Goal: Task Accomplishment & Management: Complete application form

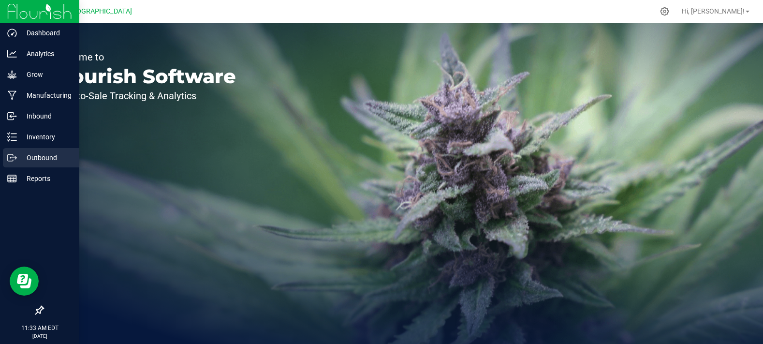
click at [17, 154] on p "Outbound" at bounding box center [46, 158] width 58 height 12
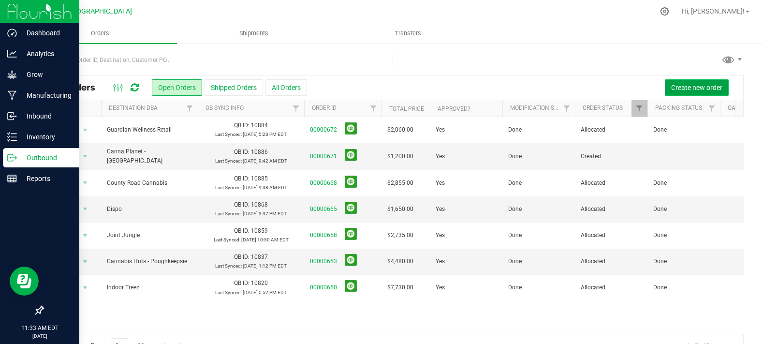
click at [695, 84] on span "Create new order" at bounding box center [696, 88] width 51 height 8
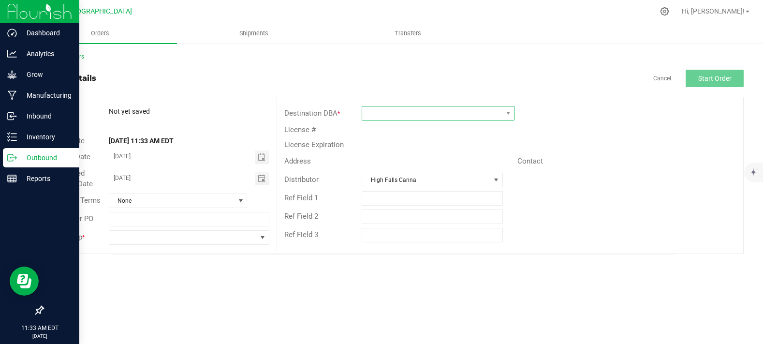
click at [375, 111] on span at bounding box center [432, 113] width 140 height 14
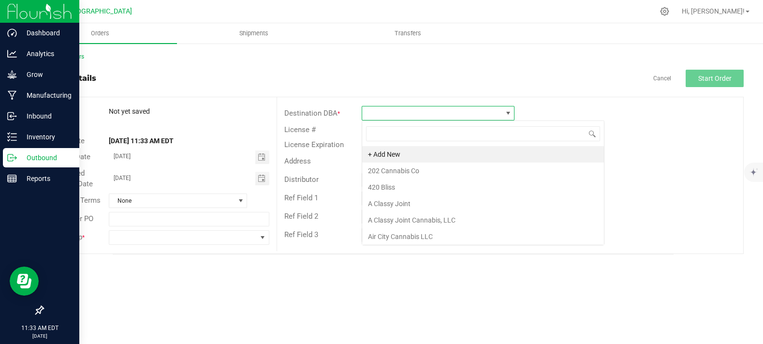
scroll to position [14, 153]
type input "sacred b"
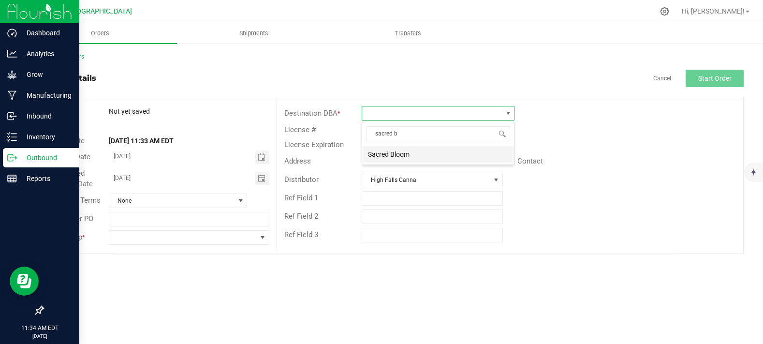
click at [416, 150] on li "Sacred Bloom" at bounding box center [438, 154] width 152 height 16
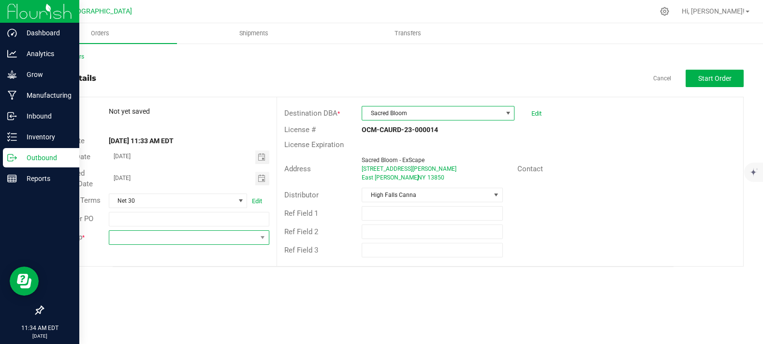
click at [156, 239] on span at bounding box center [182, 238] width 147 height 14
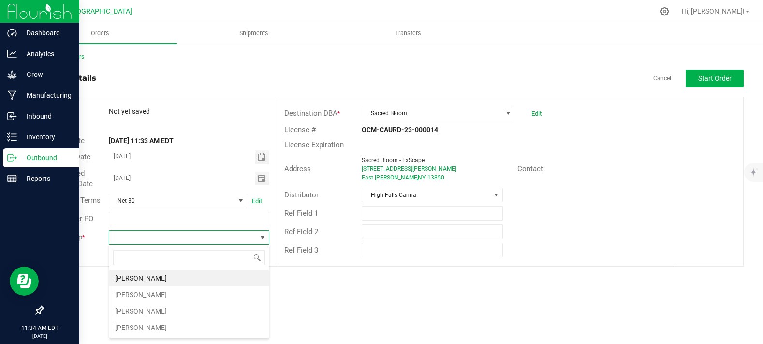
scroll to position [14, 160]
click at [146, 312] on li "[PERSON_NAME]" at bounding box center [189, 311] width 160 height 16
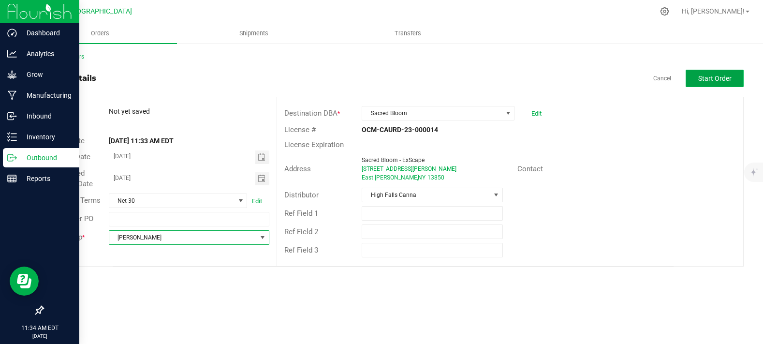
click at [699, 71] on button "Start Order" at bounding box center [715, 78] width 58 height 17
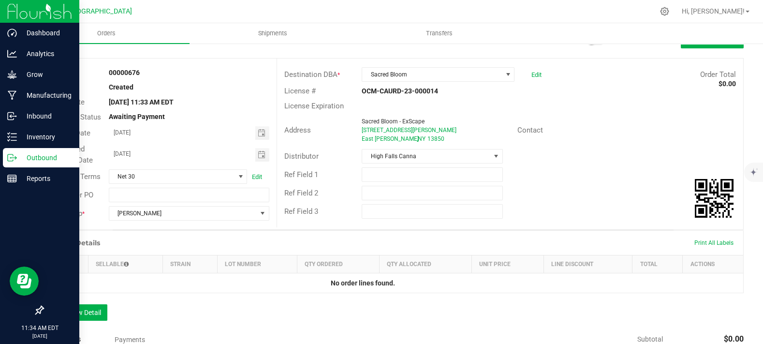
scroll to position [107, 0]
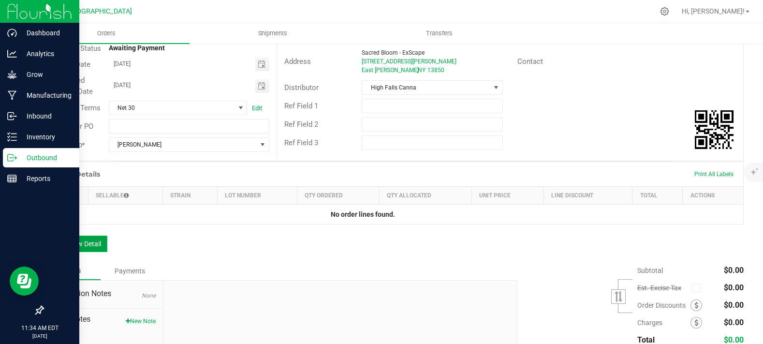
click at [78, 252] on button "Add New Detail" at bounding box center [75, 243] width 65 height 16
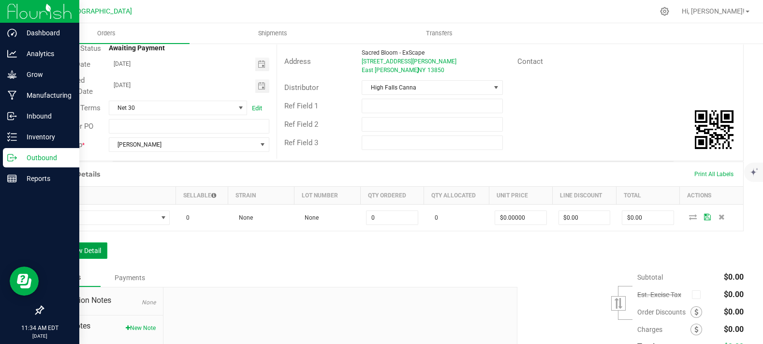
click at [84, 259] on button "Add New Detail" at bounding box center [75, 250] width 65 height 16
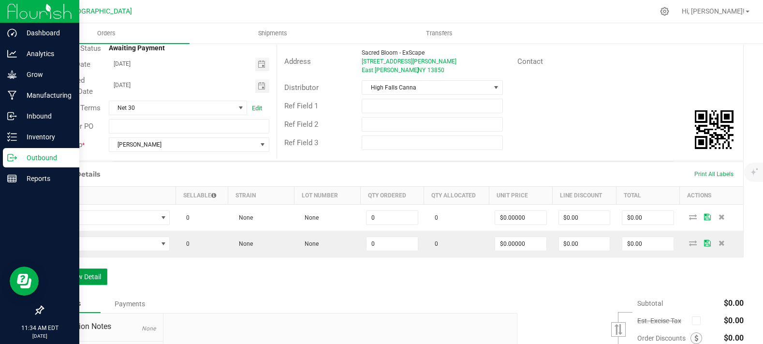
click at [79, 285] on button "Add New Detail" at bounding box center [75, 276] width 65 height 16
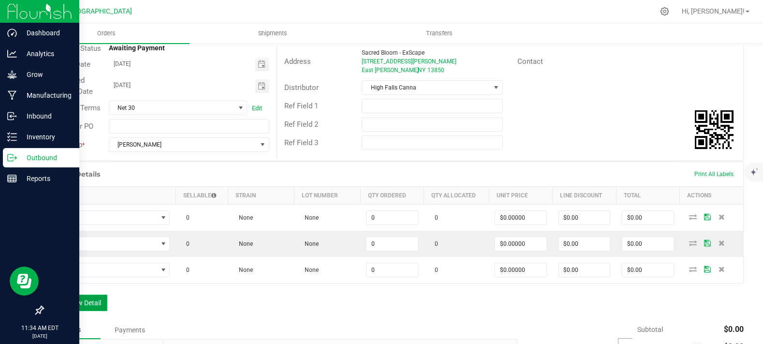
click at [79, 311] on button "Add New Detail" at bounding box center [75, 302] width 65 height 16
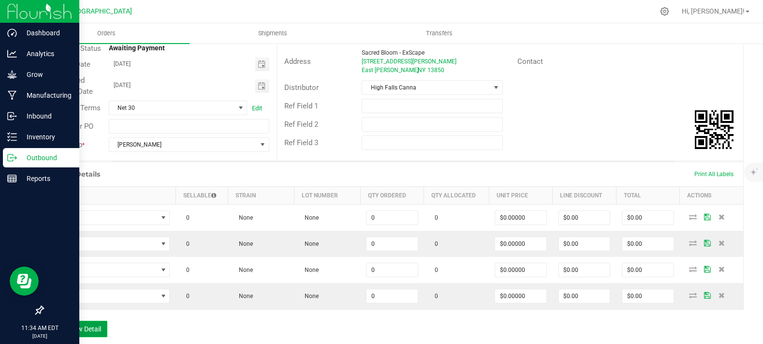
click at [79, 337] on button "Add New Detail" at bounding box center [75, 329] width 65 height 16
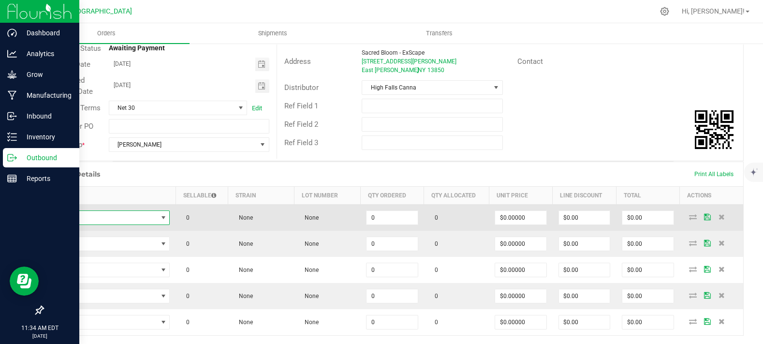
click at [108, 224] on span "NO DATA FOUND" at bounding box center [104, 218] width 108 height 14
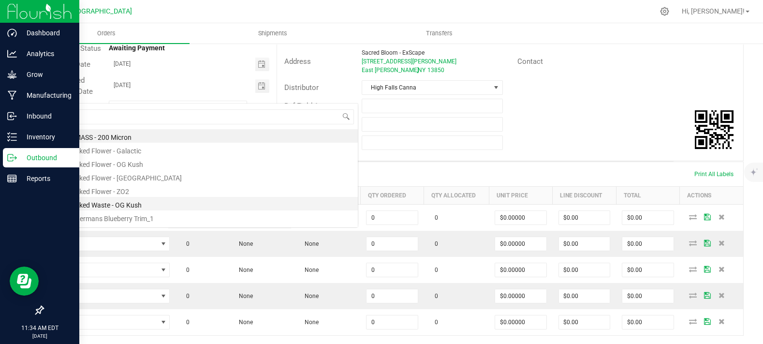
scroll to position [14, 117]
type input "headbange"
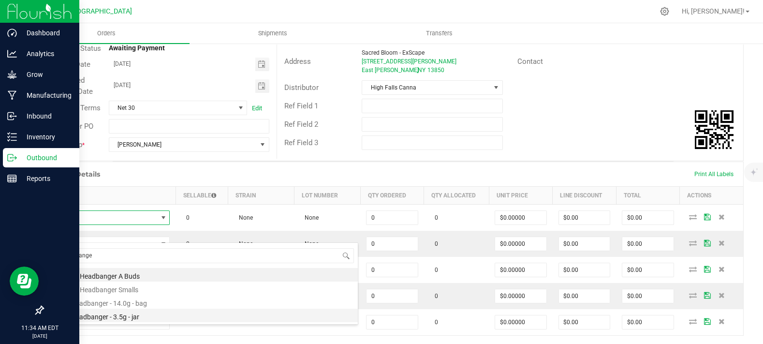
click at [185, 318] on li "Lime Headbanger - 3.5g - jar" at bounding box center [203, 315] width 308 height 14
type input "0 ea"
type input "$15.00000"
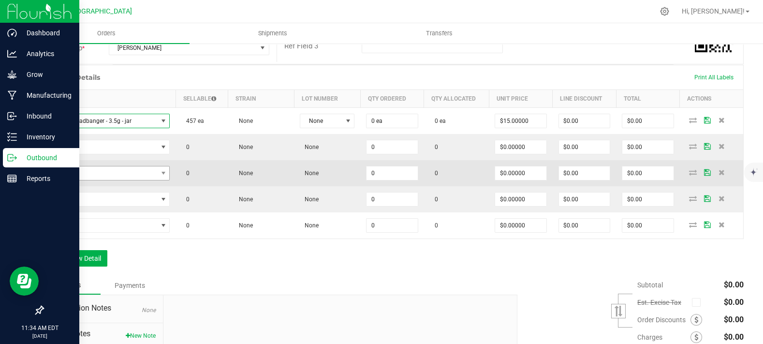
scroll to position [215, 0]
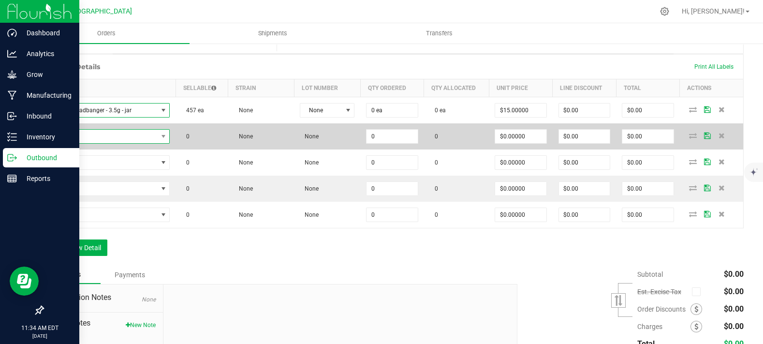
click at [88, 143] on span "NO DATA FOUND" at bounding box center [104, 137] width 108 height 14
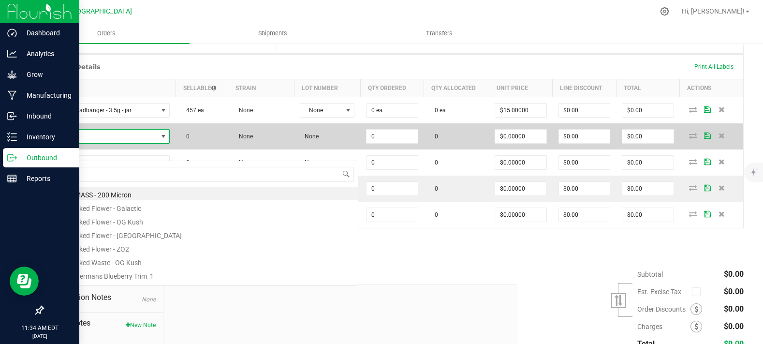
scroll to position [14, 117]
type input "tangh"
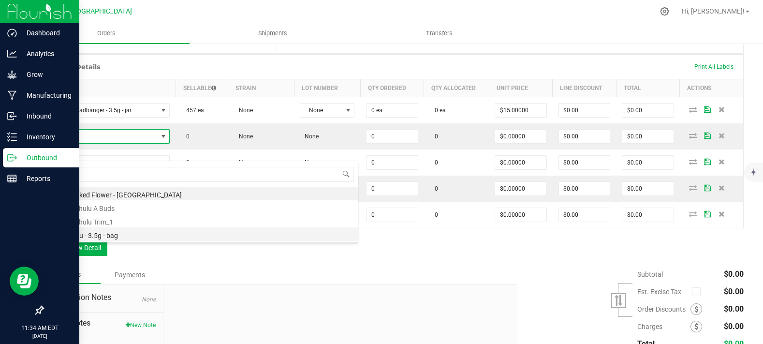
click at [129, 234] on li "Tanghulu - 3.5g - bag" at bounding box center [203, 234] width 308 height 14
type input "0 ea"
type input "$15.00000"
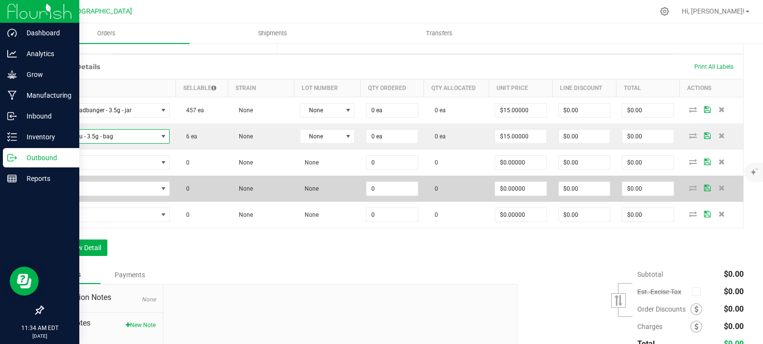
click at [90, 192] on td at bounding box center [110, 188] width 132 height 26
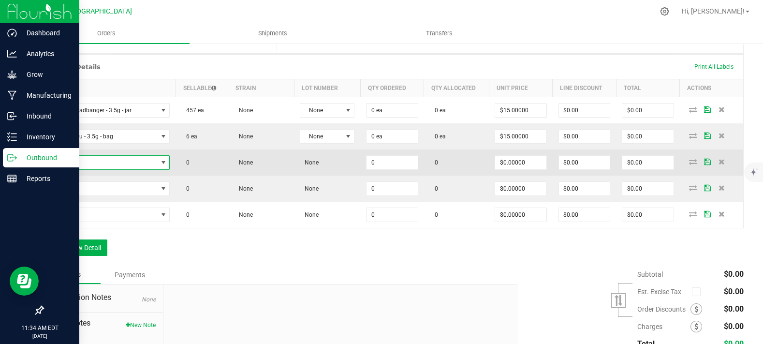
click at [108, 169] on span "NO DATA FOUND" at bounding box center [104, 163] width 108 height 14
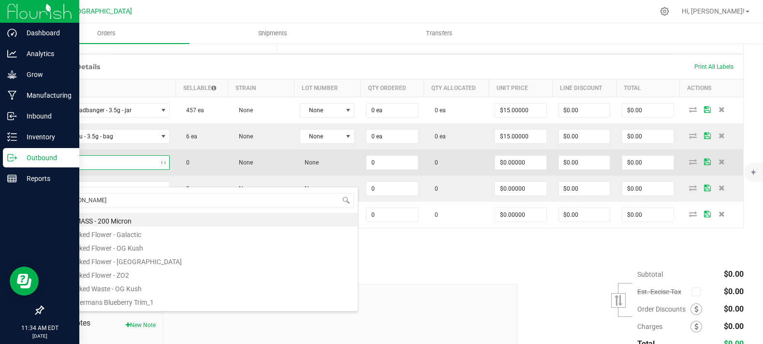
type input "og kush"
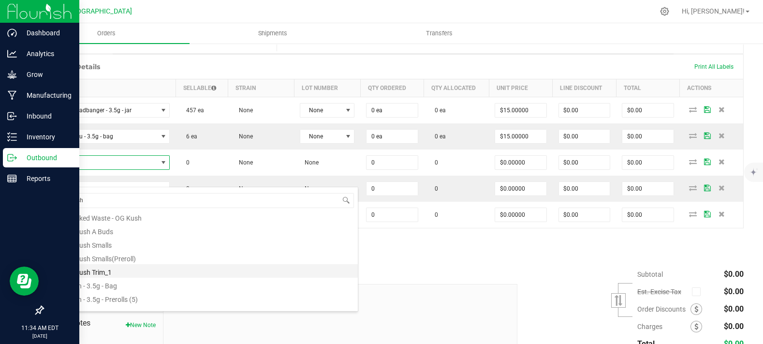
scroll to position [25, 0]
click at [121, 276] on li "OG Kush - 3.5g - Bag" at bounding box center [203, 276] width 308 height 14
type input "0 ea"
type input "$15.00000"
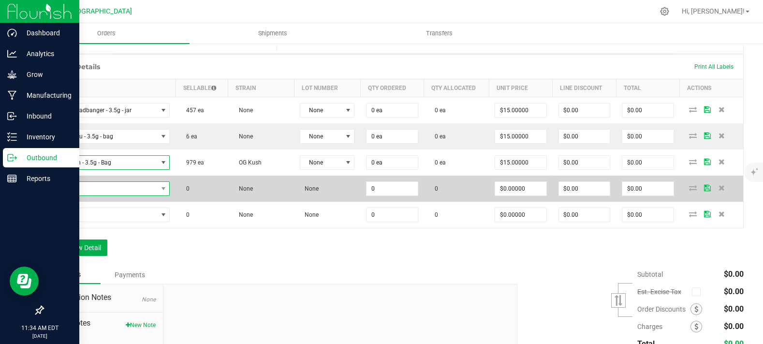
click at [121, 195] on span "NO DATA FOUND" at bounding box center [104, 189] width 108 height 14
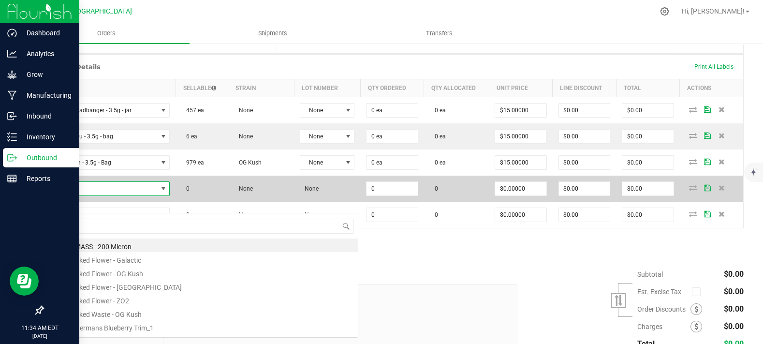
scroll to position [14, 117]
type input "gmo"
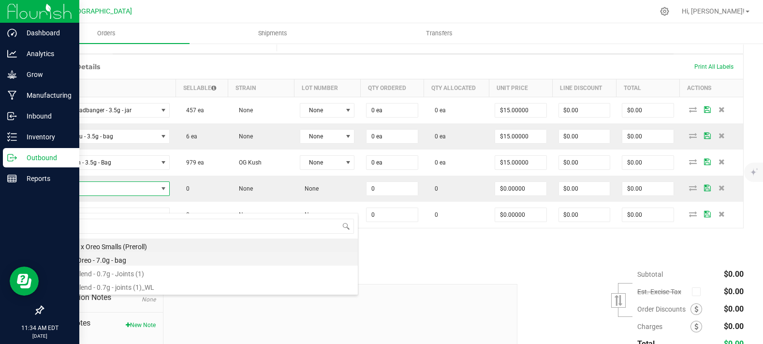
click at [135, 261] on li "GMO x Oreo - 7.0g - bag" at bounding box center [203, 259] width 308 height 14
type input "0 ea"
type input "$27.50000"
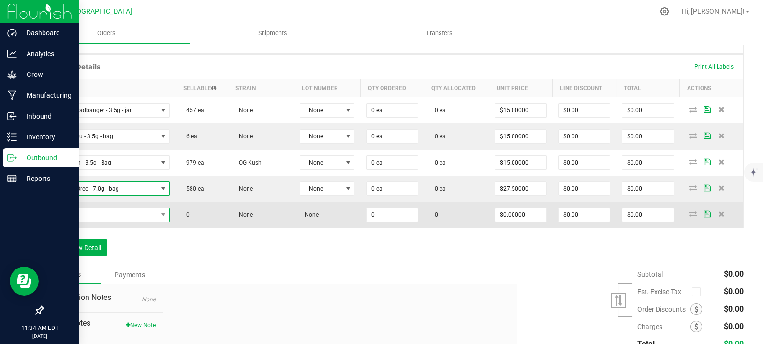
click at [113, 221] on span "NO DATA FOUND" at bounding box center [104, 215] width 108 height 14
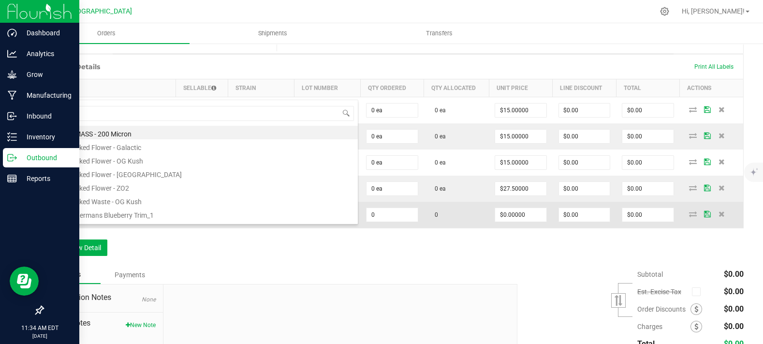
type input "candy"
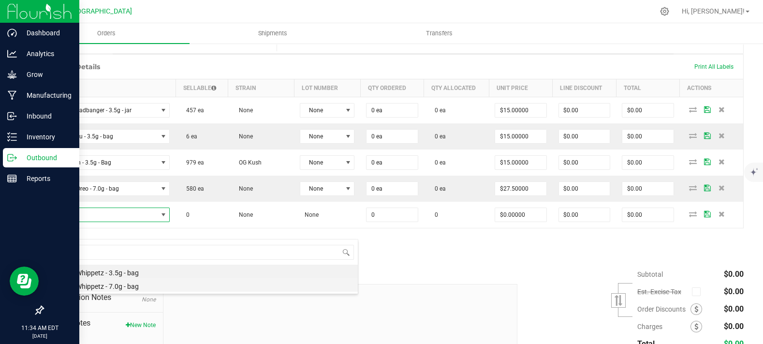
click at [142, 284] on li "Candy Whippetz - 7.0g - bag" at bounding box center [203, 285] width 308 height 14
type input "0 ea"
type input "$30.00000"
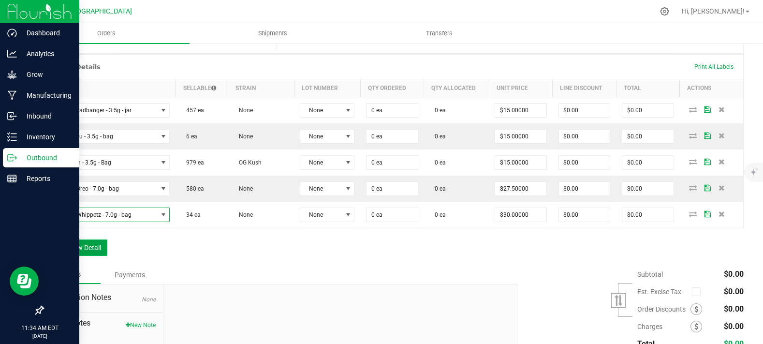
click at [79, 256] on button "Add New Detail" at bounding box center [75, 247] width 65 height 16
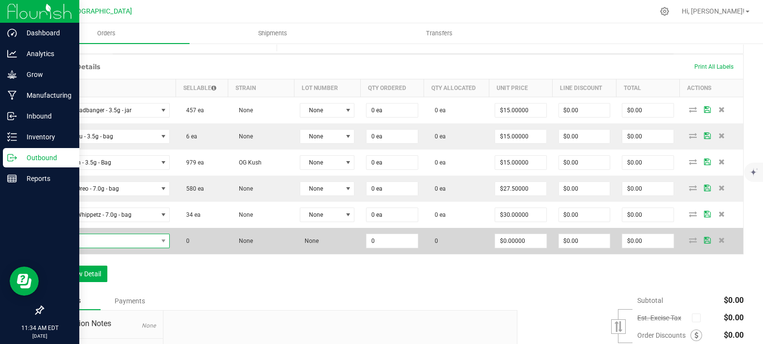
click at [87, 248] on span "NO DATA FOUND" at bounding box center [104, 241] width 108 height 14
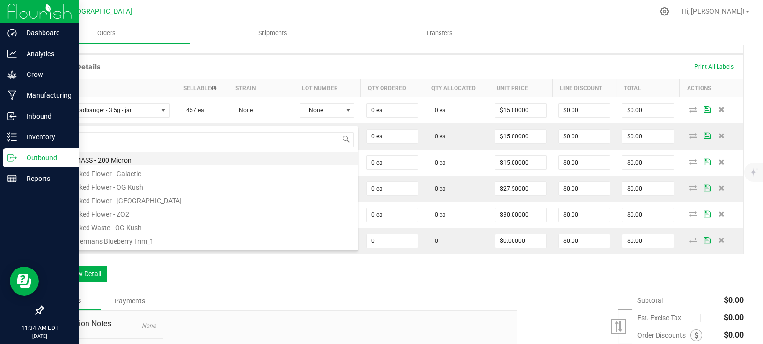
type input "g13"
click at [118, 240] on li "G13 - 7.0g - jar" at bounding box center [203, 240] width 308 height 14
type input "0 ea"
type input "$27.50000"
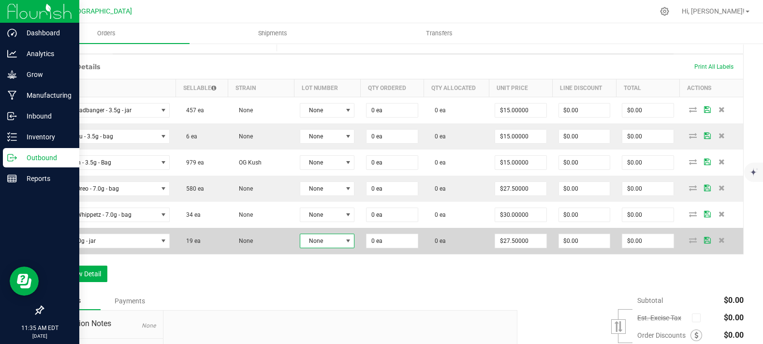
click at [321, 248] on span "None" at bounding box center [321, 241] width 42 height 14
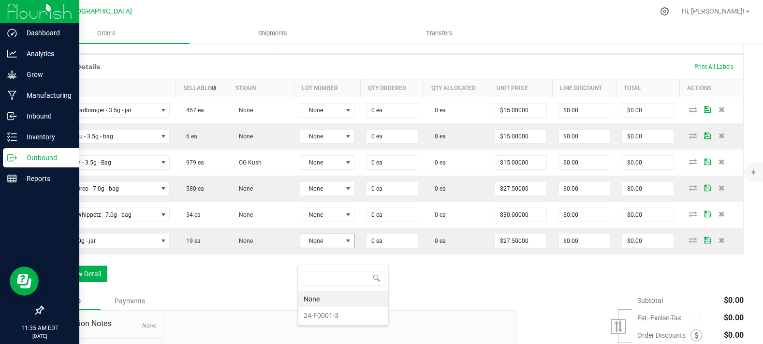
scroll to position [14, 54]
click at [318, 312] on li "24-F0001-3" at bounding box center [343, 315] width 90 height 16
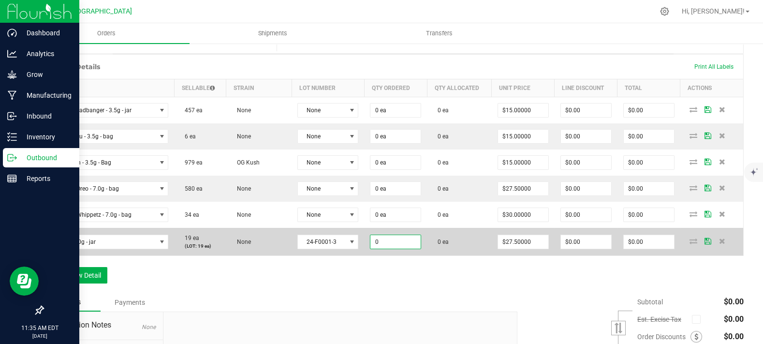
click at [386, 248] on input "0" at bounding box center [395, 242] width 50 height 14
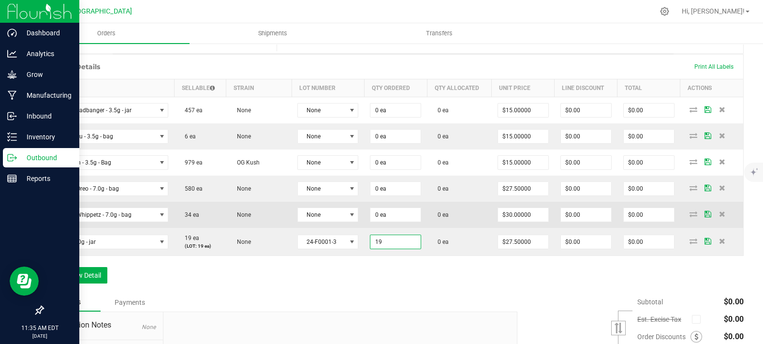
type input "19 ea"
type input "$522.50"
click at [438, 228] on td "0 ea" at bounding box center [459, 215] width 64 height 26
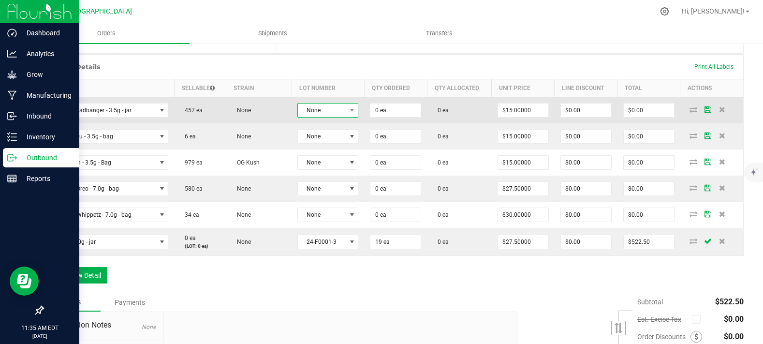
click at [315, 117] on span "None" at bounding box center [322, 110] width 48 height 14
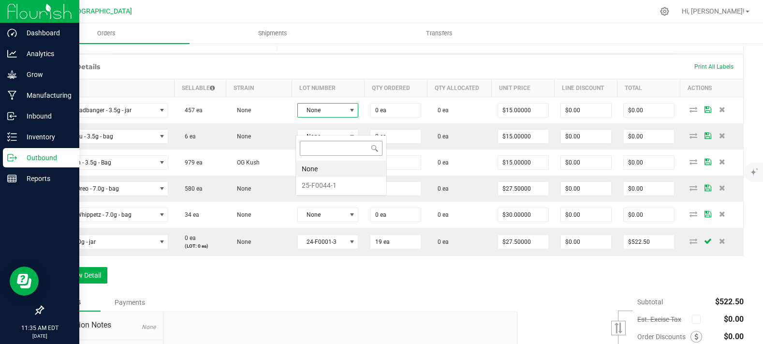
scroll to position [14, 59]
click at [326, 187] on li "25-F0044-1" at bounding box center [341, 185] width 90 height 16
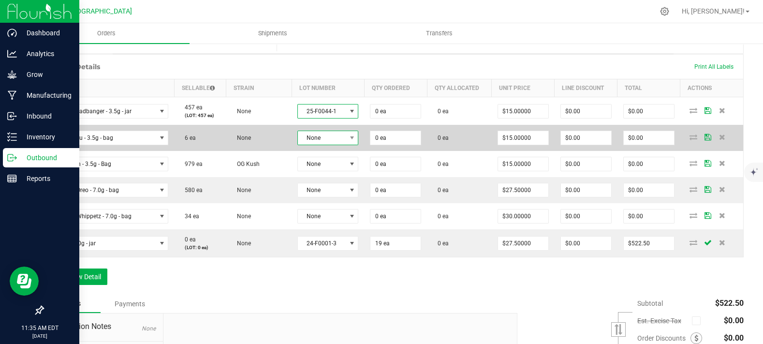
click at [325, 145] on span "None" at bounding box center [322, 138] width 48 height 14
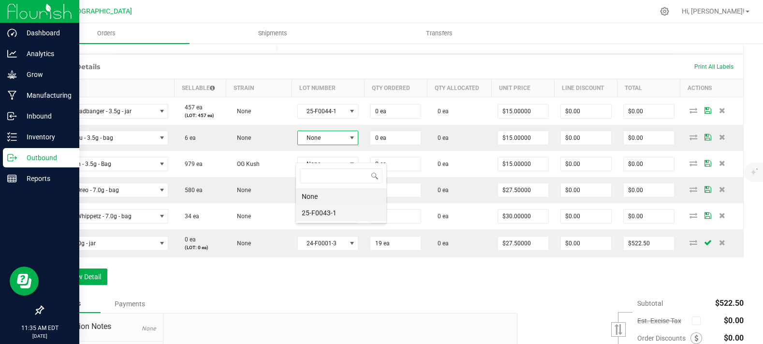
click at [328, 205] on li "25-F0043-1" at bounding box center [341, 213] width 90 height 16
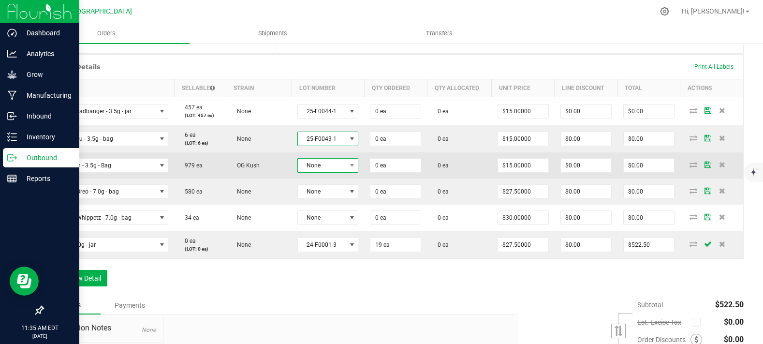
click at [328, 172] on span "None" at bounding box center [322, 166] width 48 height 14
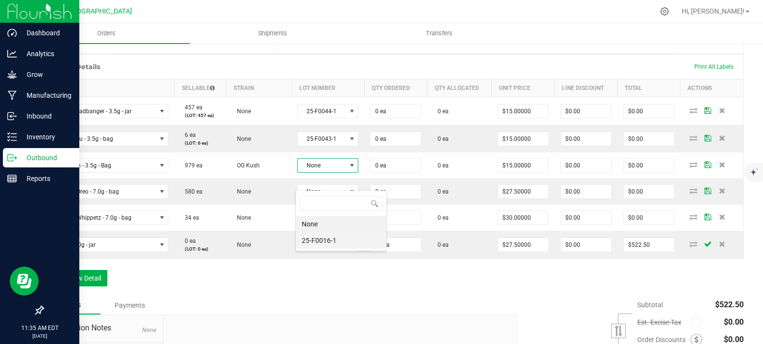
click at [326, 246] on li "25-F0016-1" at bounding box center [341, 240] width 90 height 16
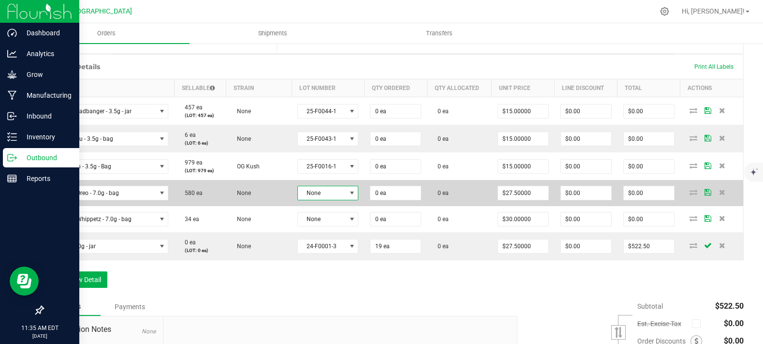
click at [322, 200] on span "None" at bounding box center [322, 193] width 48 height 14
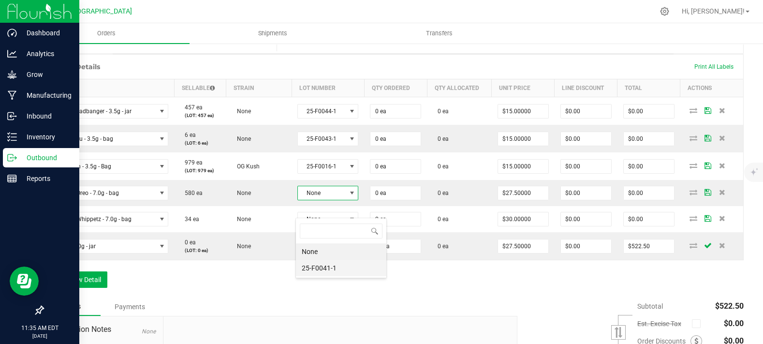
click at [328, 265] on li "25-F0041-1" at bounding box center [341, 268] width 90 height 16
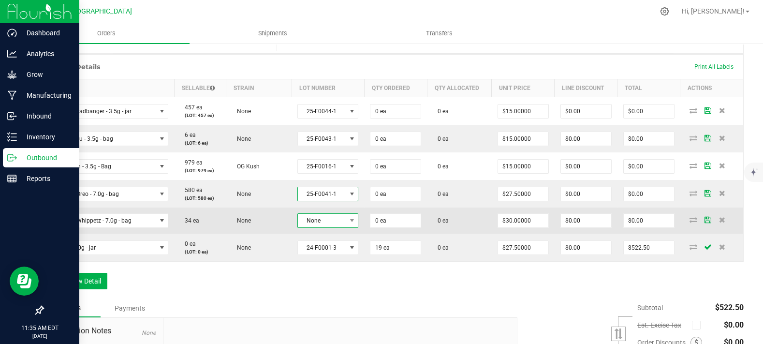
click at [329, 227] on span "None" at bounding box center [322, 221] width 48 height 14
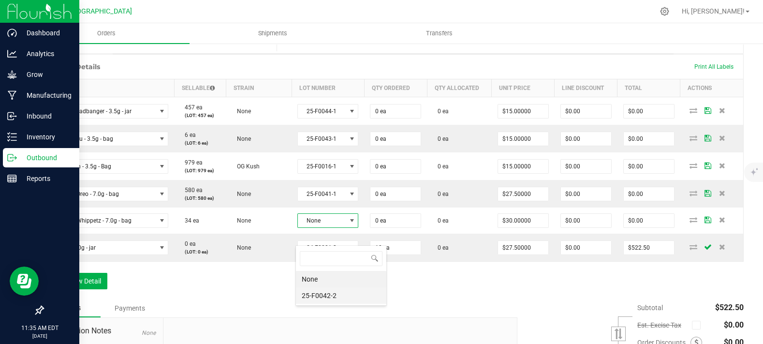
click at [325, 291] on li "25-F0042-2" at bounding box center [341, 295] width 90 height 16
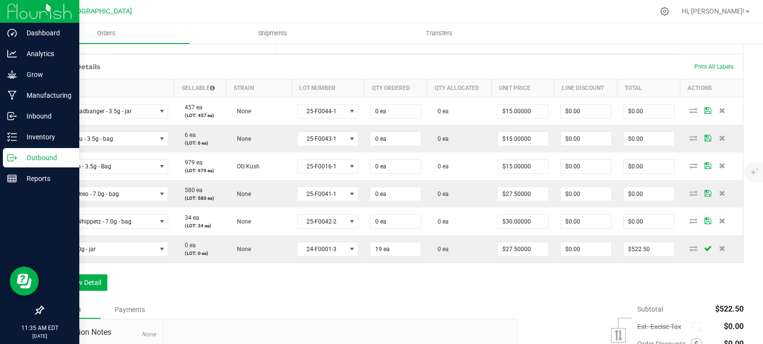
click at [201, 280] on div "Order Details Print All Labels Item Sellable Strain Lot Number Qty Ordered Qty …" at bounding box center [393, 177] width 701 height 246
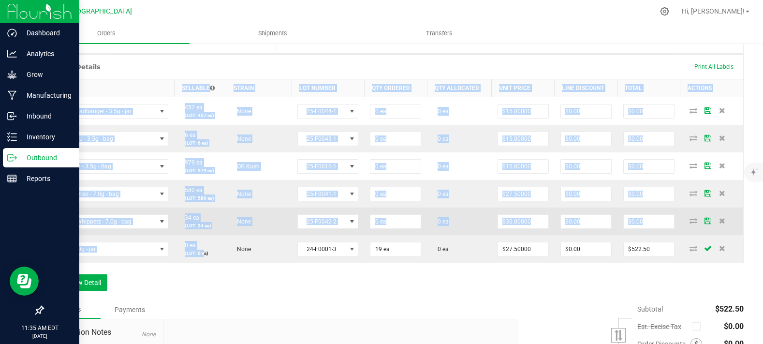
click at [262, 235] on td "None" at bounding box center [258, 221] width 65 height 28
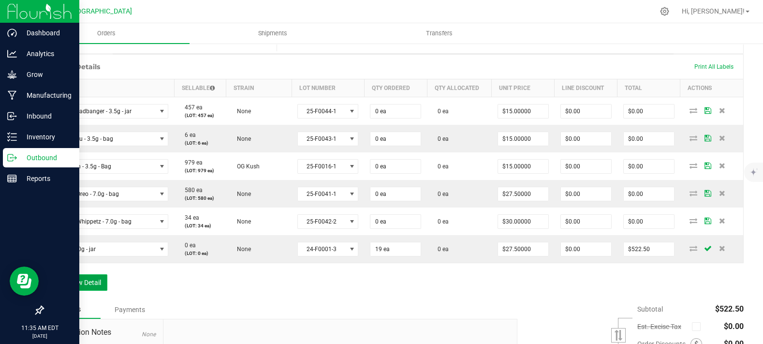
click at [84, 291] on button "Add New Detail" at bounding box center [75, 282] width 65 height 16
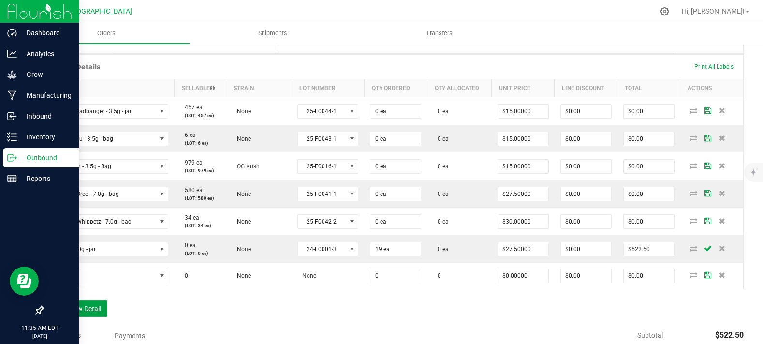
click at [90, 317] on button "Add New Detail" at bounding box center [75, 308] width 65 height 16
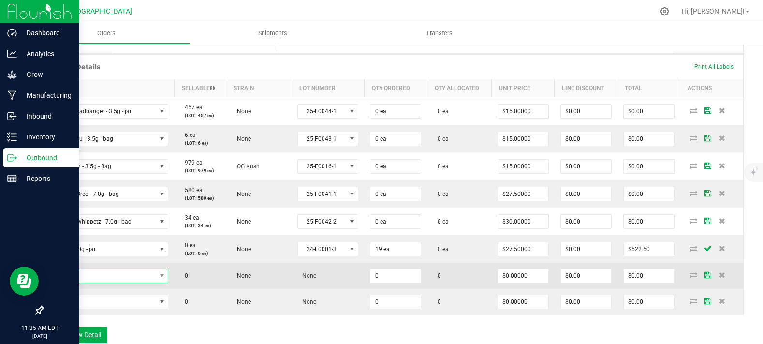
click at [111, 282] on span "NO DATA FOUND" at bounding box center [103, 276] width 106 height 14
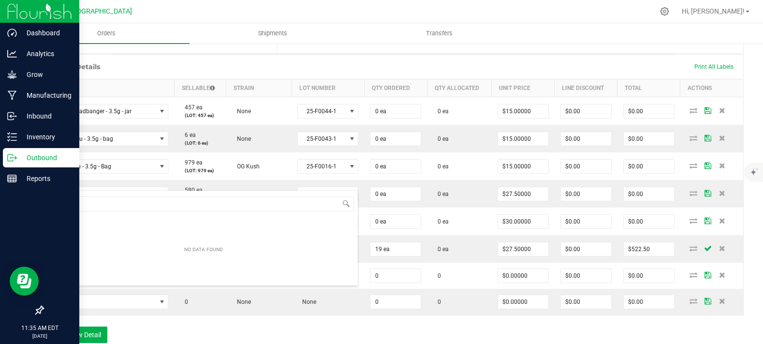
scroll to position [14, 116]
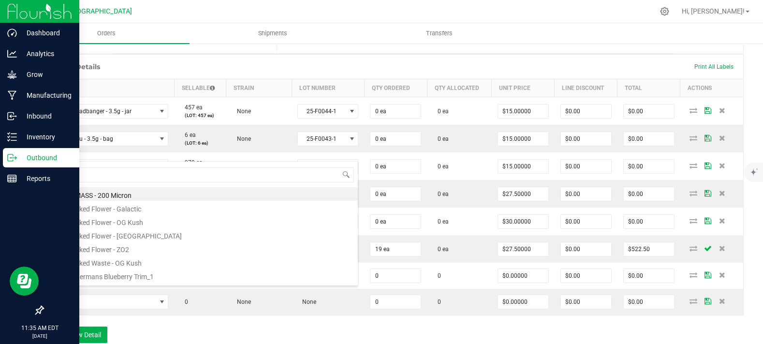
type input "lim"
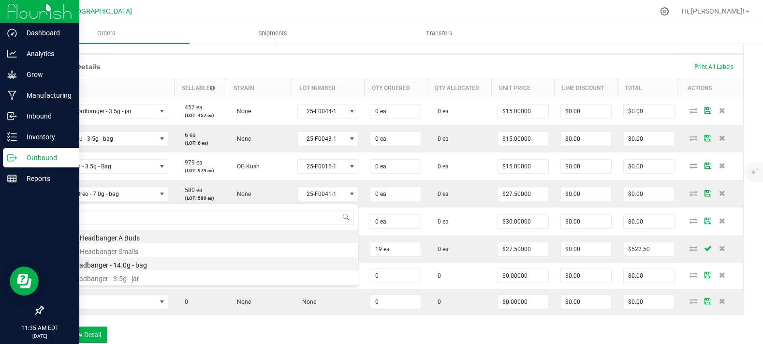
click at [128, 264] on li "Lime Headbanger - 14.0g - bag" at bounding box center [203, 264] width 308 height 14
type input "0 ea"
type input "$50.00000"
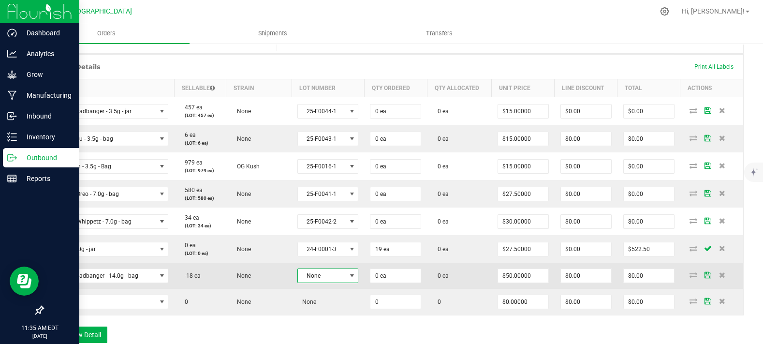
click at [315, 282] on span "None" at bounding box center [322, 276] width 48 height 14
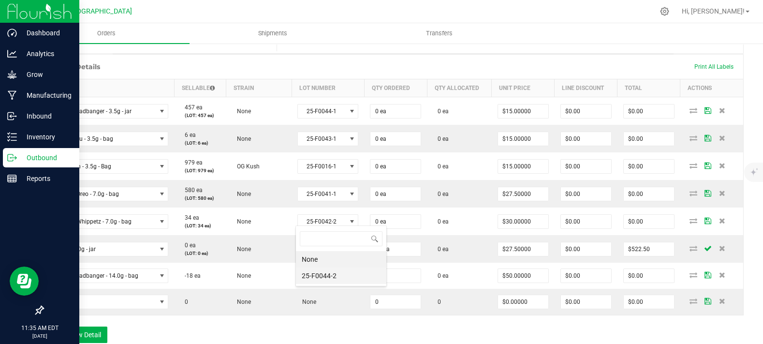
click at [334, 279] on li "25-F0044-2" at bounding box center [341, 275] width 90 height 16
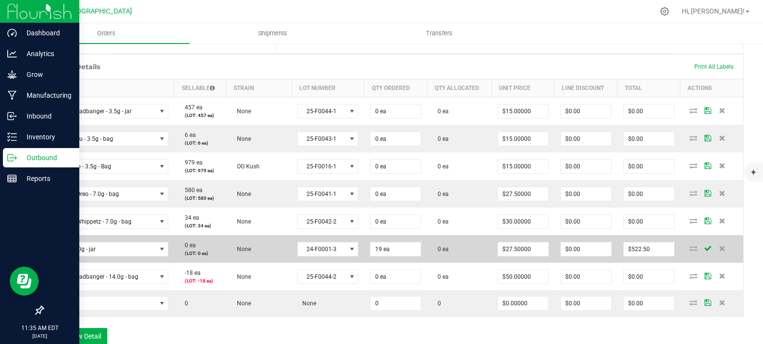
click at [217, 263] on td "0 ea (LOT: 0 ea)" at bounding box center [200, 249] width 52 height 28
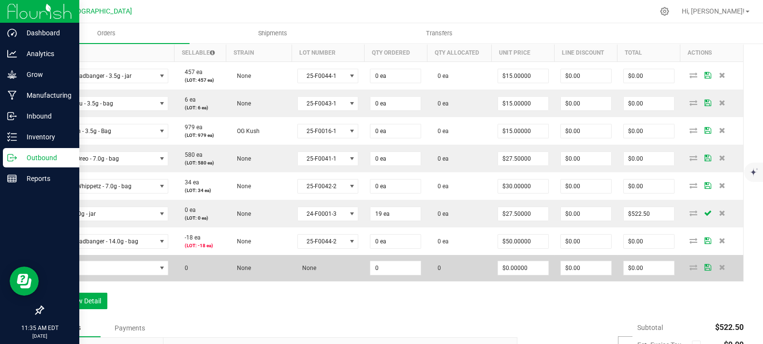
scroll to position [268, 0]
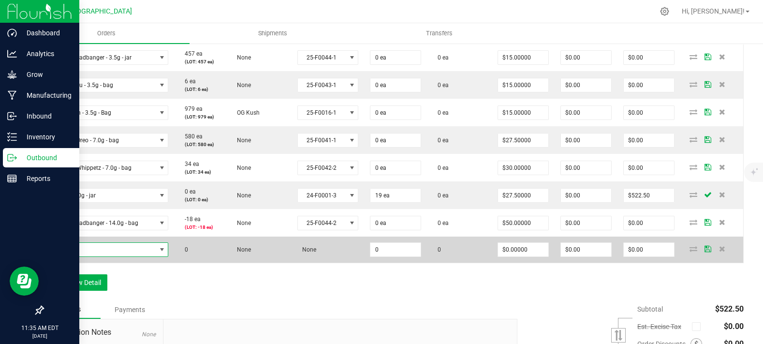
click at [129, 256] on span "NO DATA FOUND" at bounding box center [103, 250] width 106 height 14
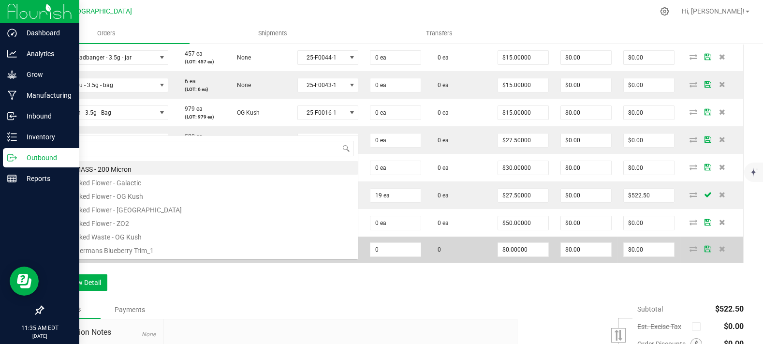
scroll to position [14, 116]
type input "dynam"
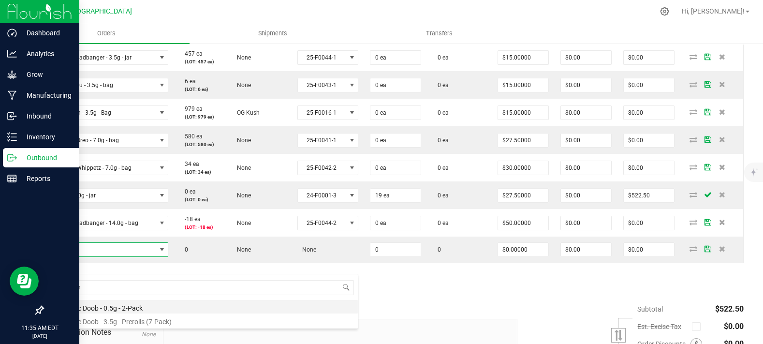
click at [133, 307] on li "Dynamic Doob - 0.5g - 2-Pack" at bounding box center [203, 307] width 308 height 14
type input "0 ea"
type input "$6.00000"
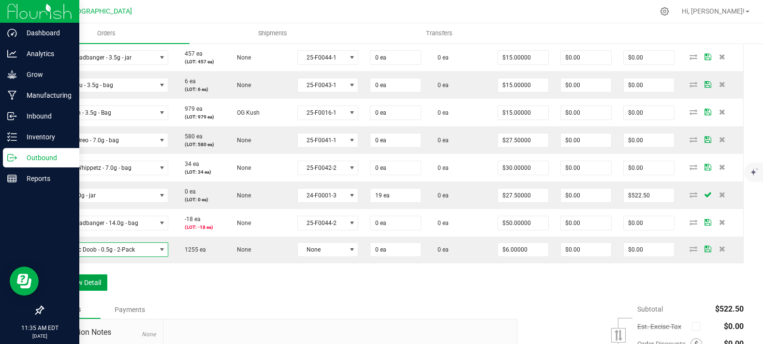
click at [91, 291] on button "Add New Detail" at bounding box center [75, 282] width 65 height 16
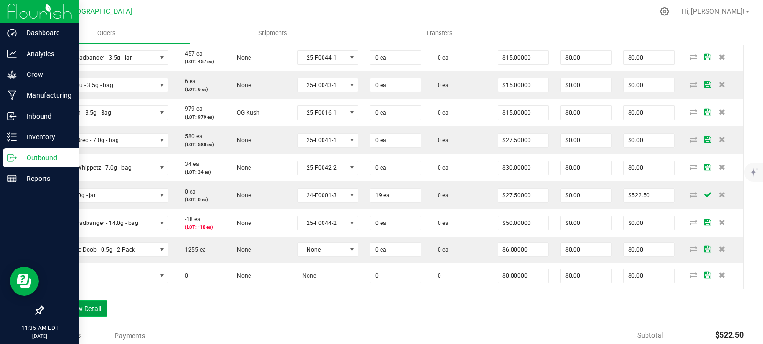
click at [89, 317] on button "Add New Detail" at bounding box center [75, 308] width 65 height 16
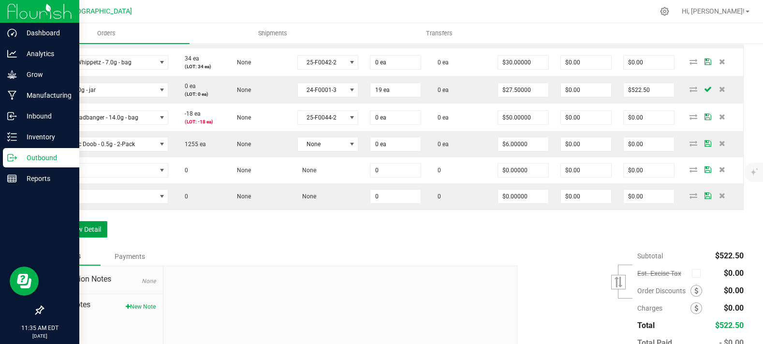
scroll to position [376, 0]
click at [95, 235] on button "Add New Detail" at bounding box center [75, 227] width 65 height 16
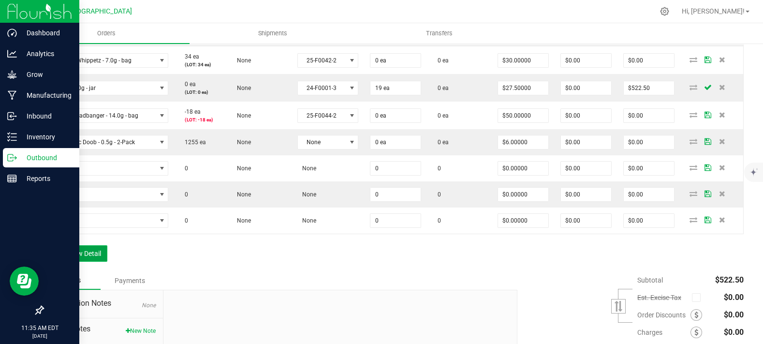
click at [91, 262] on button "Add New Detail" at bounding box center [75, 253] width 65 height 16
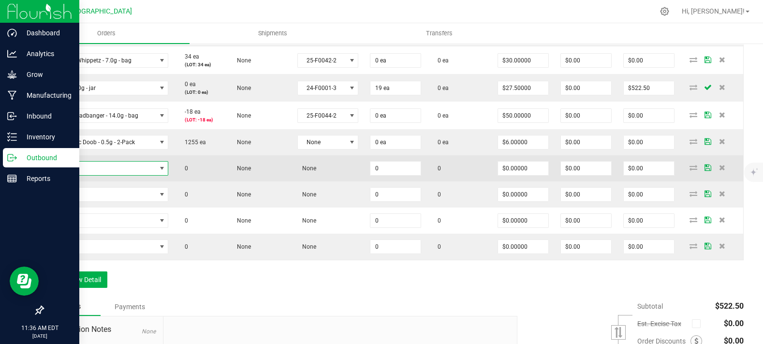
click at [99, 175] on span "NO DATA FOUND" at bounding box center [103, 168] width 106 height 14
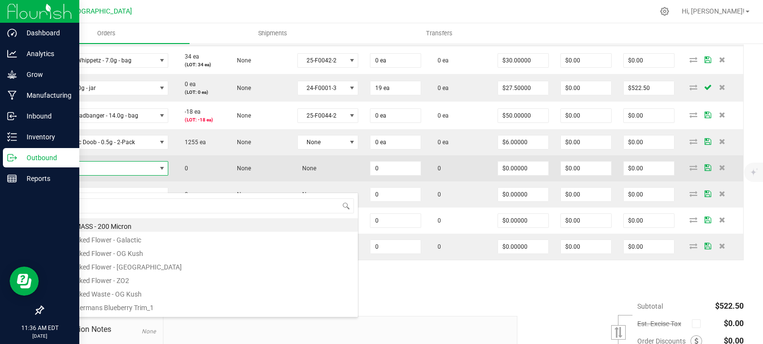
scroll to position [14, 116]
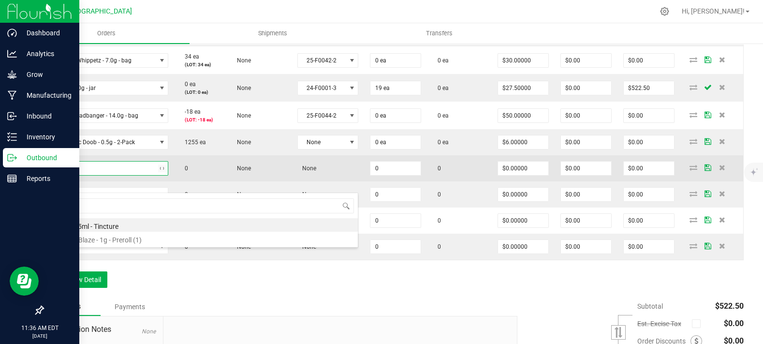
type input "blissf"
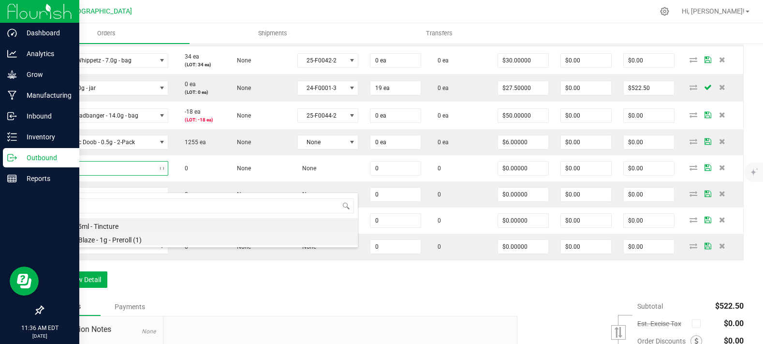
click at [150, 236] on li "Blissful Blaze - 1g - Preroll (1)" at bounding box center [203, 239] width 308 height 14
type input "0 ea"
type input "$6.00000"
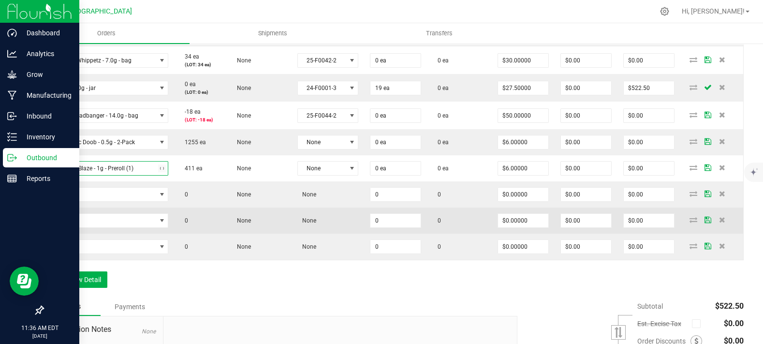
click at [186, 224] on span "0" at bounding box center [184, 220] width 8 height 7
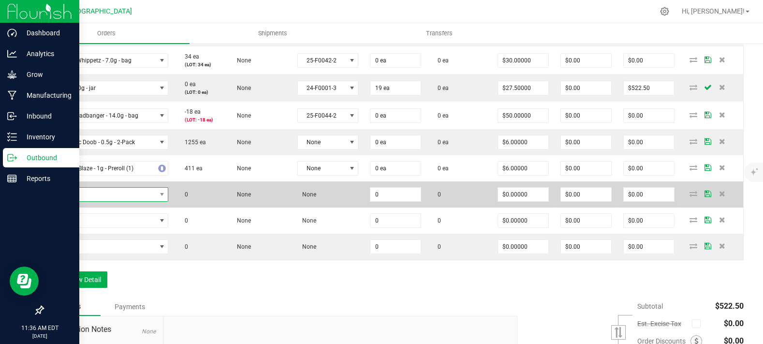
click at [137, 201] on span "NO DATA FOUND" at bounding box center [103, 195] width 106 height 14
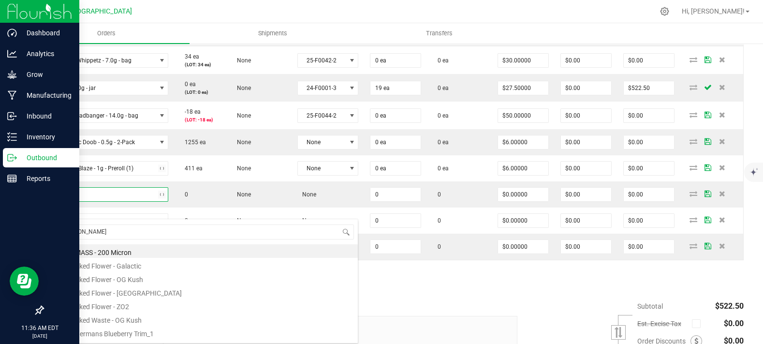
type input "og kush"
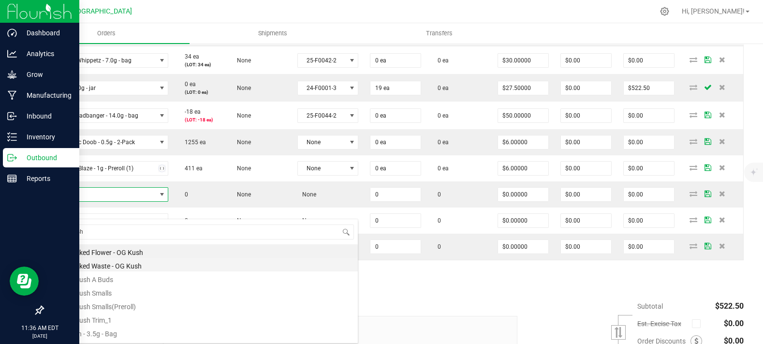
scroll to position [25, 0]
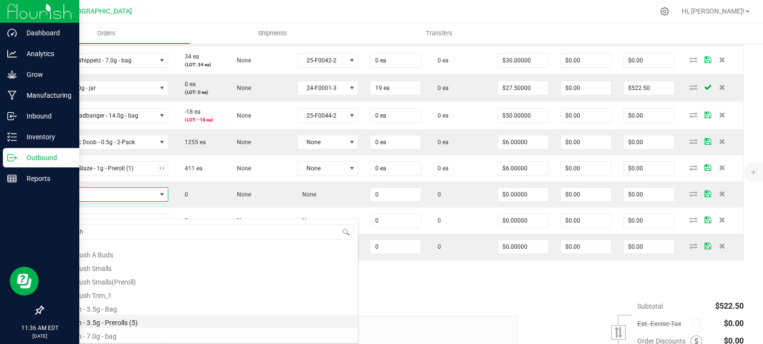
click at [114, 320] on li "OG Kush - 3.5g - Prerolls (5)" at bounding box center [203, 321] width 308 height 14
type input "0 ea"
type input "$15.00000"
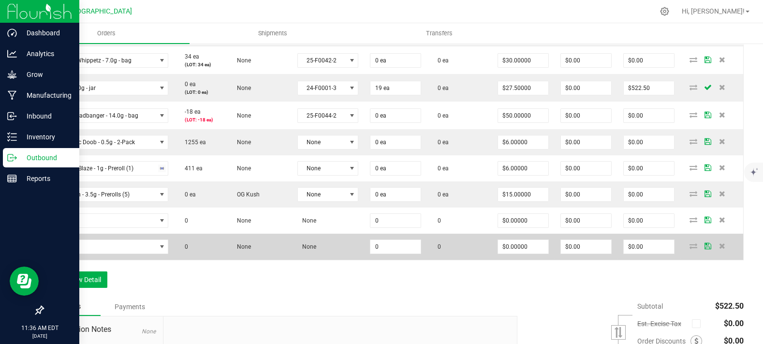
click at [223, 260] on td "0" at bounding box center [200, 247] width 52 height 26
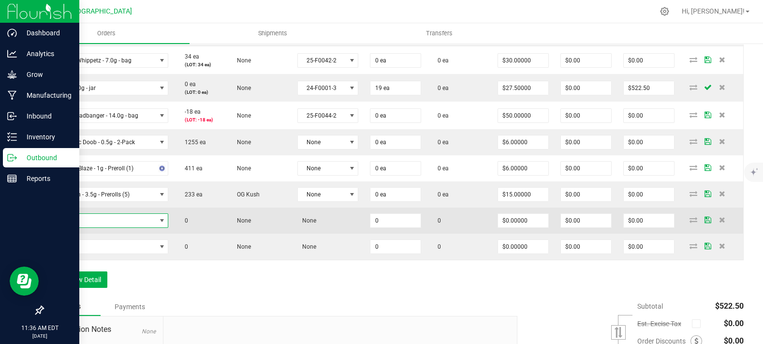
click at [118, 227] on span "NO DATA FOUND" at bounding box center [103, 221] width 106 height 14
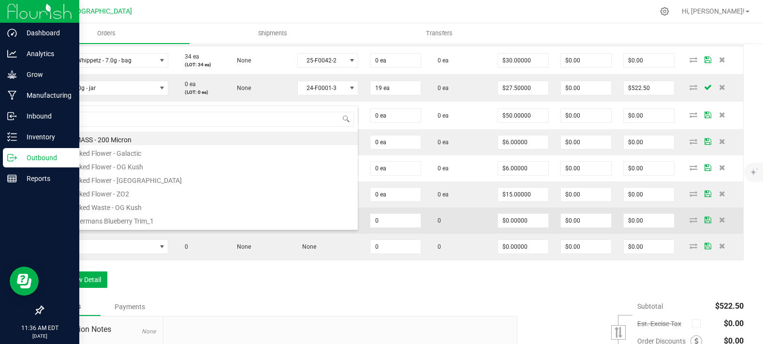
scroll to position [14, 116]
type input "mac"
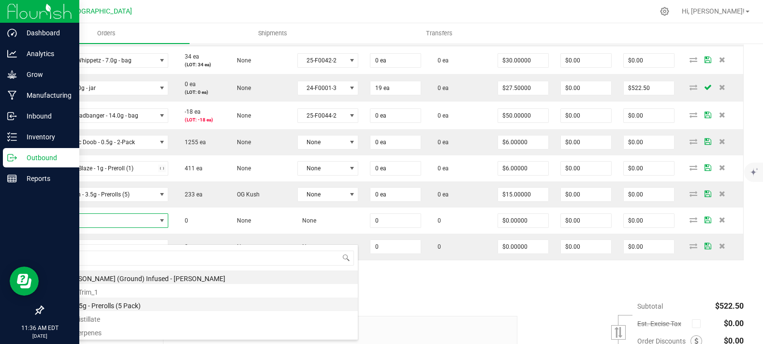
click at [140, 305] on li "Mac - 3.5g - Prerolls (5 Pack)" at bounding box center [203, 304] width 308 height 14
type input "0 ea"
type input "$15.00000"
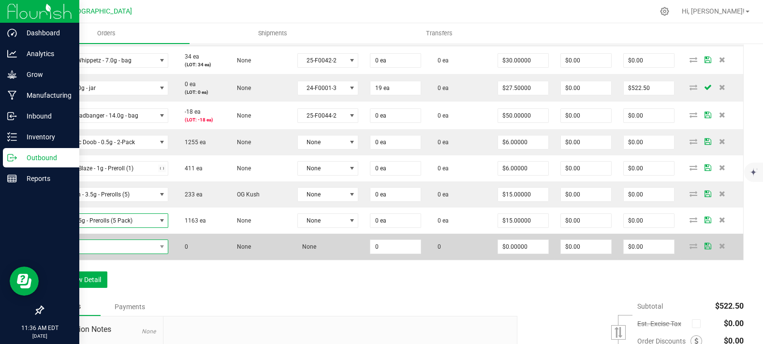
click at [120, 253] on span "NO DATA FOUND" at bounding box center [103, 247] width 106 height 14
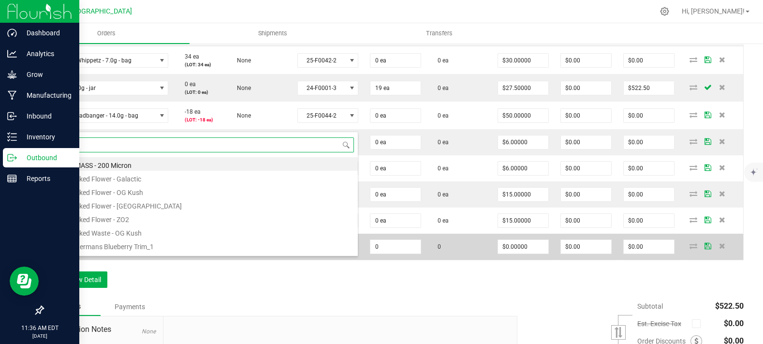
type input "[PERSON_NAME]"
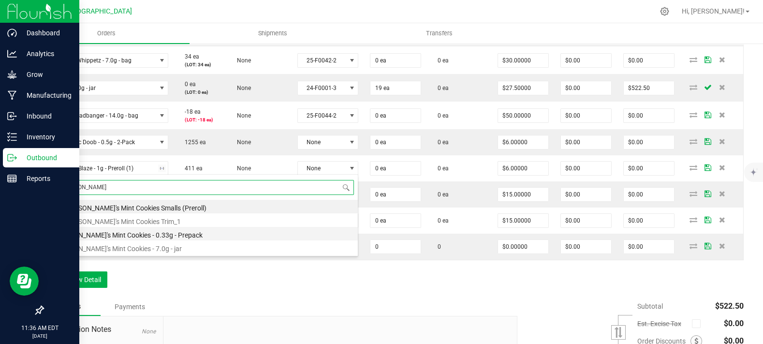
click at [154, 235] on li "[PERSON_NAME]'s Mint Cookies - 0.33g - Prepack" at bounding box center [203, 234] width 308 height 14
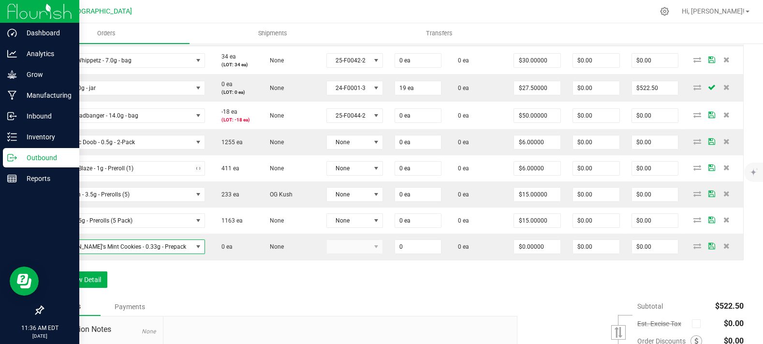
type input "0 ea"
type input "$3.00000"
click at [99, 288] on button "Add New Detail" at bounding box center [75, 279] width 65 height 16
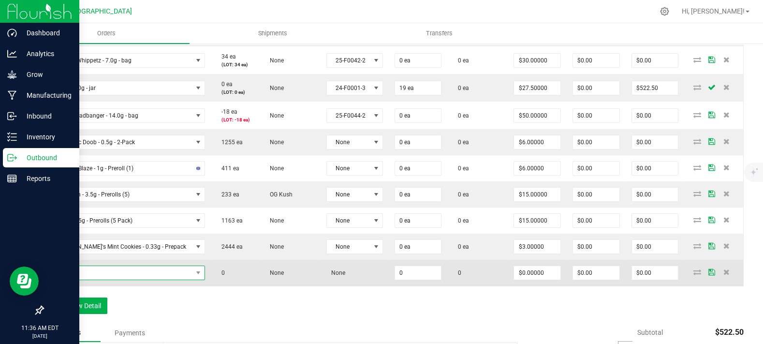
click at [109, 279] on span "NO DATA FOUND" at bounding box center [121, 273] width 143 height 14
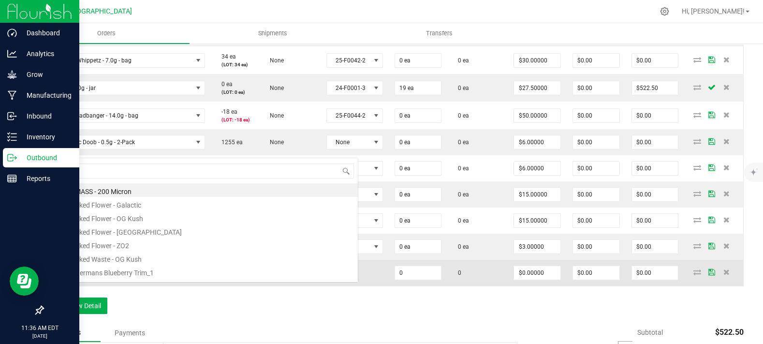
scroll to position [14, 128]
type input "g13"
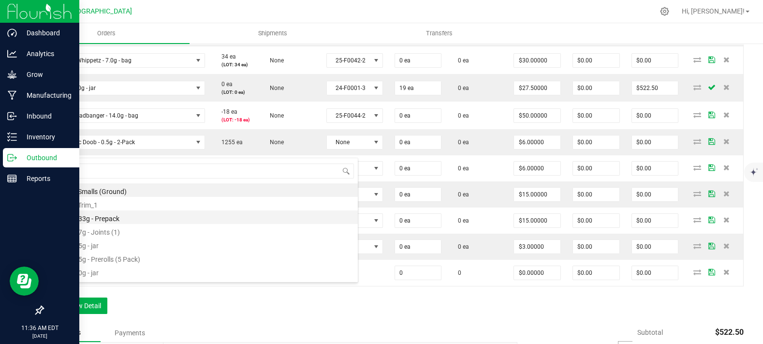
click at [120, 219] on li "G13 - 0.33g - Prepack" at bounding box center [203, 217] width 308 height 14
type input "0 ea"
type input "$3.00000"
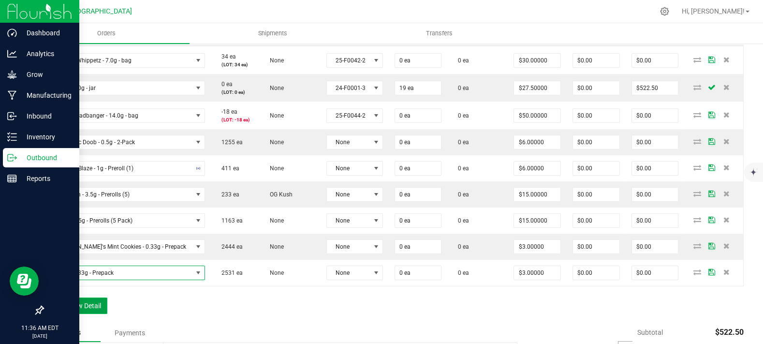
click at [73, 314] on button "Add New Detail" at bounding box center [75, 305] width 65 height 16
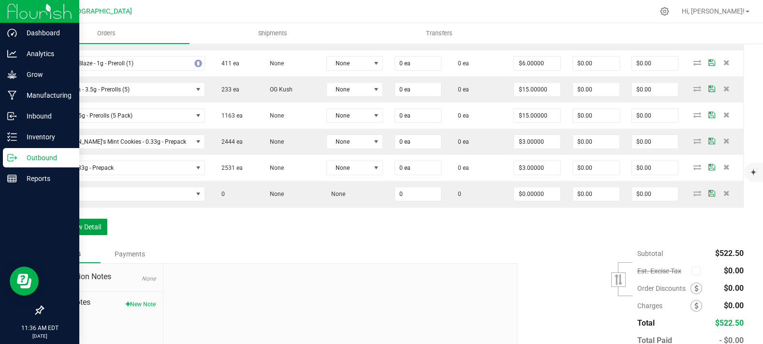
scroll to position [483, 0]
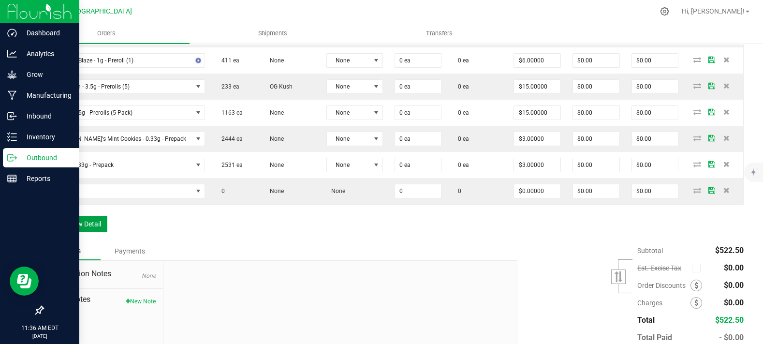
click at [91, 232] on button "Add New Detail" at bounding box center [75, 224] width 65 height 16
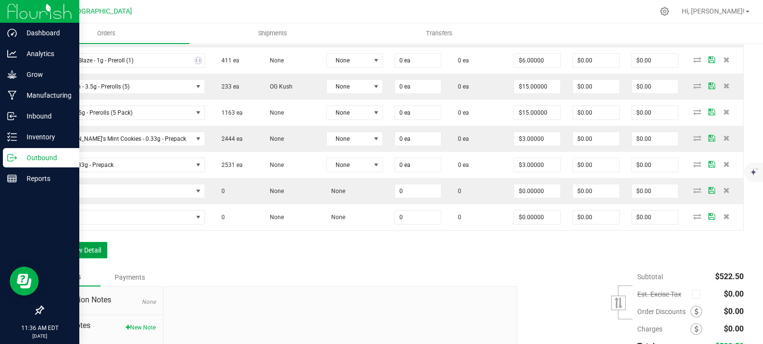
click at [75, 258] on button "Add New Detail" at bounding box center [75, 250] width 65 height 16
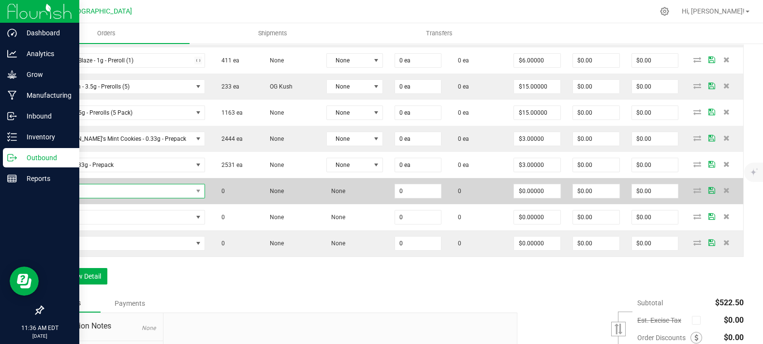
click at [121, 198] on span "NO DATA FOUND" at bounding box center [121, 191] width 143 height 14
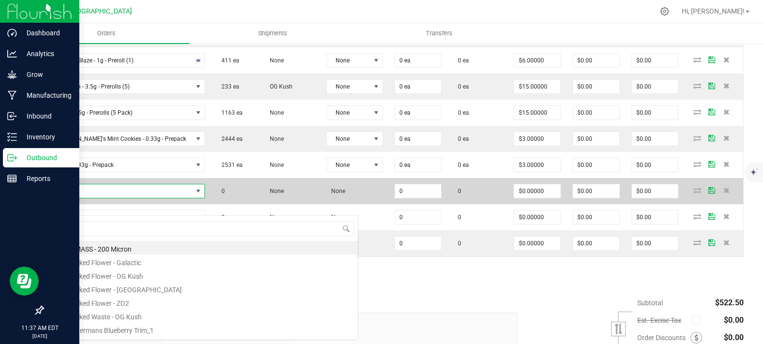
scroll to position [14, 128]
type input "rasp"
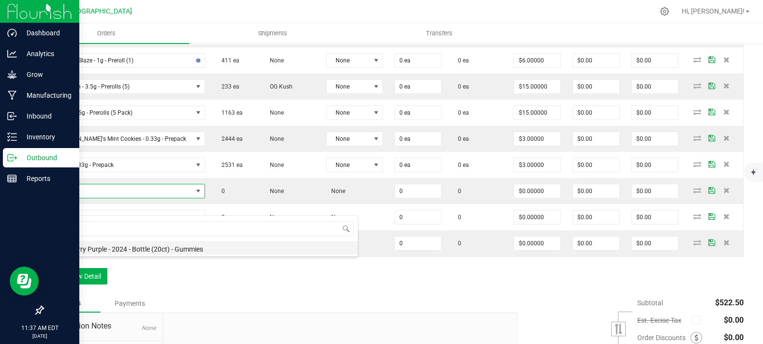
click at [140, 248] on li "Raspberry Purple - 2024 - Bottle (20ct) - Gummies" at bounding box center [203, 248] width 308 height 14
type input "0 ea"
type input "$10.00000"
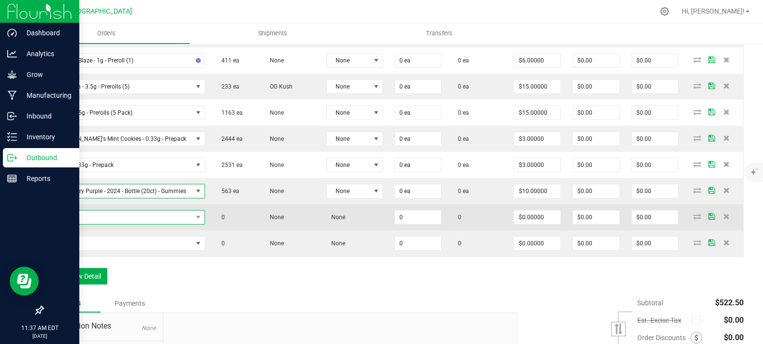
click at [159, 224] on span "NO DATA FOUND" at bounding box center [121, 217] width 143 height 14
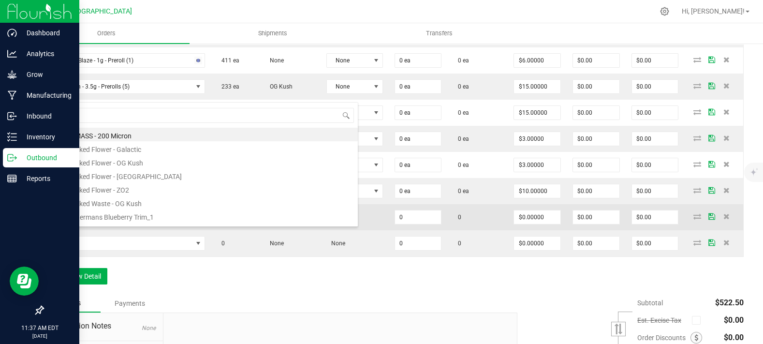
scroll to position [14, 152]
type input "bliss"
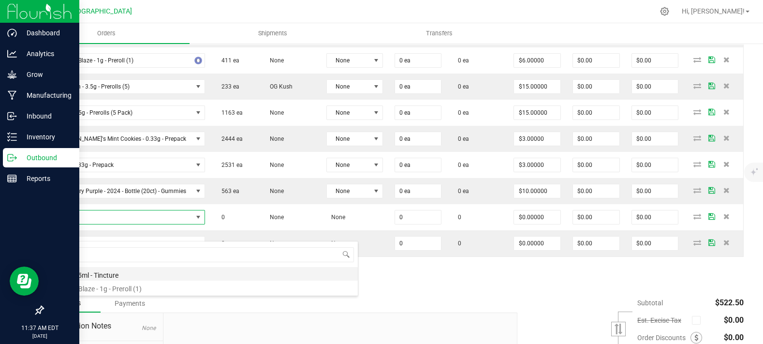
click at [121, 269] on li "Bliss - 15ml - Tincture" at bounding box center [203, 274] width 308 height 14
type input "0 ea"
type input "$20.00000"
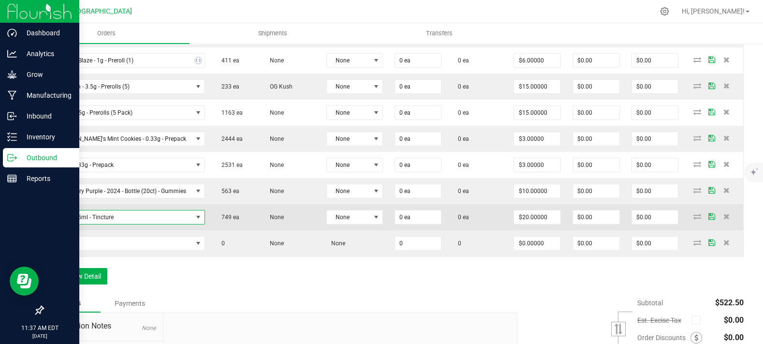
click at [228, 224] on td "749 ea" at bounding box center [235, 217] width 48 height 26
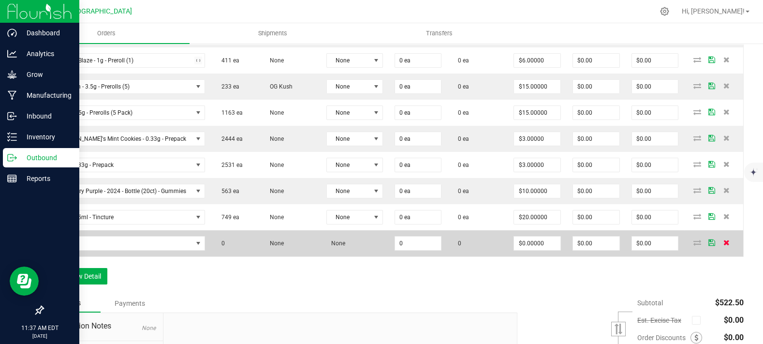
click at [723, 245] on icon at bounding box center [726, 242] width 6 height 6
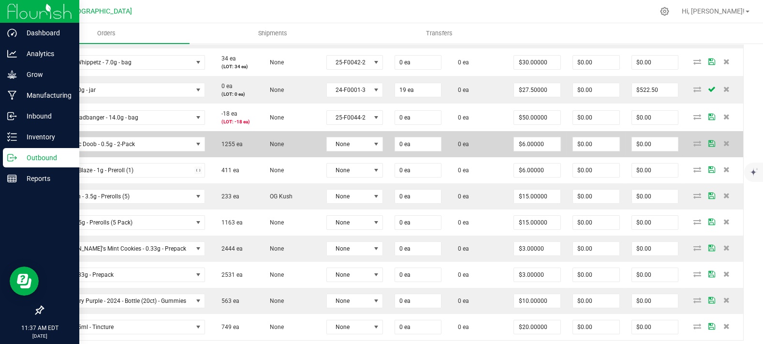
scroll to position [376, 0]
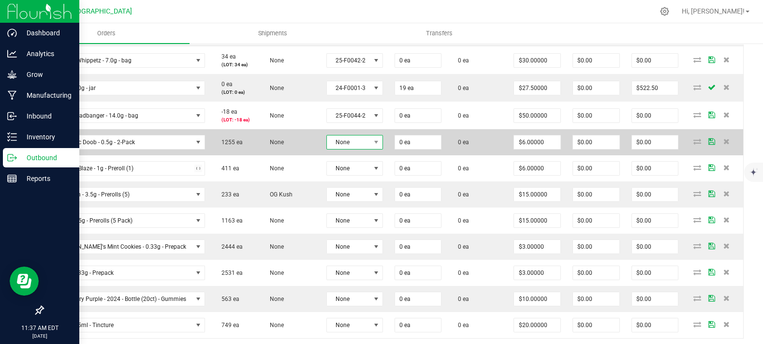
click at [348, 149] on span "None" at bounding box center [349, 142] width 44 height 14
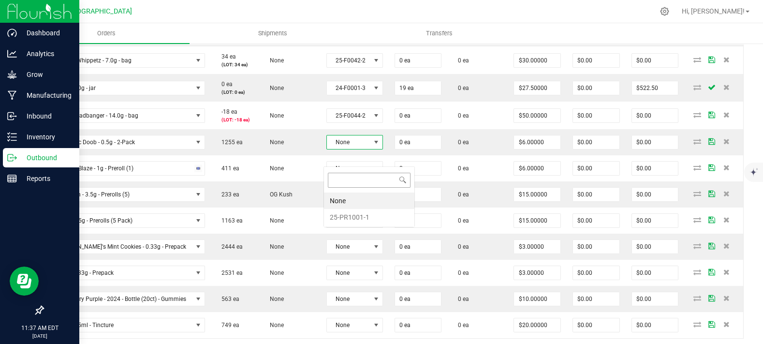
scroll to position [14, 54]
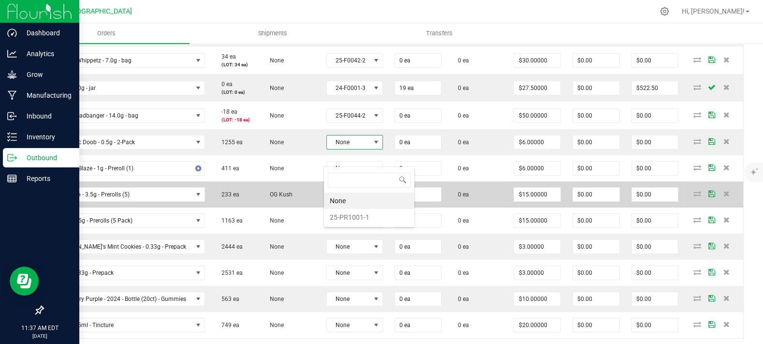
click at [351, 214] on li "25-PR1001-1" at bounding box center [369, 217] width 90 height 16
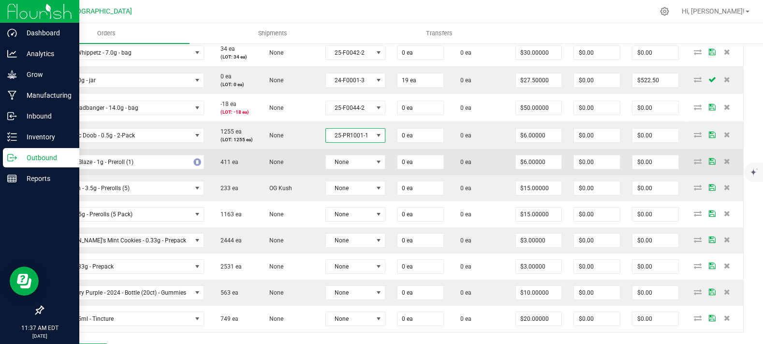
click at [352, 175] on td "None" at bounding box center [356, 162] width 72 height 26
click at [353, 169] on span "None" at bounding box center [349, 162] width 47 height 14
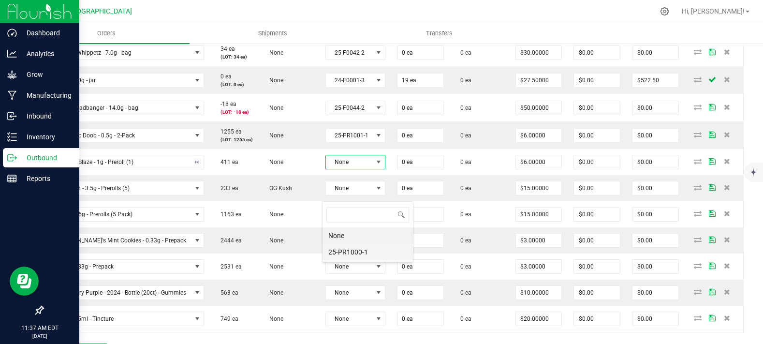
scroll to position [14, 58]
click at [351, 259] on li "25-PR1000-1" at bounding box center [367, 252] width 90 height 16
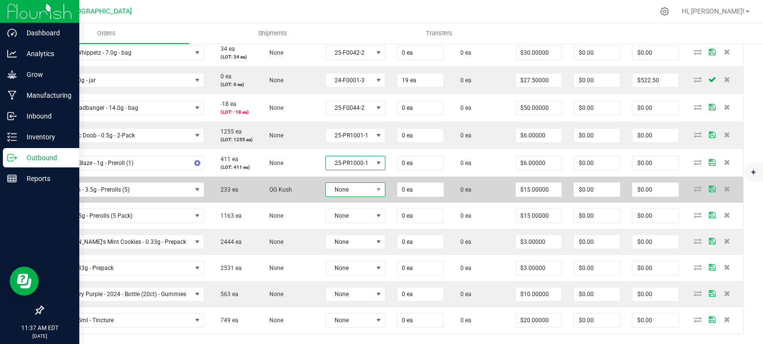
click at [367, 196] on span "None" at bounding box center [349, 190] width 47 height 14
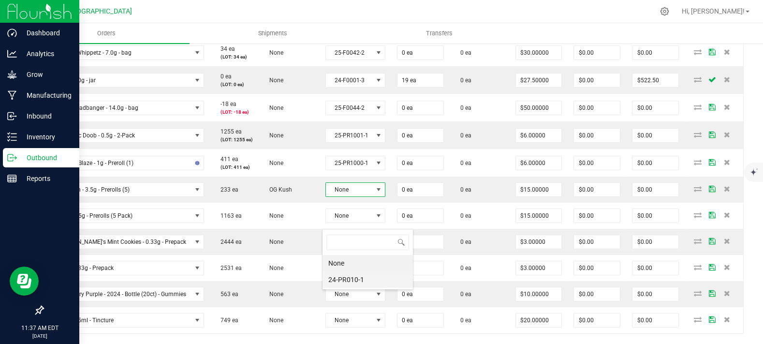
click at [355, 279] on li "24-PR010-1" at bounding box center [367, 279] width 90 height 16
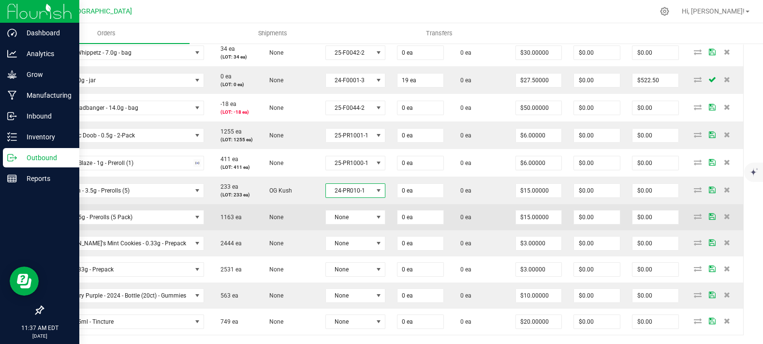
click at [358, 230] on td "None" at bounding box center [356, 217] width 72 height 26
click at [358, 224] on span "None" at bounding box center [349, 217] width 47 height 14
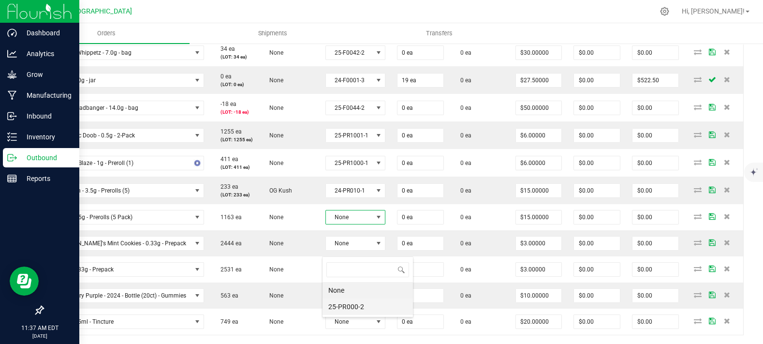
click at [356, 300] on li "25-PR000-2" at bounding box center [367, 306] width 90 height 16
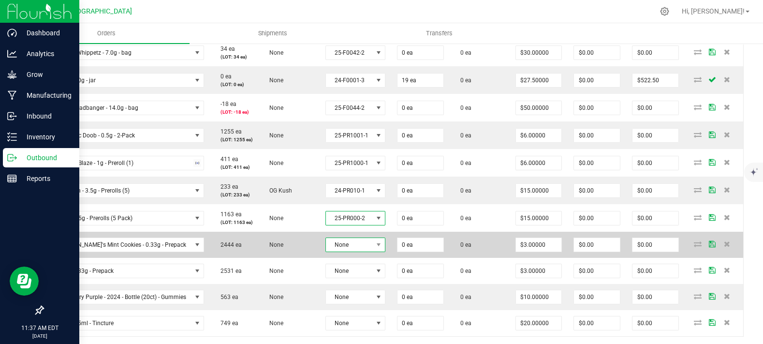
click at [358, 251] on span "None" at bounding box center [349, 245] width 47 height 14
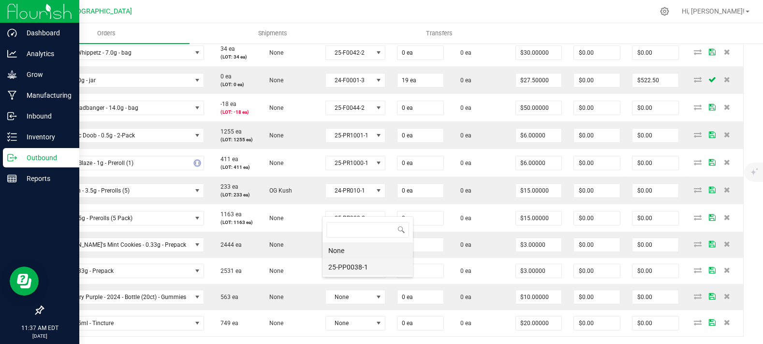
click at [361, 268] on li "25-PP0038-1" at bounding box center [367, 267] width 90 height 16
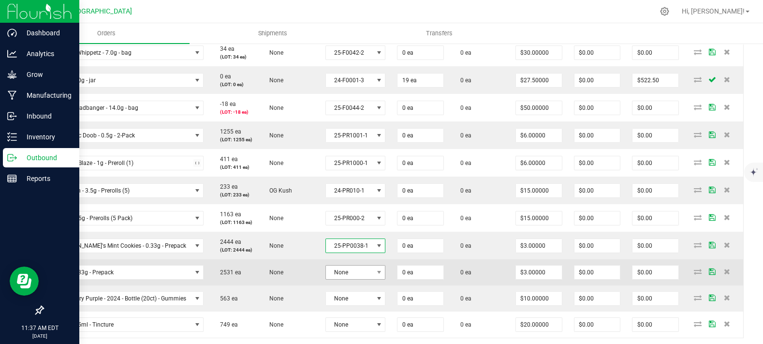
click at [356, 285] on td "None" at bounding box center [356, 272] width 72 height 26
click at [356, 279] on span "None" at bounding box center [349, 272] width 47 height 14
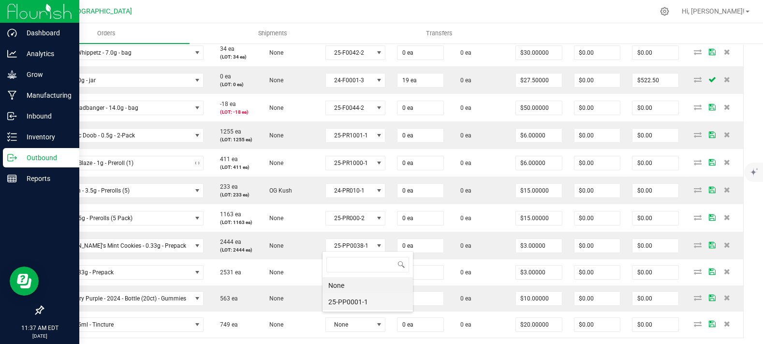
scroll to position [14, 58]
click at [358, 298] on li "25-PP0001-1" at bounding box center [367, 301] width 90 height 16
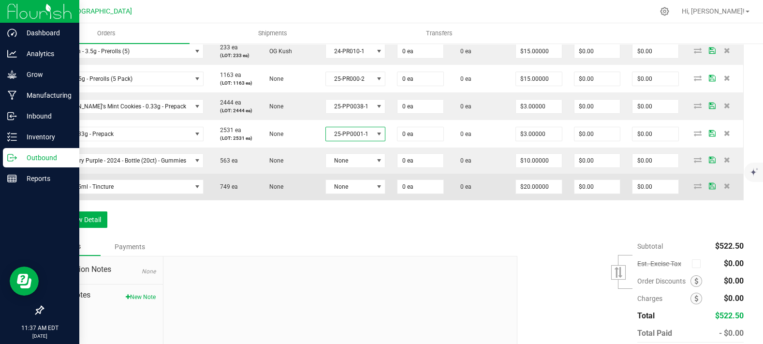
scroll to position [545, 0]
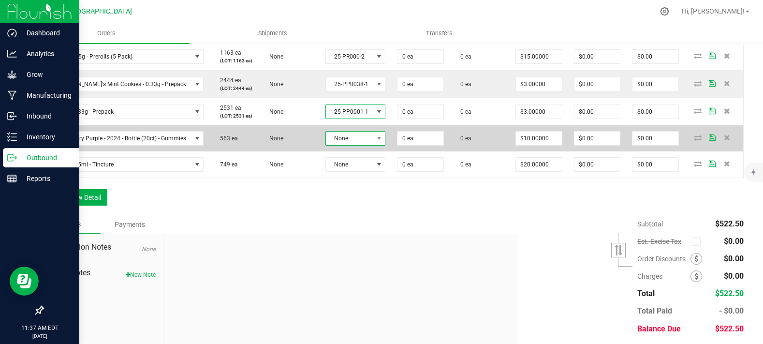
click at [349, 145] on span "None" at bounding box center [349, 138] width 47 height 14
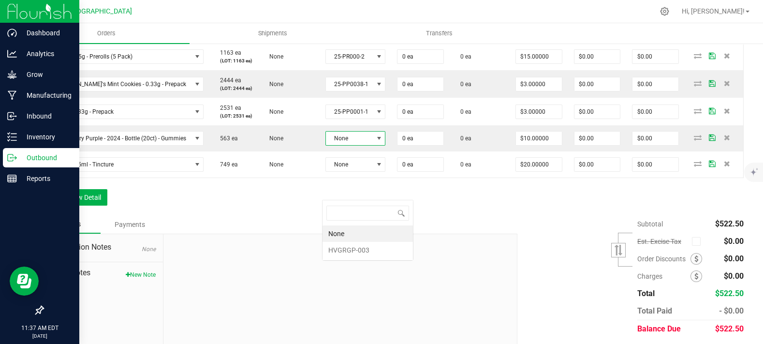
scroll to position [14, 58]
click at [352, 252] on li "HVGRGP-003" at bounding box center [367, 250] width 90 height 16
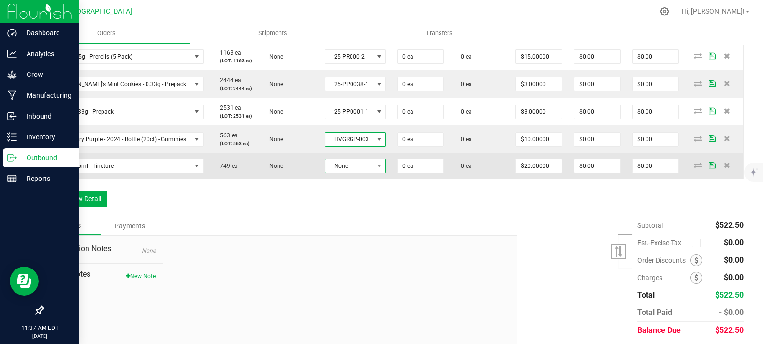
click at [354, 173] on span "None" at bounding box center [355, 166] width 60 height 15
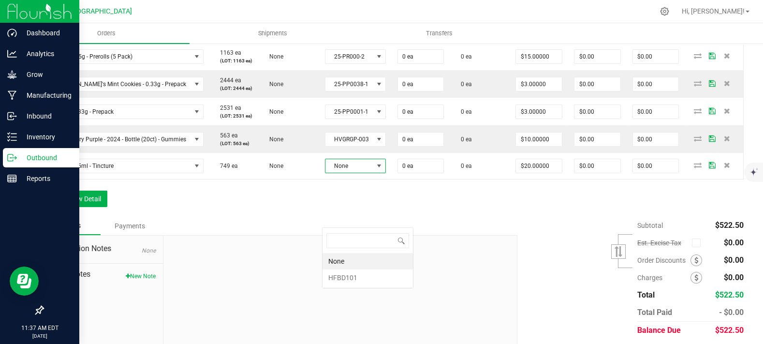
scroll to position [0, 0]
click at [356, 283] on li "HFBD101" at bounding box center [367, 277] width 90 height 16
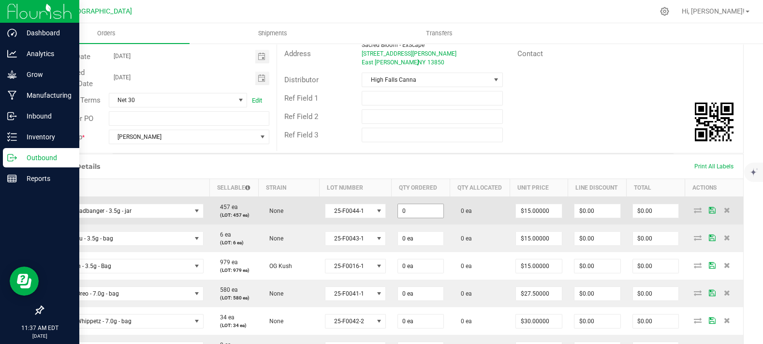
click at [403, 218] on input "0" at bounding box center [421, 211] width 46 height 14
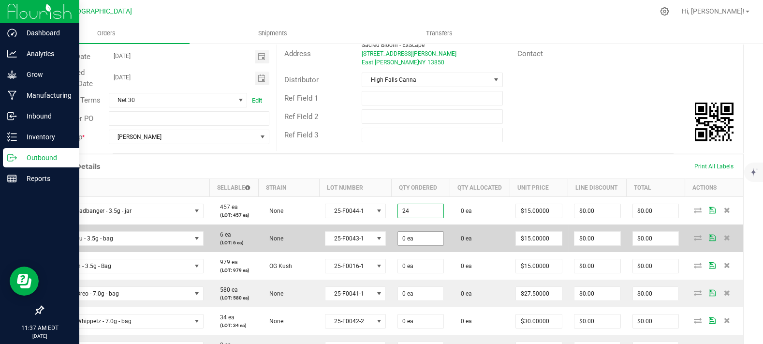
type input "24 ea"
type input "$360.00"
click at [409, 245] on input "0" at bounding box center [421, 239] width 46 height 14
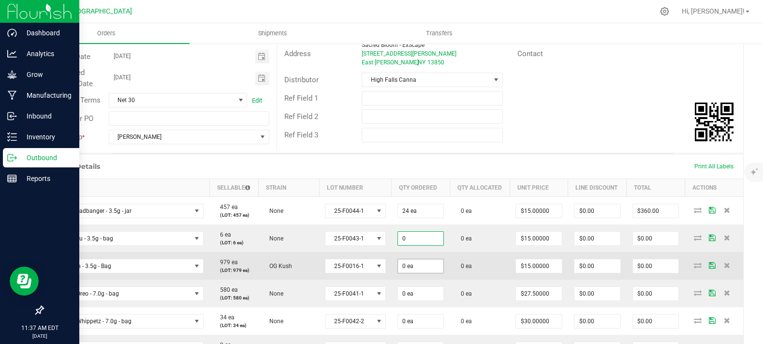
paste input "24"
type input "24 ea"
type input "$360.00"
click at [409, 273] on input "0" at bounding box center [421, 266] width 46 height 14
paste input "24"
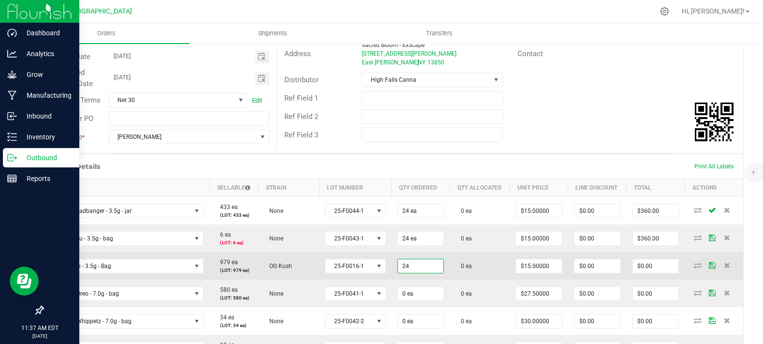
type input "24 ea"
type input "$360.00"
click at [452, 279] on td "0 ea" at bounding box center [480, 266] width 60 height 28
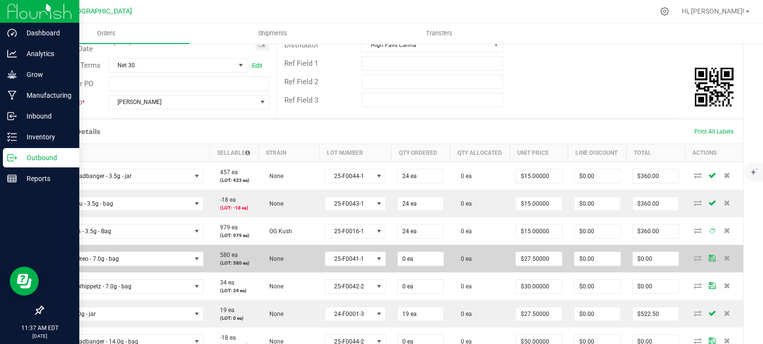
scroll to position [169, 0]
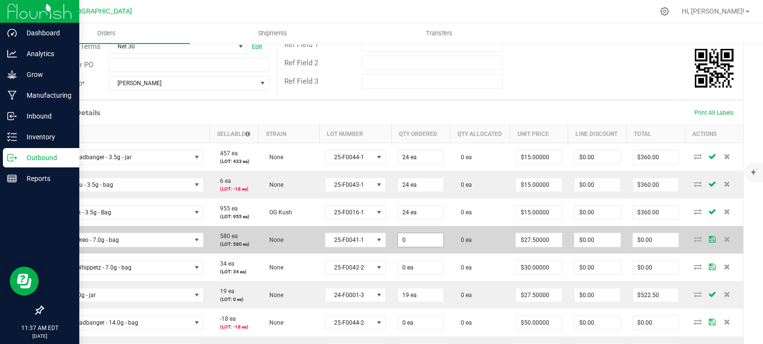
click at [425, 247] on input "0" at bounding box center [421, 240] width 46 height 14
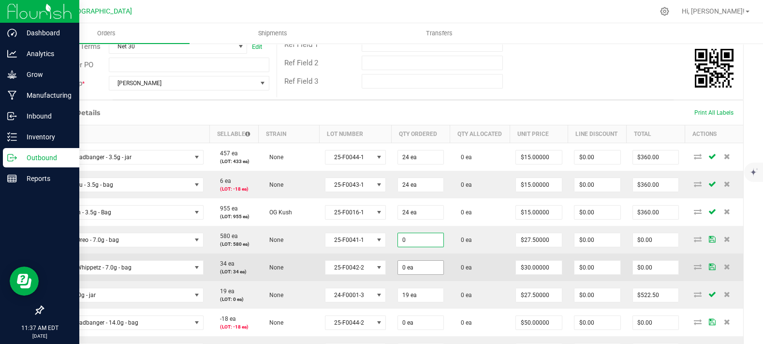
paste input "24"
type input "24 ea"
type input "$660.00"
click at [412, 275] on span "0 ea" at bounding box center [420, 267] width 47 height 15
click at [427, 274] on input "0" at bounding box center [421, 268] width 46 height 14
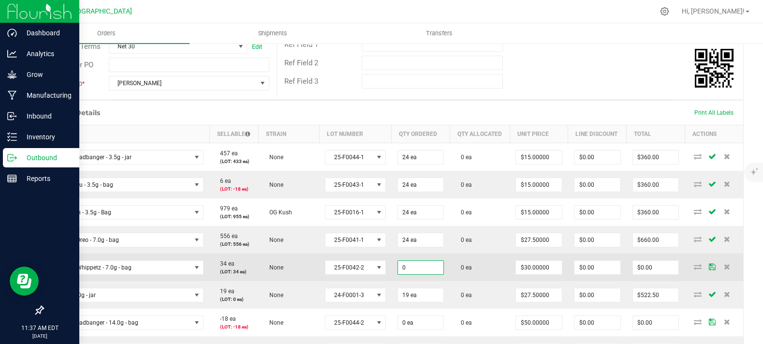
paste input "24"
type input "24 ea"
type input "$720.00"
click at [461, 281] on td "0 ea" at bounding box center [480, 267] width 60 height 28
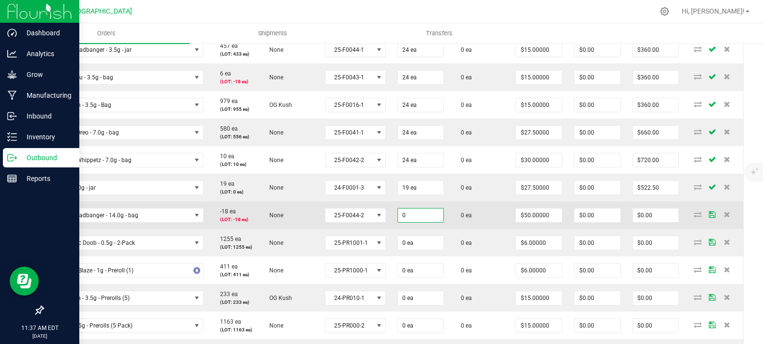
click at [419, 222] on input "0" at bounding box center [421, 215] width 46 height 14
type input "12 ea"
type input "$600.00"
click at [467, 229] on td "0 ea" at bounding box center [480, 215] width 60 height 28
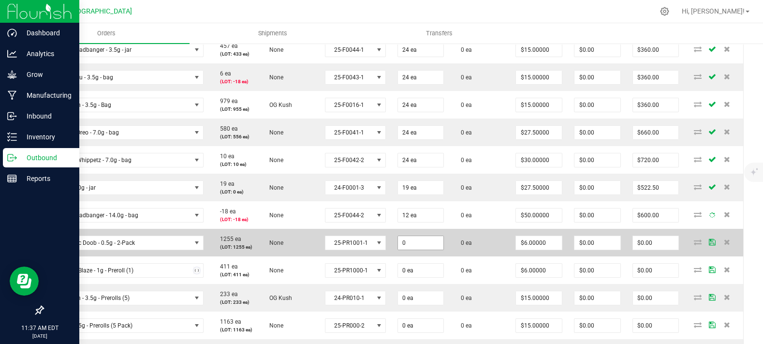
click at [412, 249] on input "0" at bounding box center [421, 243] width 46 height 14
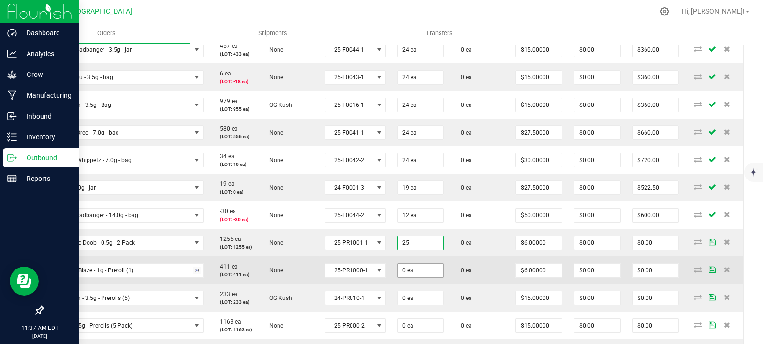
type input "25 ea"
type input "$150.00"
click at [433, 277] on input "0" at bounding box center [421, 270] width 46 height 14
paste input "25"
type input "25 ea"
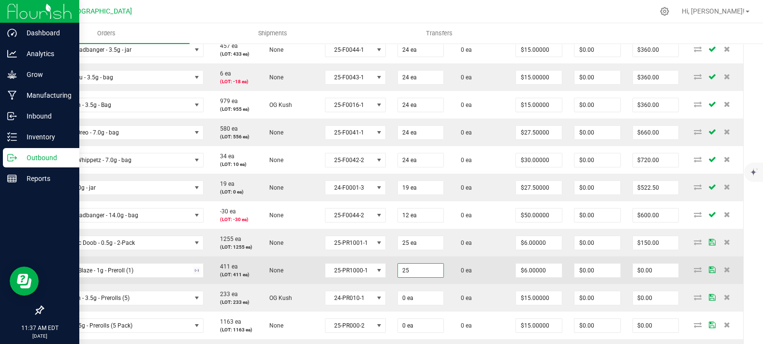
type input "$150.00"
click at [468, 284] on td "0 ea" at bounding box center [480, 270] width 60 height 28
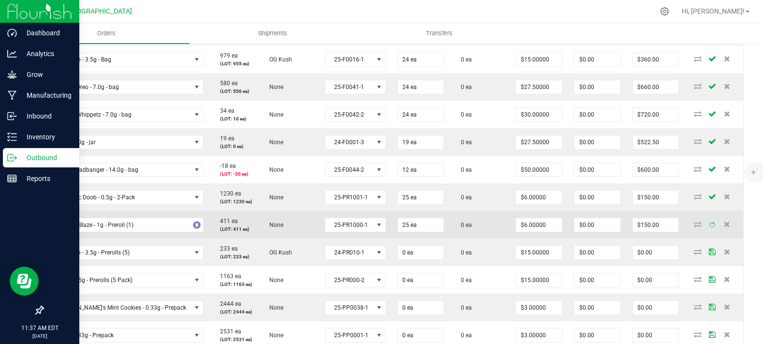
scroll to position [383, 0]
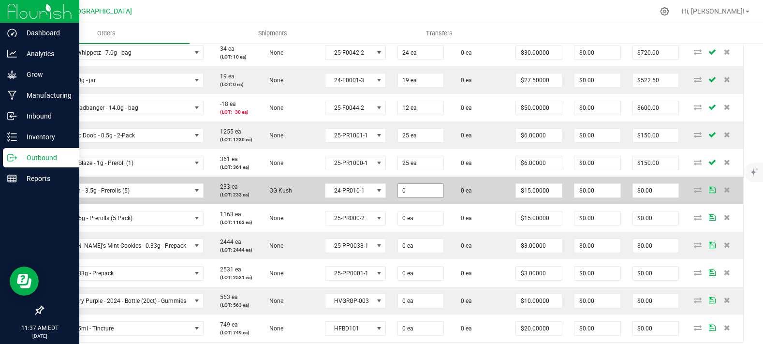
click at [420, 197] on input "0" at bounding box center [421, 191] width 46 height 14
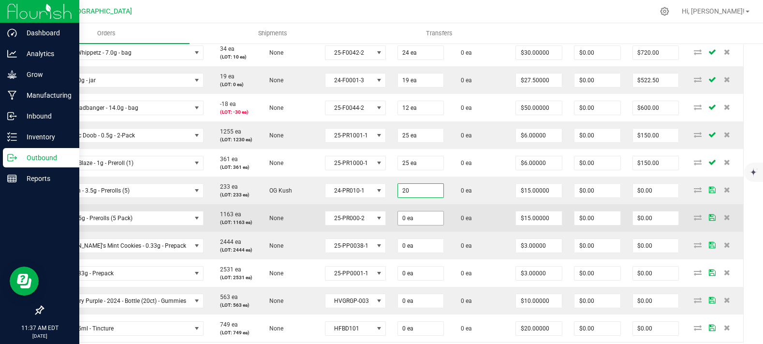
type input "20 ea"
type input "$300.00"
click at [411, 225] on input "0" at bounding box center [421, 218] width 46 height 14
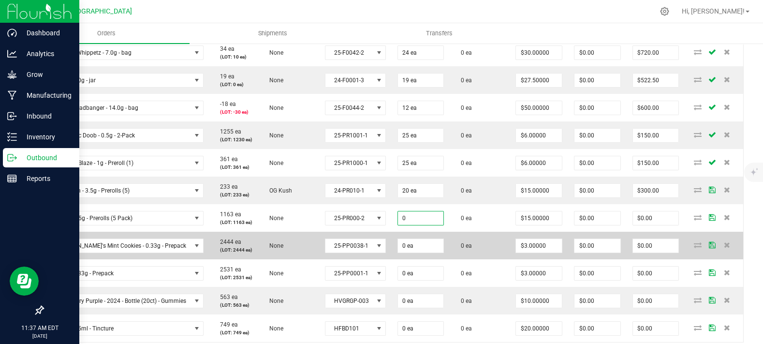
paste input "2"
type input "20 ea"
type input "$300.00"
click at [437, 252] on input "0" at bounding box center [421, 246] width 46 height 14
paste input "2"
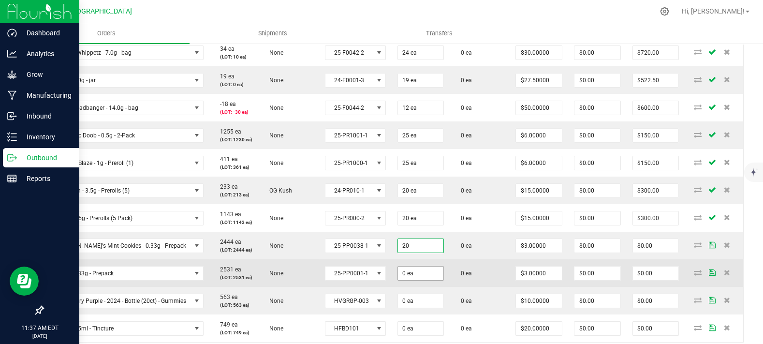
type input "20 ea"
type input "$60.00"
click at [423, 280] on input "0" at bounding box center [421, 273] width 46 height 14
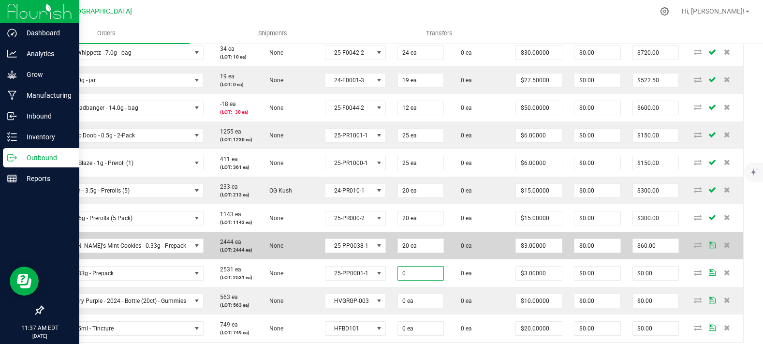
paste input "2"
type input "20 ea"
type input "$60.00"
click at [463, 259] on td "0 ea" at bounding box center [480, 246] width 60 height 28
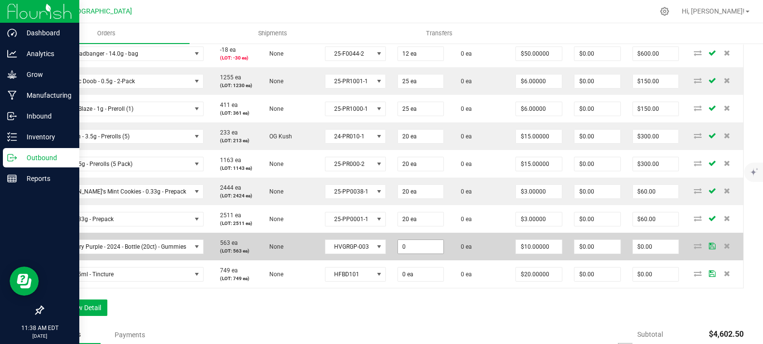
click at [410, 253] on input "0" at bounding box center [421, 247] width 46 height 14
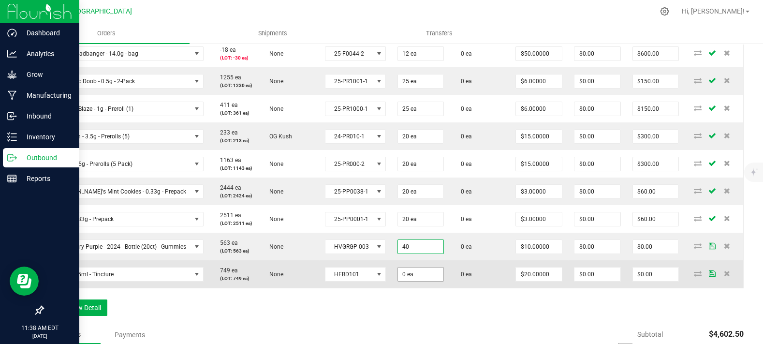
type input "40 ea"
type input "$400.00"
click at [404, 281] on input "0" at bounding box center [421, 274] width 46 height 14
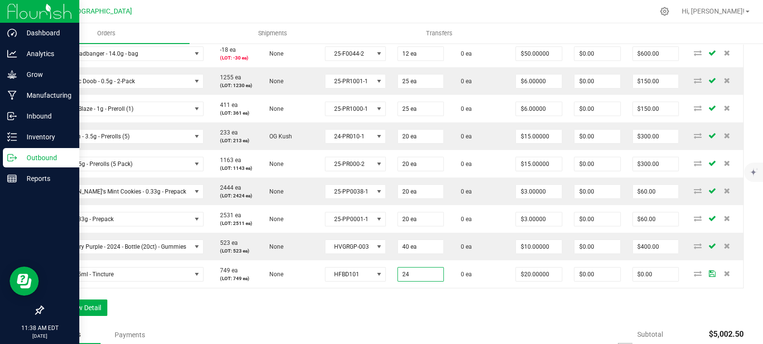
type input "2"
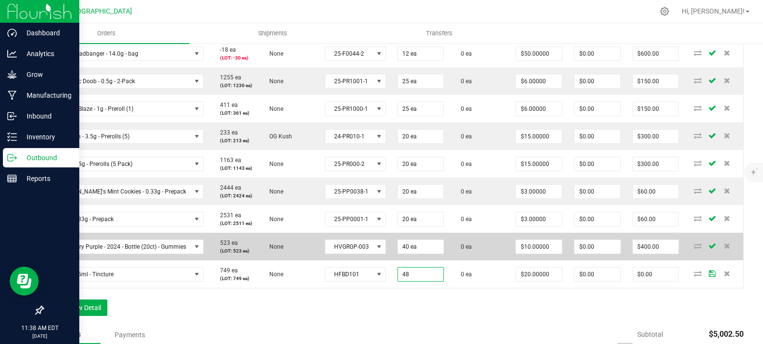
type input "48 ea"
type input "$960.00"
click at [475, 260] on td "0 ea" at bounding box center [480, 247] width 60 height 28
click at [542, 253] on input "10" at bounding box center [539, 247] width 46 height 14
type input "$8.00000"
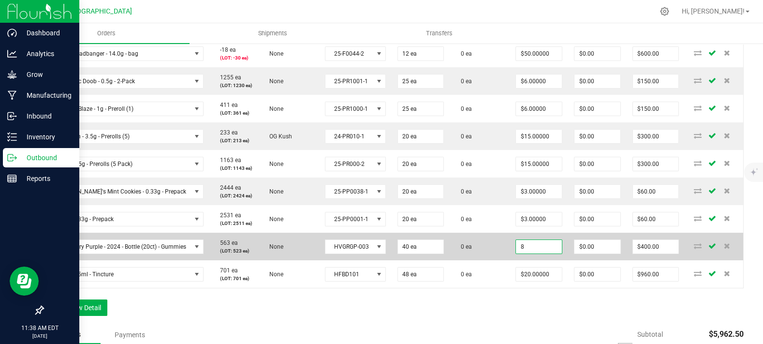
type input "$320.00"
click at [480, 260] on td "0 ea" at bounding box center [480, 247] width 60 height 28
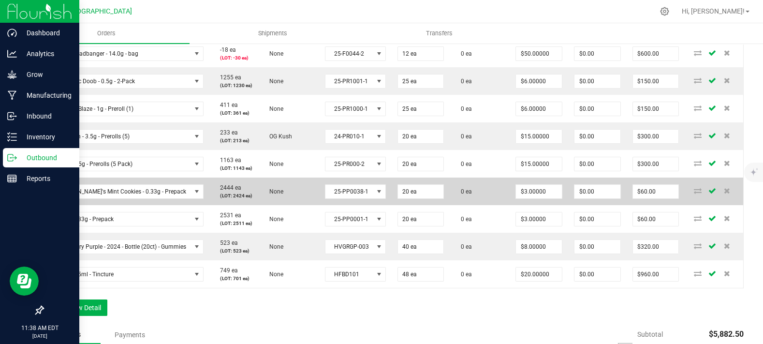
scroll to position [631, 0]
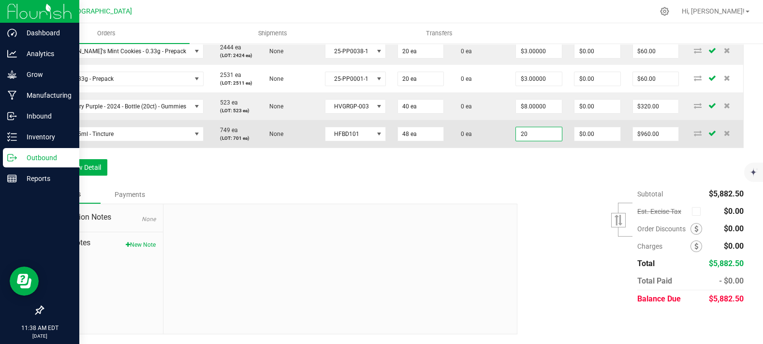
click at [521, 130] on input "20" at bounding box center [539, 134] width 46 height 14
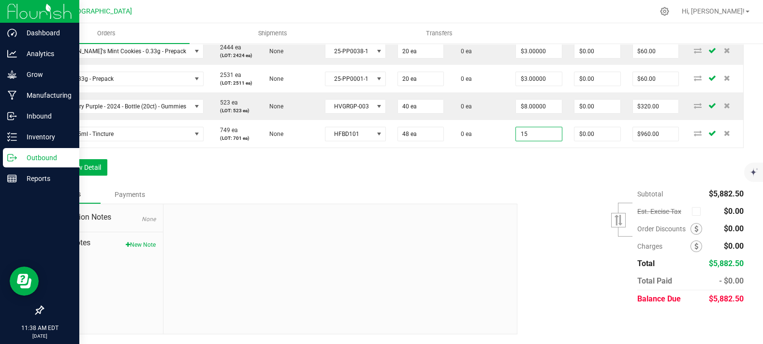
type input "$15.00000"
type input "$720.00"
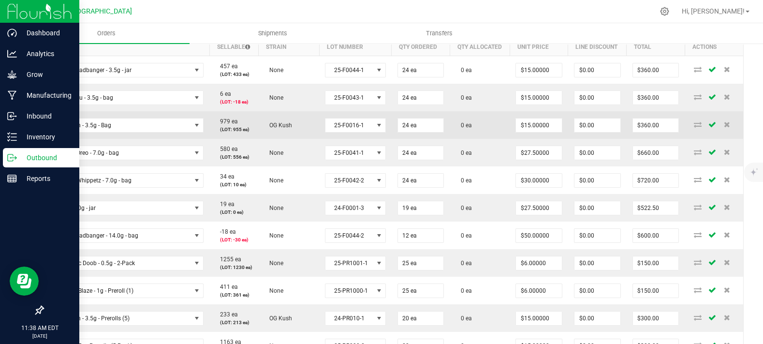
scroll to position [255, 0]
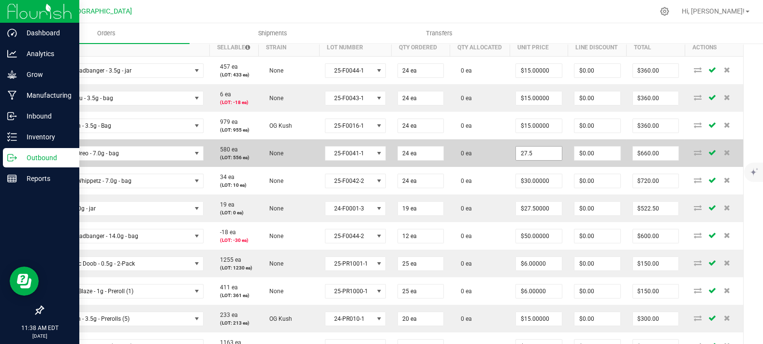
click at [525, 160] on input "27.5" at bounding box center [539, 153] width 46 height 14
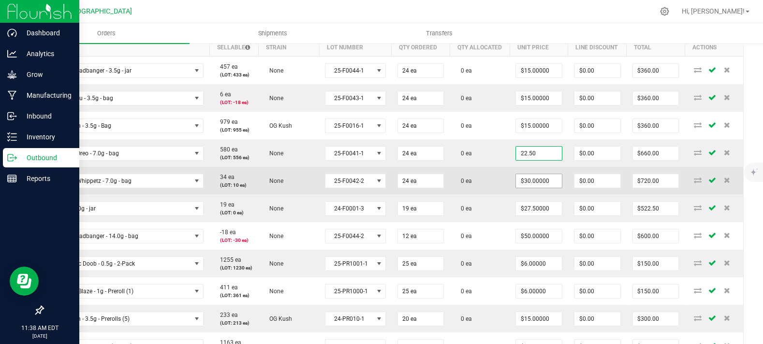
type input "$22.50000"
type input "$540.00"
click at [526, 188] on input "30" at bounding box center [539, 181] width 46 height 14
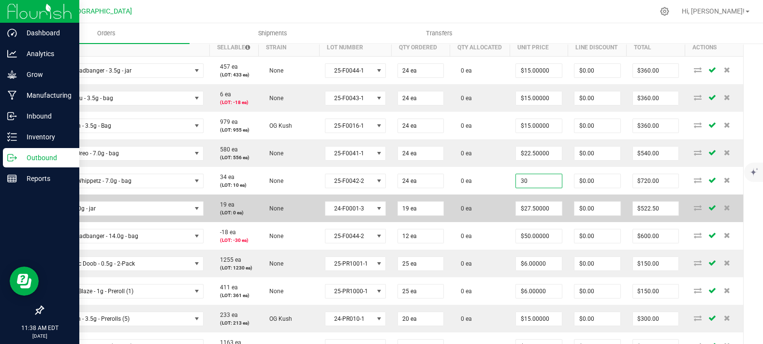
paste input "22.5"
type input "22.5"
type input "27.5"
type input "$22.50000"
type input "$540.00"
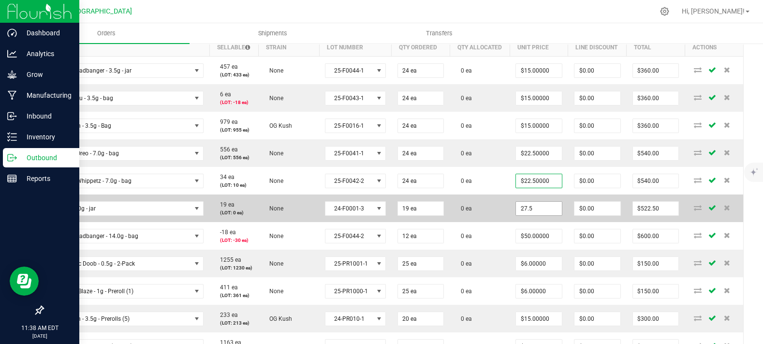
click at [535, 215] on input "27.5" at bounding box center [539, 209] width 46 height 14
paste input "2"
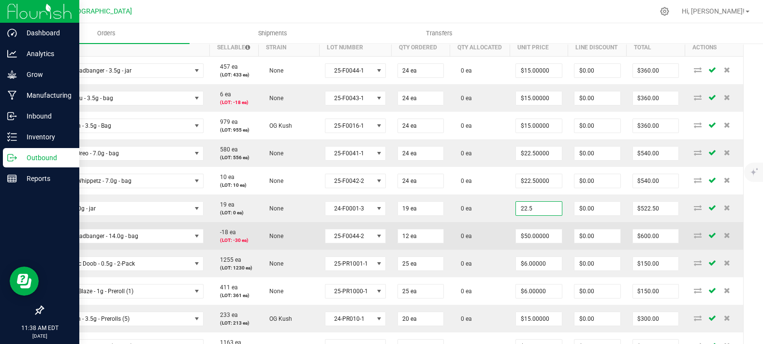
type input "$22.50000"
type input "$427.50"
click at [495, 249] on td "0 ea" at bounding box center [480, 236] width 60 height 28
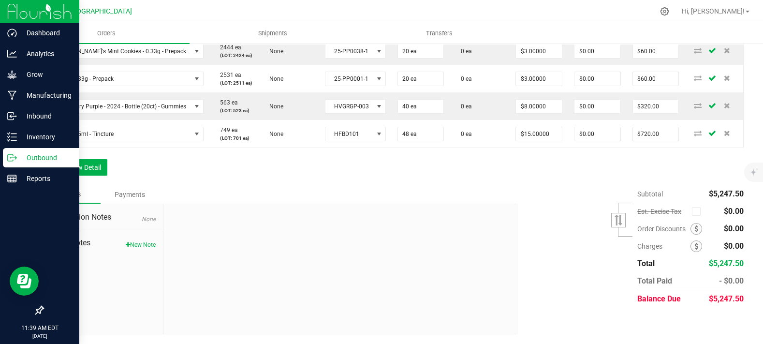
scroll to position [631, 0]
click at [67, 170] on button "Add New Detail" at bounding box center [75, 167] width 65 height 16
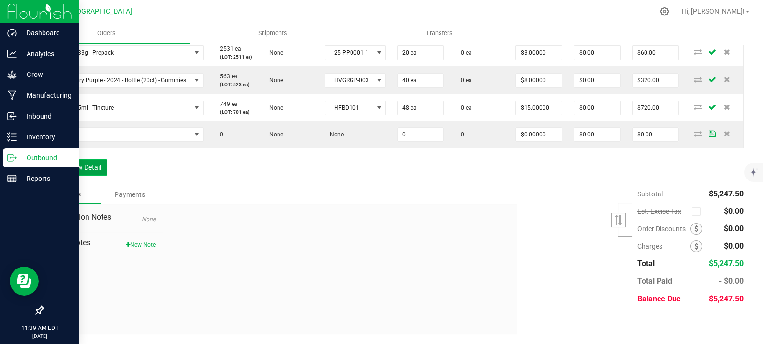
click at [79, 175] on button "Add New Detail" at bounding box center [75, 167] width 65 height 16
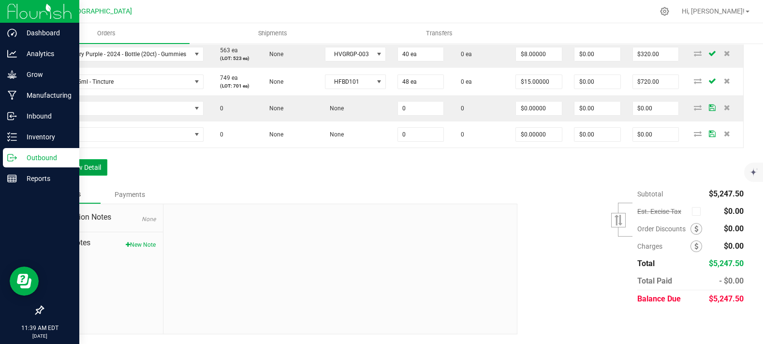
click at [79, 175] on button "Add New Detail" at bounding box center [75, 167] width 65 height 16
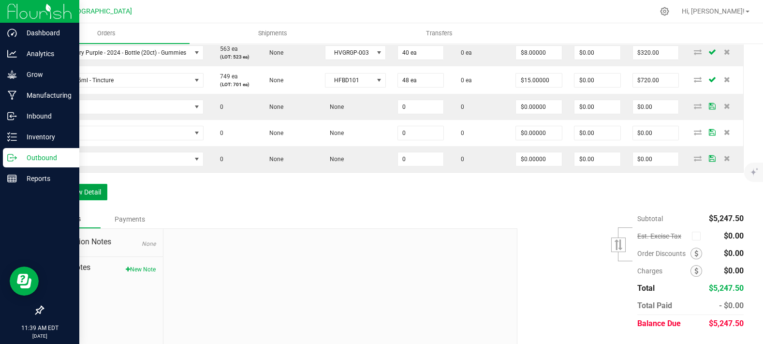
click at [81, 200] on button "Add New Detail" at bounding box center [75, 192] width 65 height 16
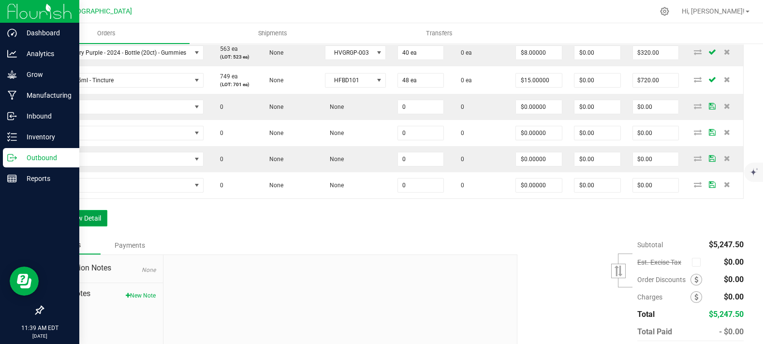
click at [79, 226] on button "Add New Detail" at bounding box center [75, 218] width 65 height 16
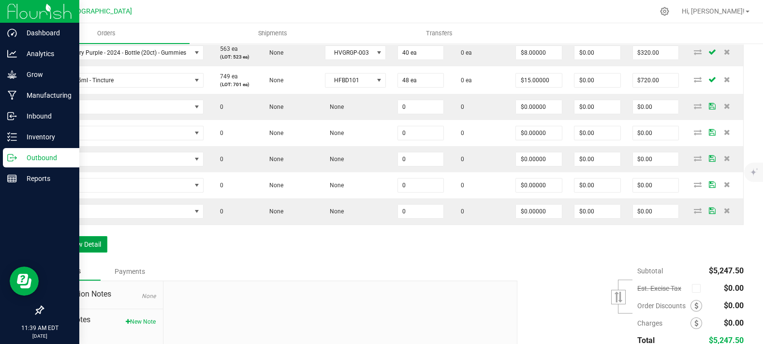
click at [79, 252] on button "Add New Detail" at bounding box center [75, 244] width 65 height 16
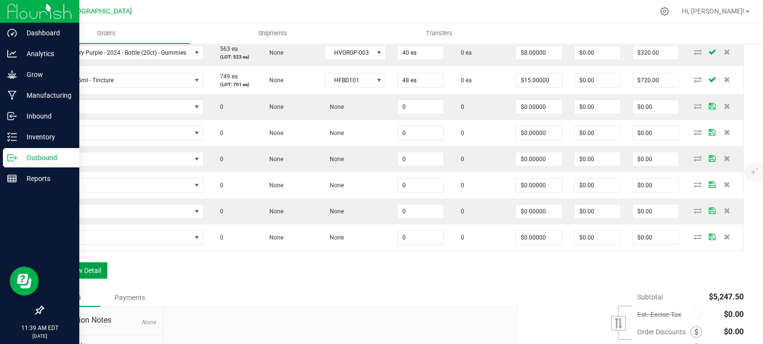
click at [79, 278] on button "Add New Detail" at bounding box center [75, 270] width 65 height 16
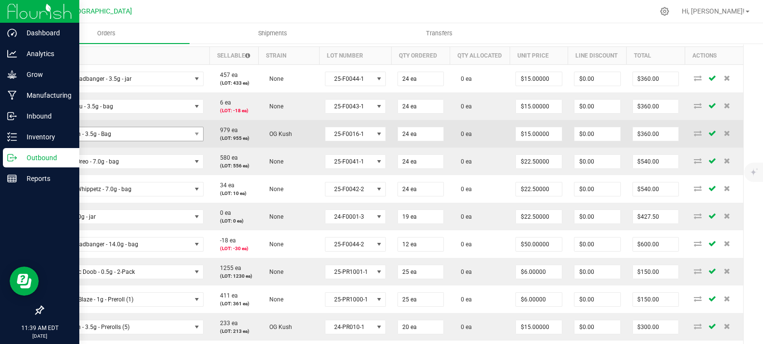
scroll to position [255, 0]
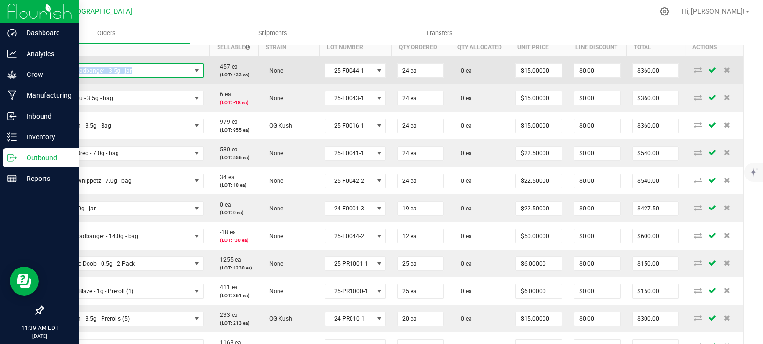
copy span "Lime Headbanger - 3.5g - jar"
drag, startPoint x: 155, startPoint y: 94, endPoint x: 88, endPoint y: 88, distance: 67.0
click at [57, 77] on span "Lime Headbanger - 3.5g - jar" at bounding box center [121, 71] width 142 height 14
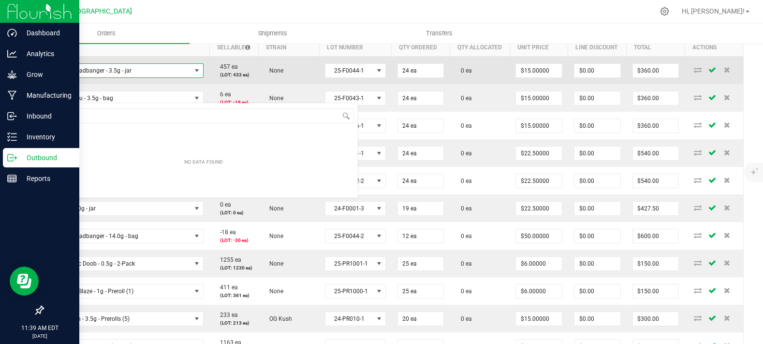
scroll to position [14, 152]
click at [273, 85] on td "None" at bounding box center [289, 71] width 61 height 28
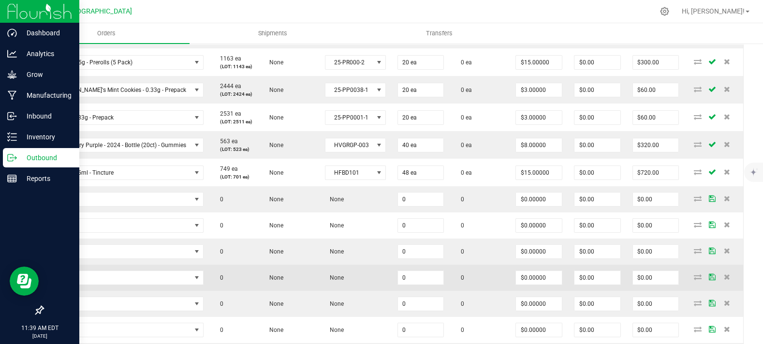
scroll to position [685, 0]
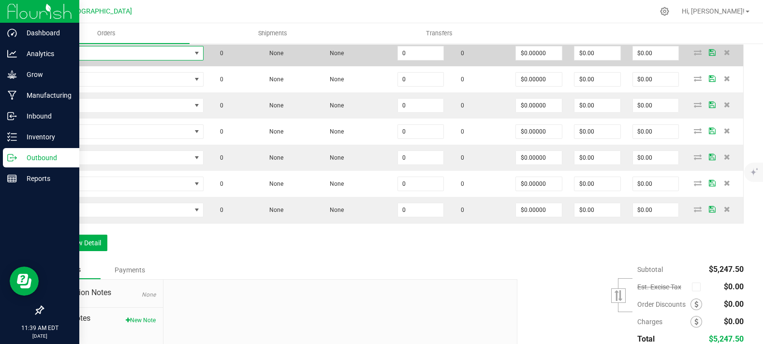
click at [109, 60] on span "NO DATA FOUND" at bounding box center [121, 53] width 142 height 14
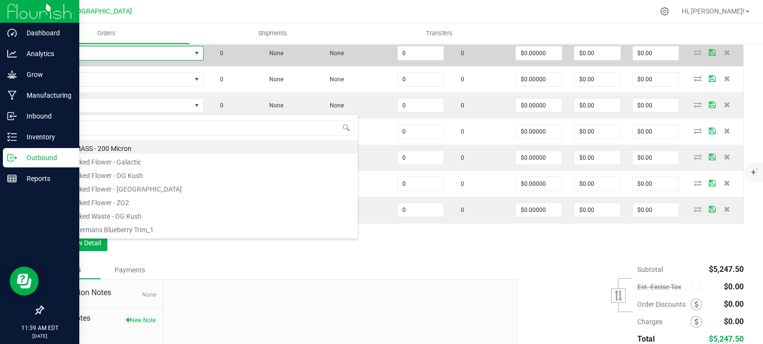
scroll to position [14, 152]
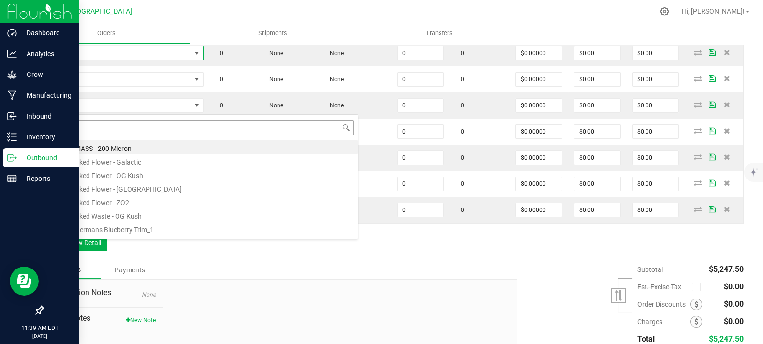
type input "Lime Headbanger - 3.5g - jar"
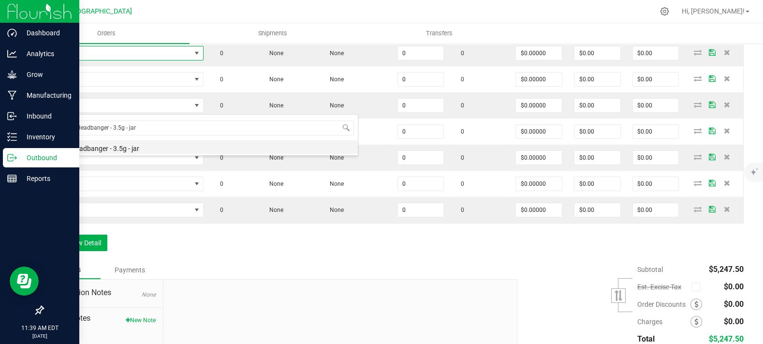
click at [132, 146] on li "Lime Headbanger - 3.5g - jar" at bounding box center [203, 147] width 308 height 14
type input "0 ea"
type input "$15.00000"
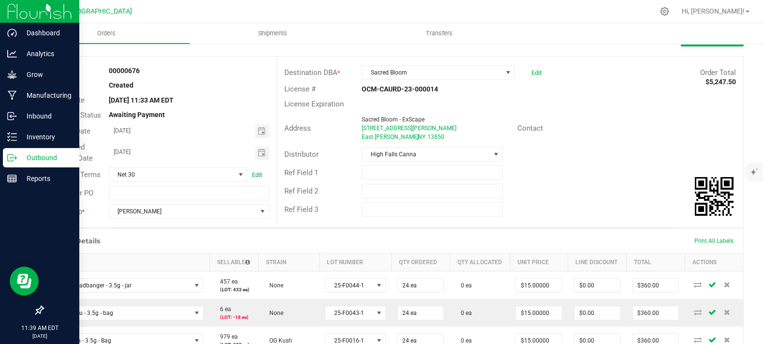
scroll to position [148, 0]
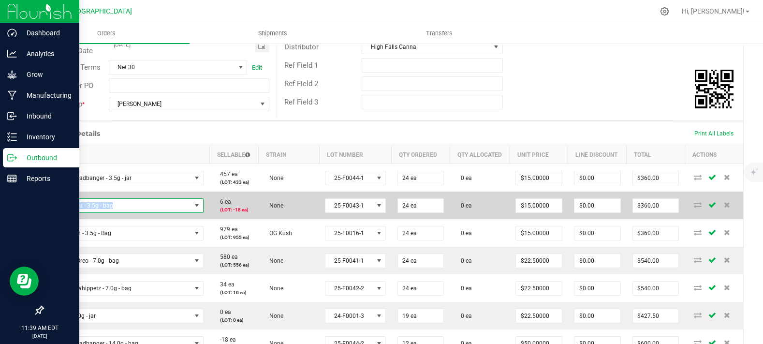
copy span "Tanghulu - 3.5g - bag"
drag, startPoint x: 122, startPoint y: 233, endPoint x: 48, endPoint y: 234, distance: 74.0
click at [48, 219] on td "Tanghulu - 3.5g - bag" at bounding box center [127, 205] width 166 height 28
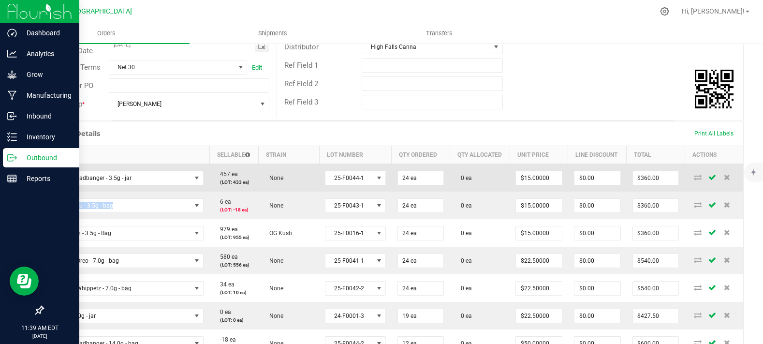
click at [247, 186] on p "(LOT: 433 ea)" at bounding box center [234, 181] width 38 height 7
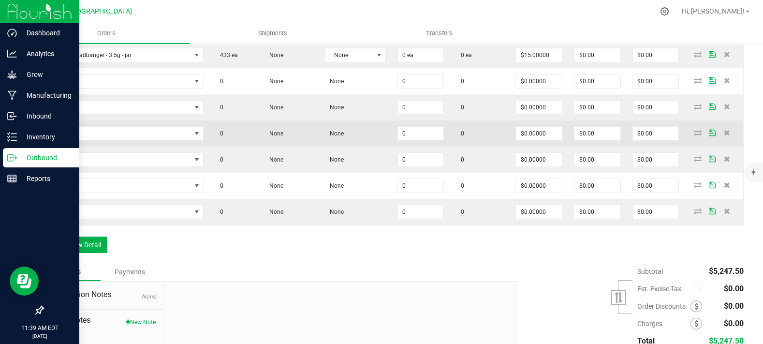
scroll to position [685, 0]
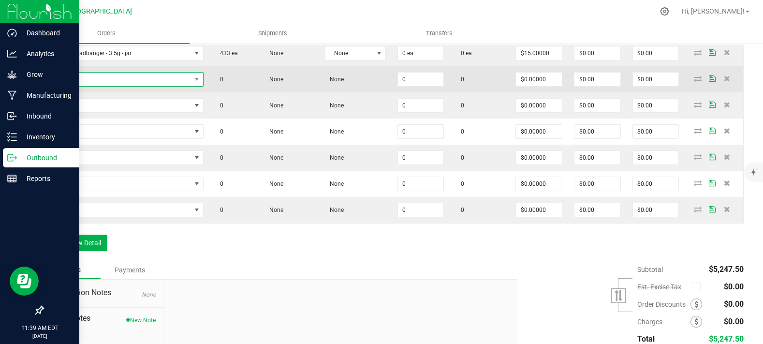
click at [112, 86] on span "NO DATA FOUND" at bounding box center [121, 80] width 142 height 14
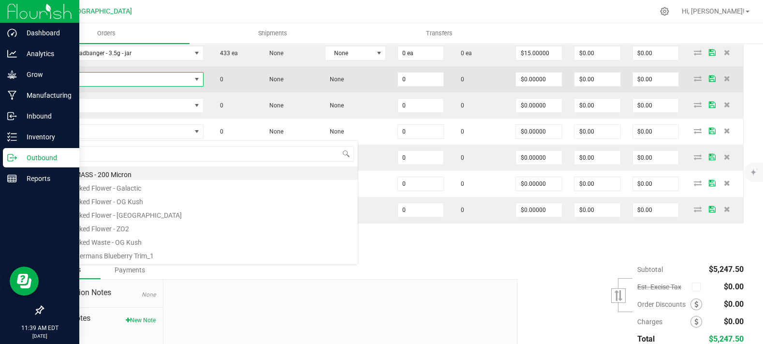
type input "Tanghulu - 3.5g - bag"
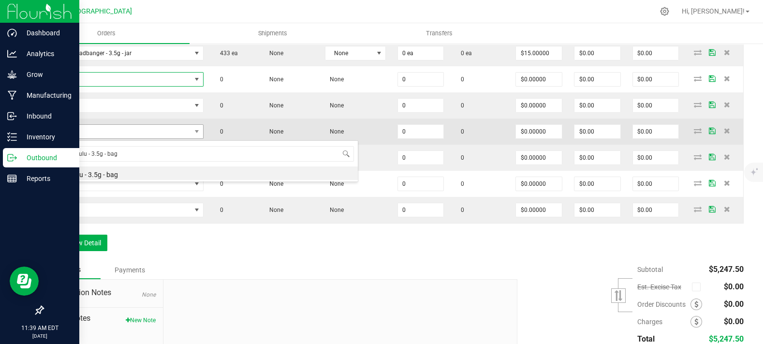
click at [112, 178] on li "Tanghulu - 3.5g - bag" at bounding box center [203, 173] width 308 height 14
type input "0 ea"
type input "$15.00000"
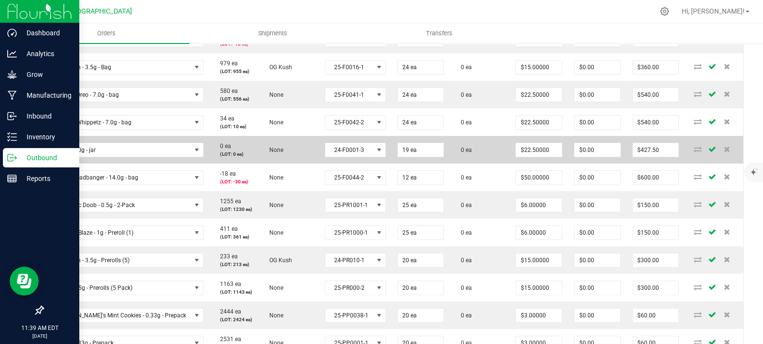
scroll to position [148, 0]
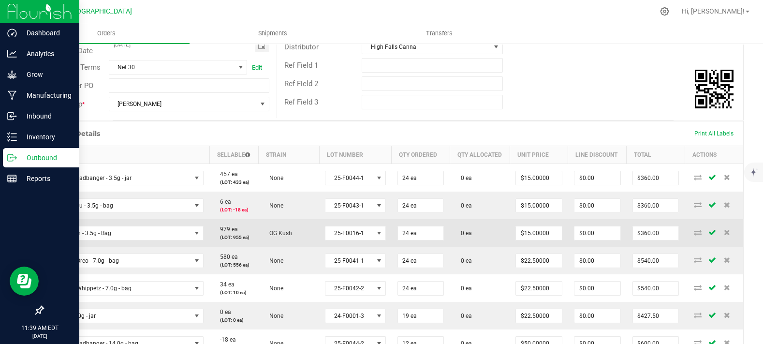
click at [240, 247] on td "979 ea (LOT: 955 ea)" at bounding box center [233, 233] width 49 height 28
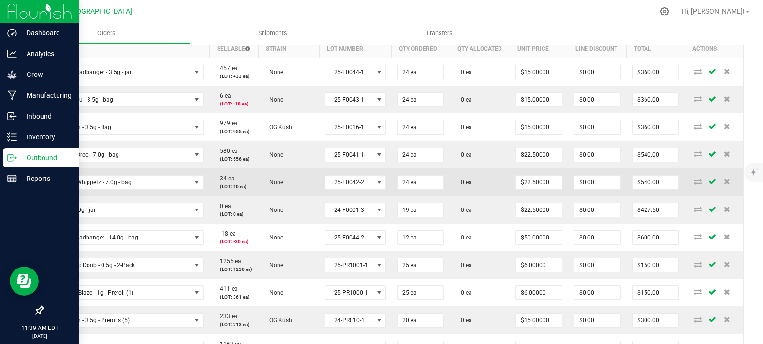
scroll to position [255, 0]
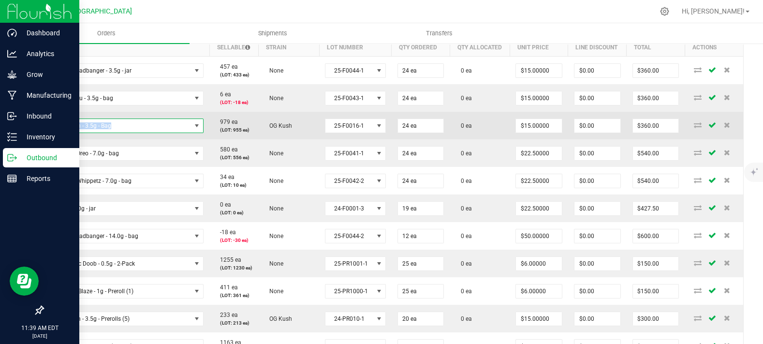
copy span "OG Kush - 3.5g - Bag"
drag, startPoint x: 117, startPoint y: 153, endPoint x: 105, endPoint y: 150, distance: 12.4
click at [58, 132] on span "OG Kush - 3.5g - Bag" at bounding box center [121, 126] width 142 height 14
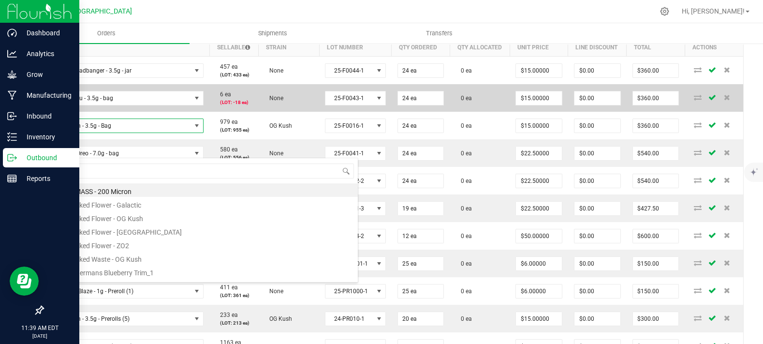
scroll to position [14, 152]
click at [284, 112] on td "None" at bounding box center [289, 98] width 61 height 28
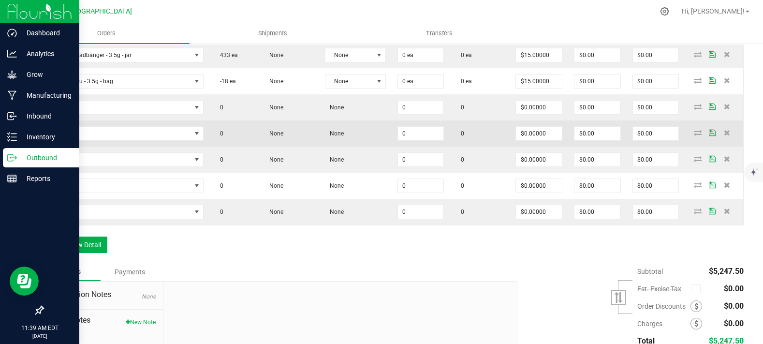
scroll to position [685, 0]
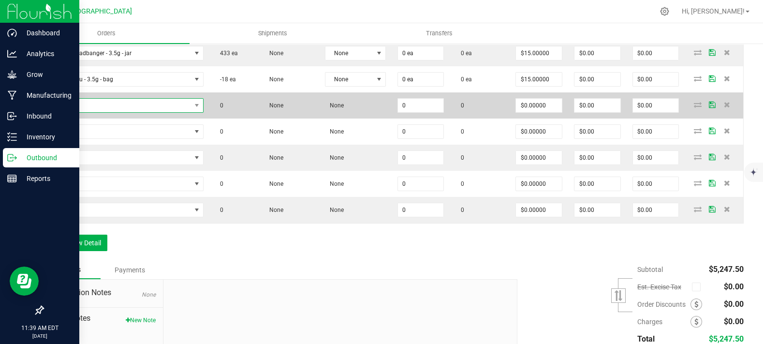
click at [107, 112] on span "NO DATA FOUND" at bounding box center [121, 106] width 142 height 14
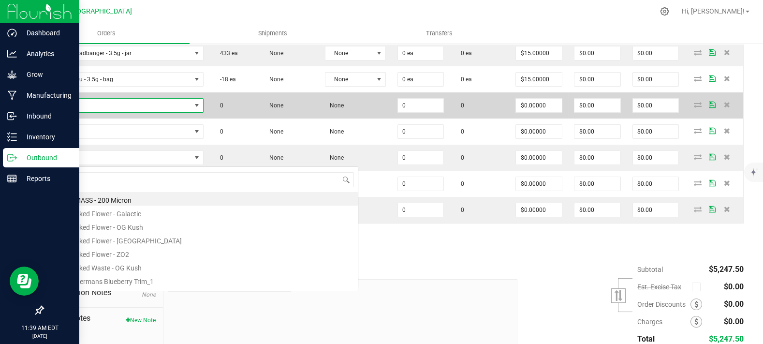
scroll to position [14, 152]
type input "OG Kush - 3.5g - Bag"
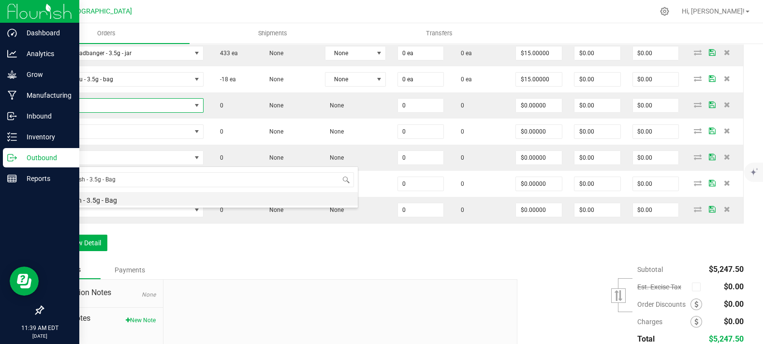
click at [102, 193] on li "OG Kush - 3.5g - Bag" at bounding box center [203, 199] width 308 height 14
type input "0 ea"
type input "$15.00000"
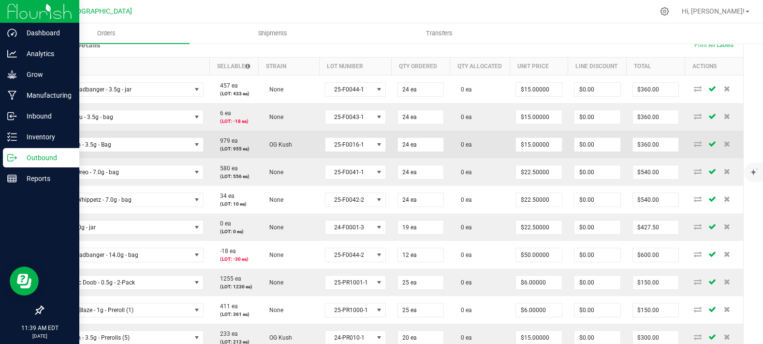
scroll to position [255, 0]
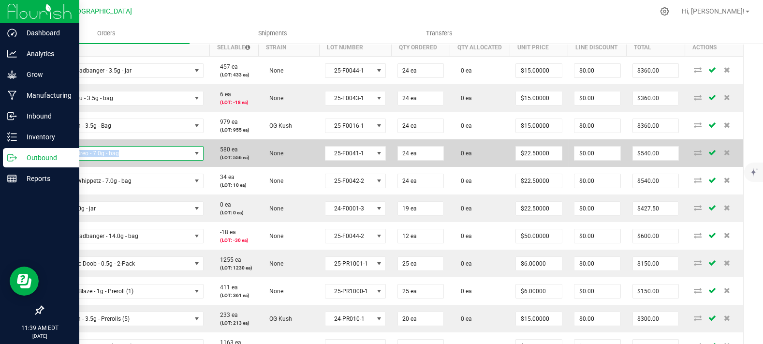
copy span "GMO x Oreo - 7.0g - bag"
drag, startPoint x: 137, startPoint y: 179, endPoint x: 57, endPoint y: 177, distance: 80.3
click at [57, 160] on span "GMO x Oreo - 7.0g - bag" at bounding box center [121, 153] width 142 height 14
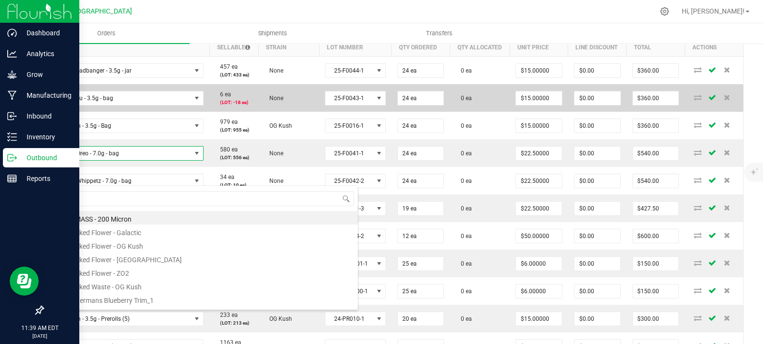
scroll to position [14, 152]
click at [259, 112] on td "None" at bounding box center [289, 98] width 61 height 28
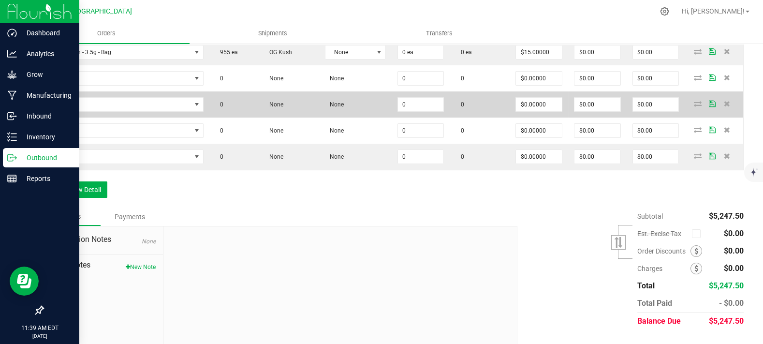
scroll to position [739, 0]
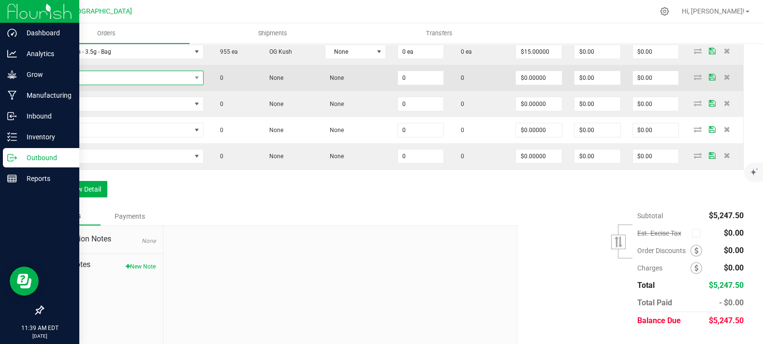
click at [109, 85] on span "NO DATA FOUND" at bounding box center [121, 78] width 142 height 14
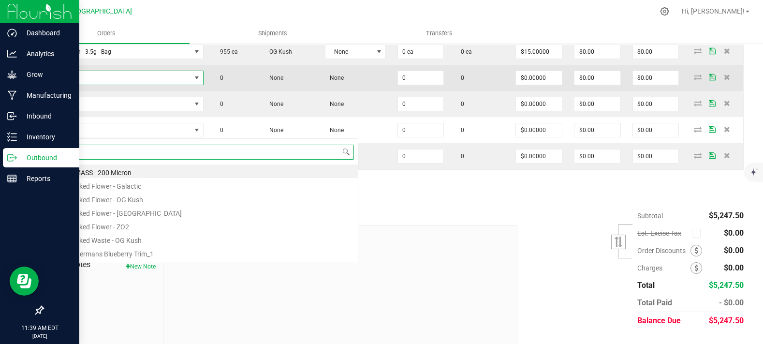
scroll to position [48331, 48192]
paste input "GMO x Oreo - 7.0g - bag"
type input "GMO x Oreo - 7.0g - bag"
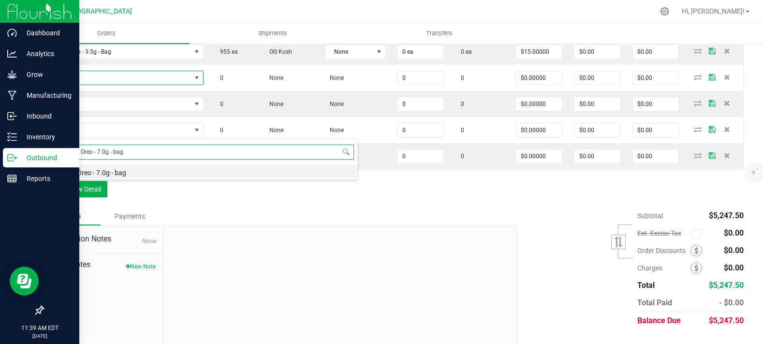
click at [118, 171] on li "GMO x Oreo - 7.0g - bag" at bounding box center [203, 171] width 308 height 14
type input "0 ea"
type input "$27.50000"
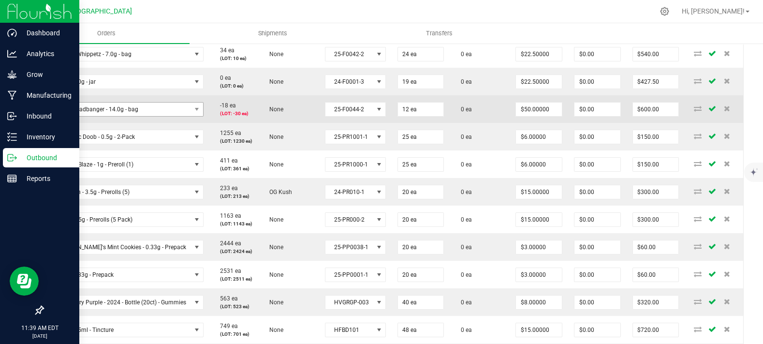
scroll to position [363, 0]
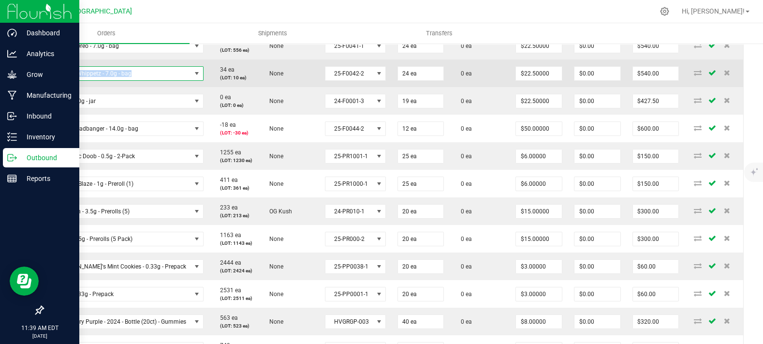
copy span "Candy Whippetz - 7.0g - bag"
drag, startPoint x: 118, startPoint y: 99, endPoint x: 54, endPoint y: 101, distance: 64.8
click at [54, 80] on span "Candy Whippetz - 7.0g - bag" at bounding box center [121, 74] width 142 height 14
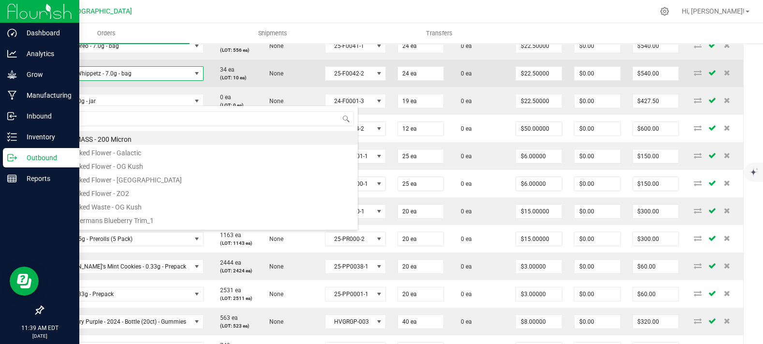
click at [241, 87] on td "34 ea (LOT: 10 ea)" at bounding box center [233, 73] width 49 height 28
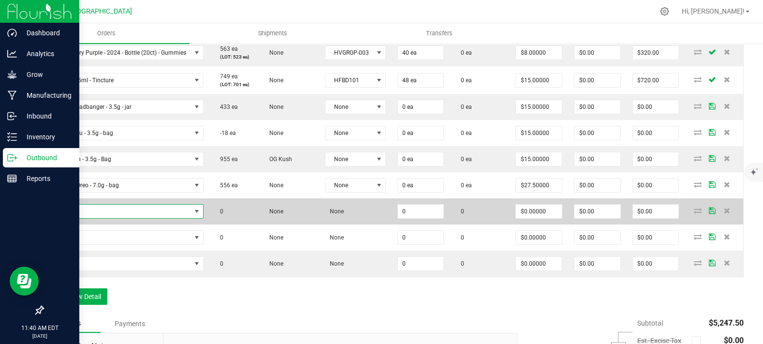
click at [86, 218] on span "NO DATA FOUND" at bounding box center [121, 212] width 142 height 14
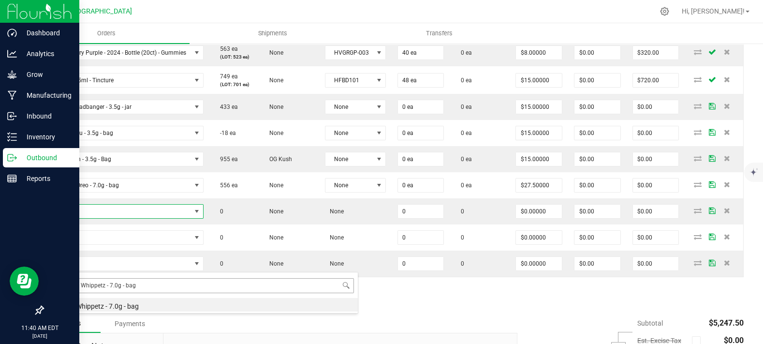
drag, startPoint x: 108, startPoint y: 285, endPoint x: 277, endPoint y: 287, distance: 168.3
click at [276, 287] on input "Candy Whippetz - 7.0g - bag" at bounding box center [203, 285] width 301 height 15
type input "Candy Whippetz"
click at [217, 307] on li "Candy Whippetz - 3.5g - bag" at bounding box center [203, 305] width 308 height 14
type input "0 ea"
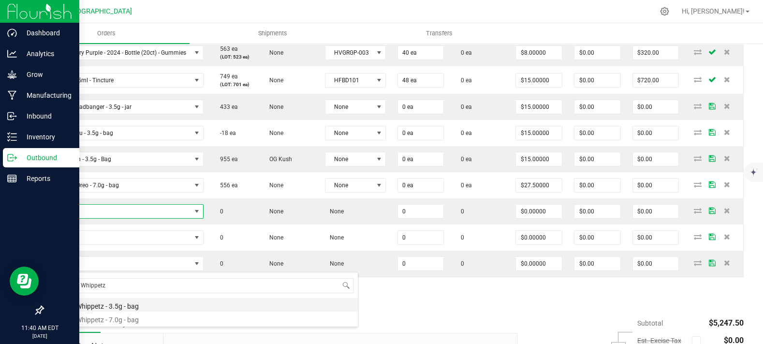
type input "$15.00000"
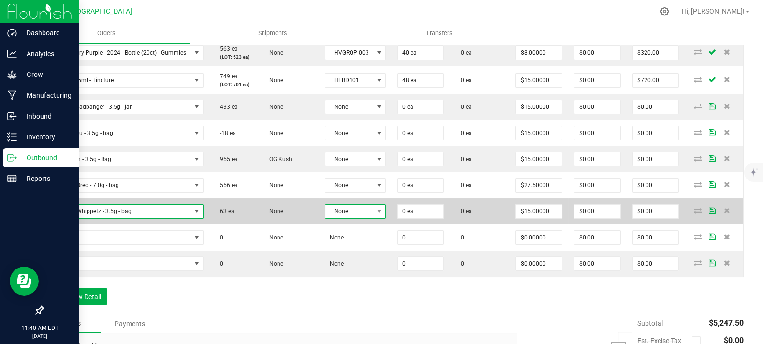
click at [346, 218] on span "None" at bounding box center [348, 212] width 47 height 14
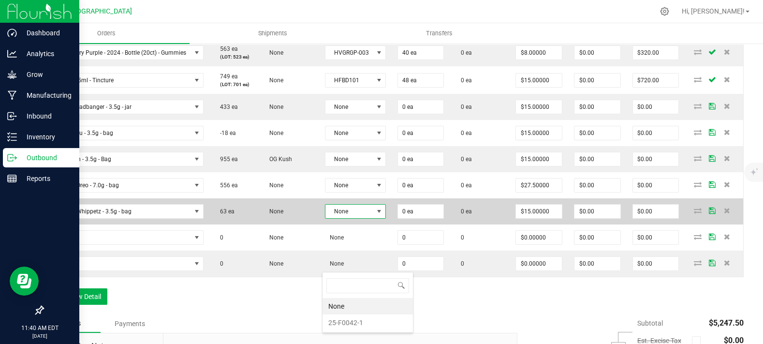
click at [309, 224] on td "None" at bounding box center [289, 211] width 61 height 26
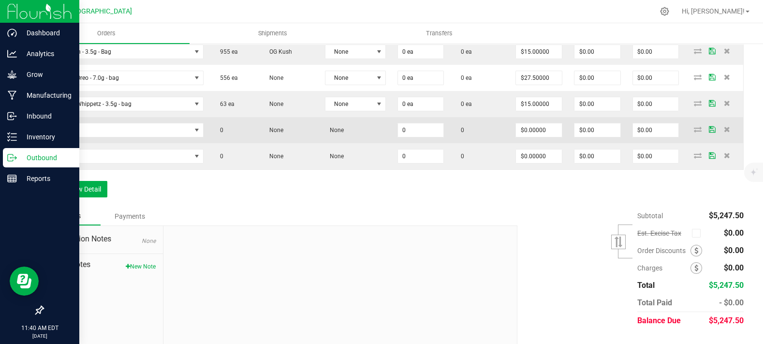
click at [105, 143] on td at bounding box center [127, 130] width 166 height 26
click at [112, 137] on span "NO DATA FOUND" at bounding box center [121, 130] width 142 height 14
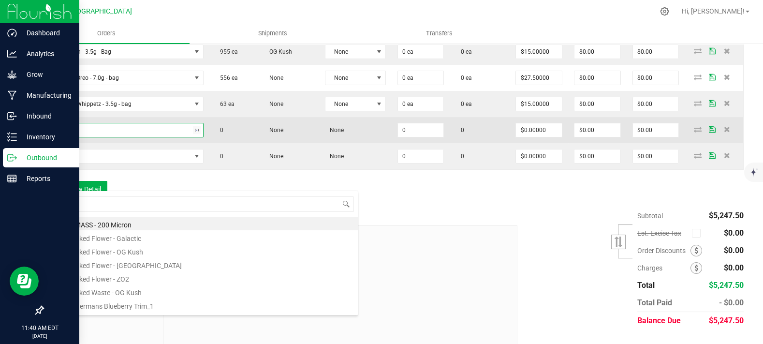
type input "g13"
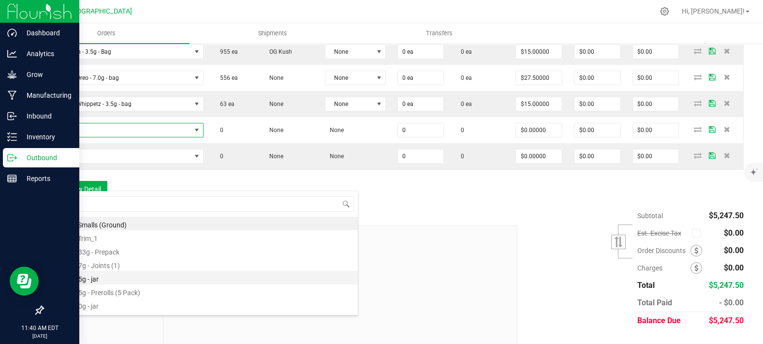
click at [118, 280] on li "G13 - 3.5g - jar" at bounding box center [203, 278] width 308 height 14
type input "0 ea"
type input "$15.00000"
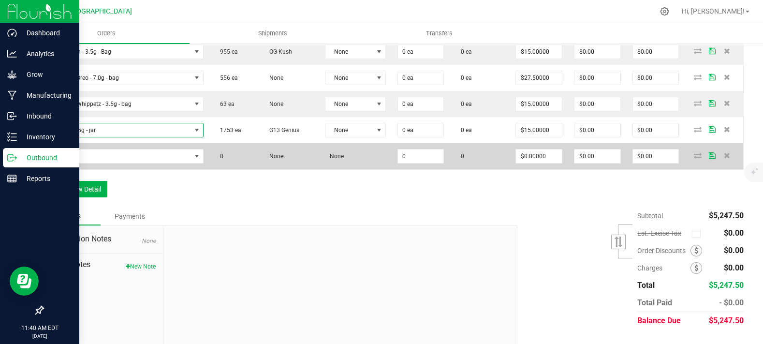
click at [265, 169] on td "None" at bounding box center [289, 156] width 61 height 26
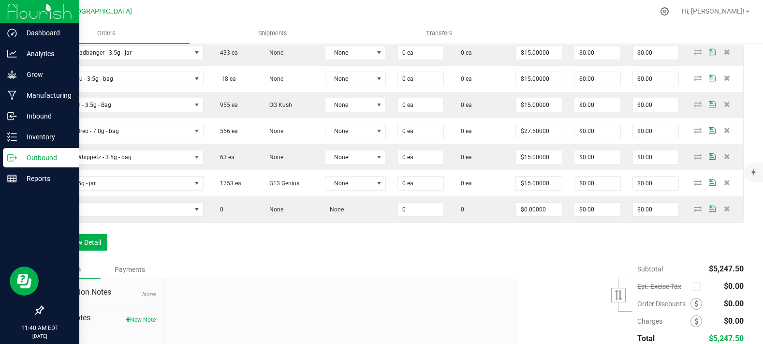
scroll to position [685, 0]
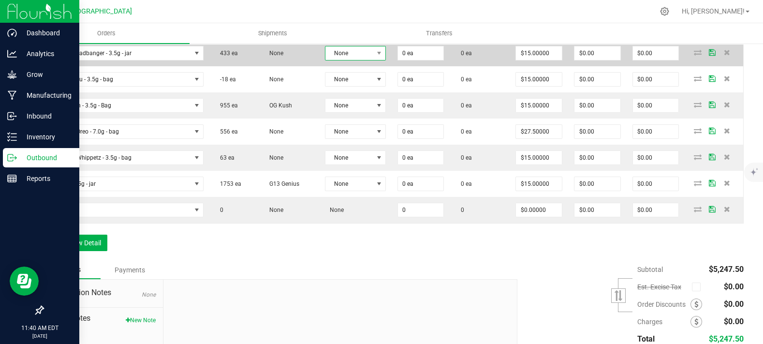
click at [373, 60] on span at bounding box center [379, 53] width 12 height 14
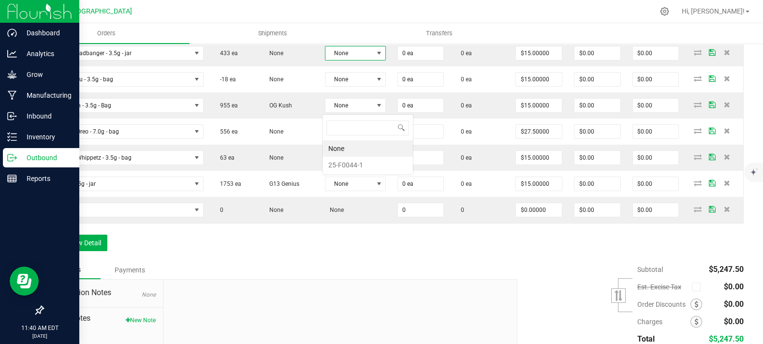
scroll to position [14, 59]
click at [358, 166] on li "25-F0044-1" at bounding box center [367, 165] width 90 height 16
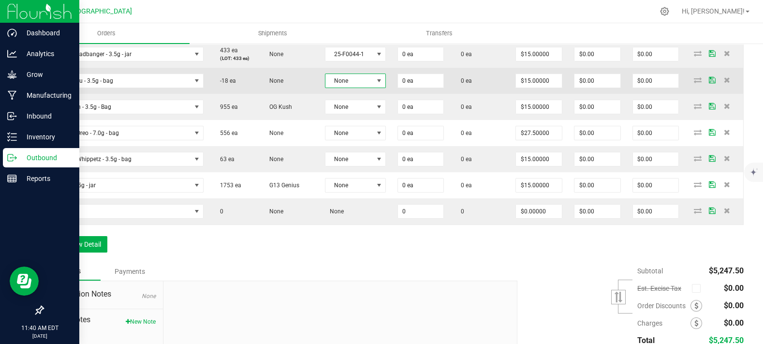
click at [355, 88] on span "None" at bounding box center [348, 81] width 47 height 14
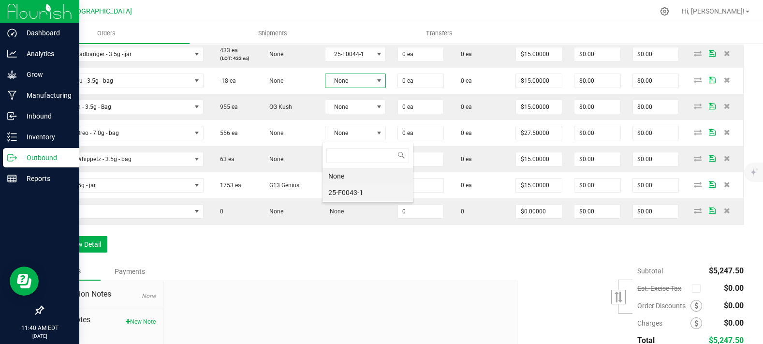
click at [352, 198] on li "25-F0043-1" at bounding box center [367, 192] width 90 height 16
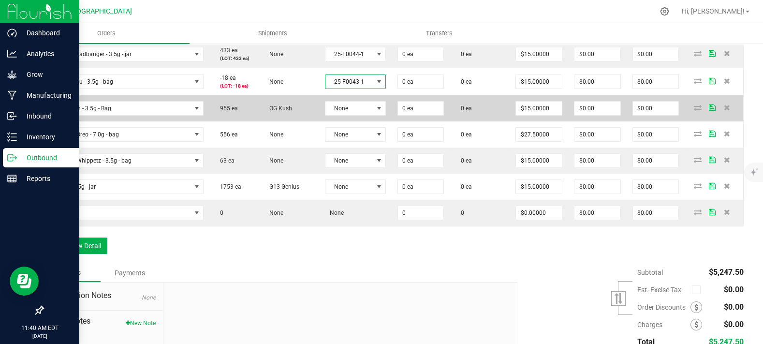
click at [353, 121] on td "None" at bounding box center [355, 108] width 72 height 26
click at [361, 115] on span "None" at bounding box center [348, 109] width 47 height 14
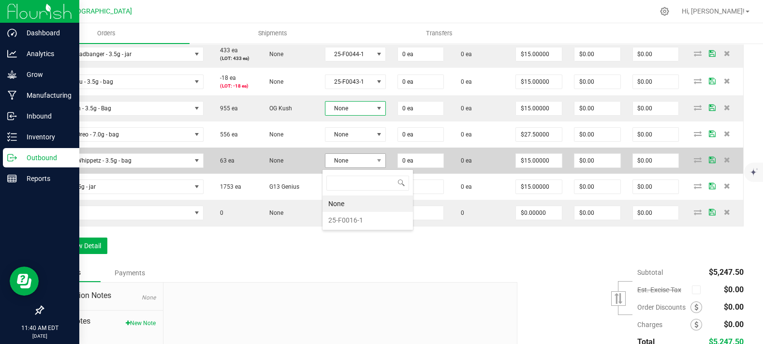
click at [350, 219] on li "25-F0016-1" at bounding box center [367, 220] width 90 height 16
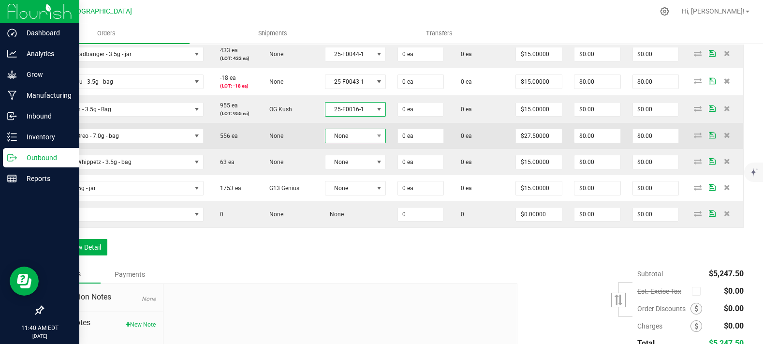
click at [355, 143] on span "None" at bounding box center [348, 136] width 47 height 14
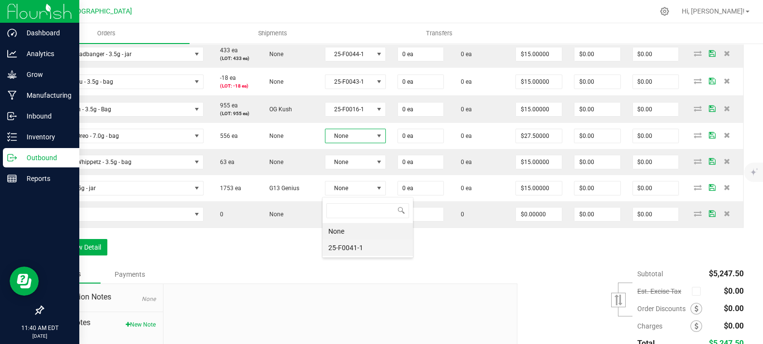
click at [358, 243] on li "25-F0041-1" at bounding box center [367, 247] width 90 height 16
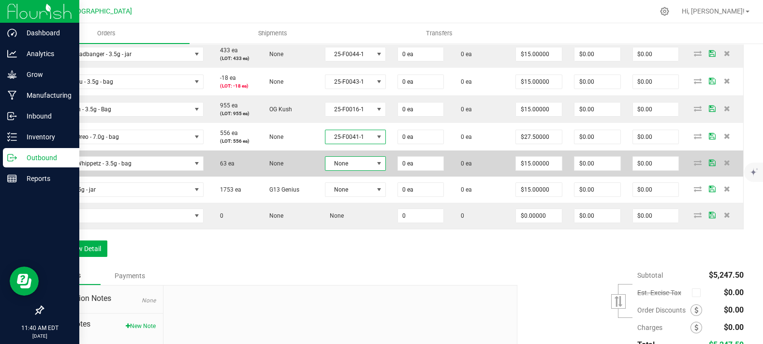
click at [358, 170] on span "None" at bounding box center [348, 164] width 47 height 14
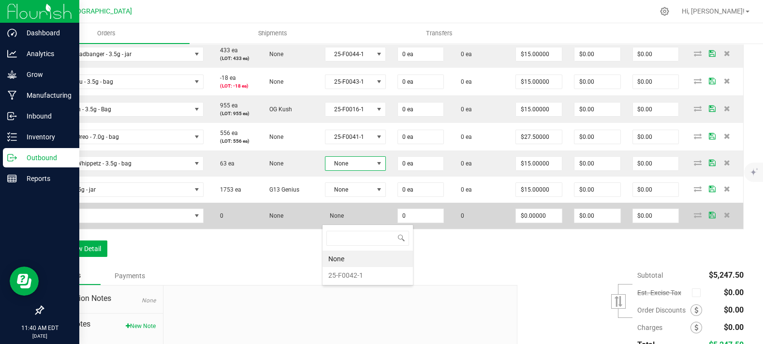
click at [358, 276] on li "25-F0042-1" at bounding box center [367, 275] width 90 height 16
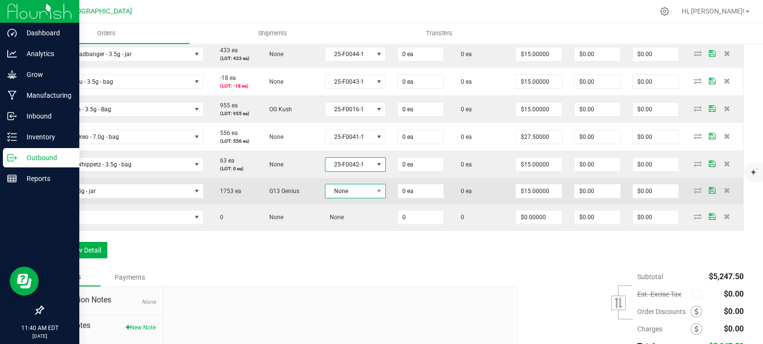
click at [360, 198] on span "None" at bounding box center [348, 191] width 47 height 14
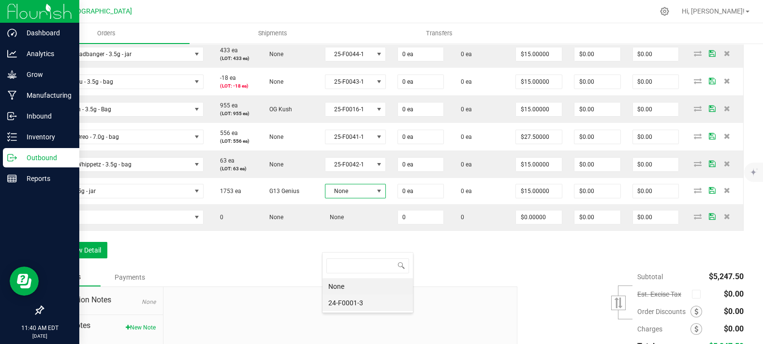
click at [362, 300] on li "24-F0001-3" at bounding box center [367, 302] width 90 height 16
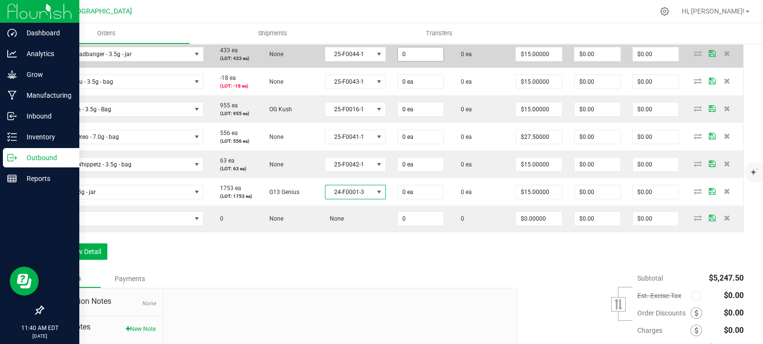
click at [418, 61] on input "0" at bounding box center [421, 54] width 46 height 14
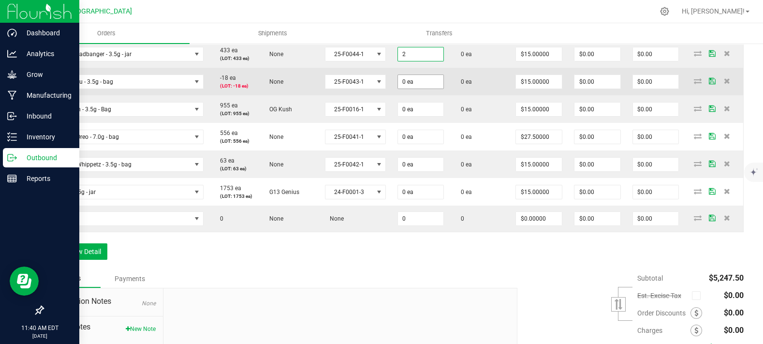
type input "2 ea"
type input "$30.00"
click at [410, 88] on input "0" at bounding box center [421, 82] width 46 height 14
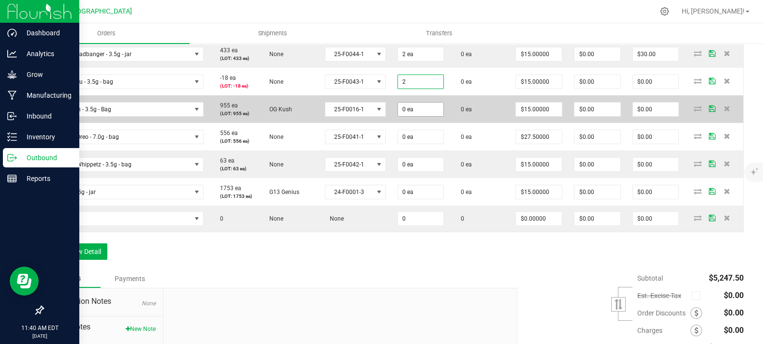
type input "2 ea"
type input "$30.00"
click at [417, 116] on input "0" at bounding box center [421, 109] width 46 height 14
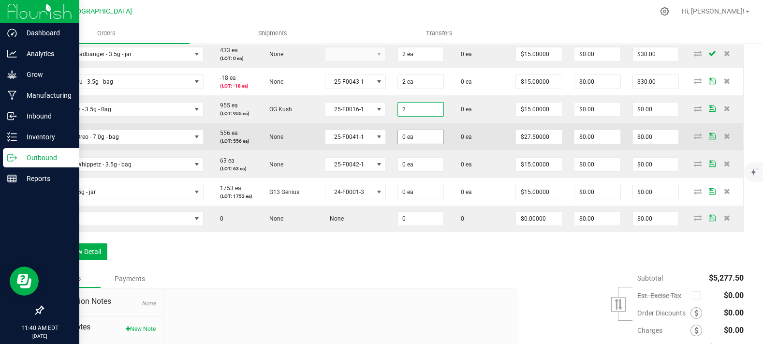
type input "2 ea"
type input "$30.00"
click at [419, 144] on span "0 ea" at bounding box center [420, 137] width 47 height 15
click at [421, 144] on input "0" at bounding box center [421, 137] width 46 height 14
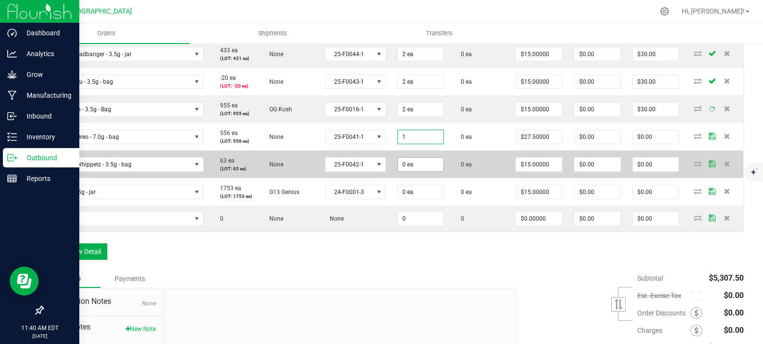
type input "1 ea"
type input "$27.50"
click at [419, 171] on input "0" at bounding box center [421, 165] width 46 height 14
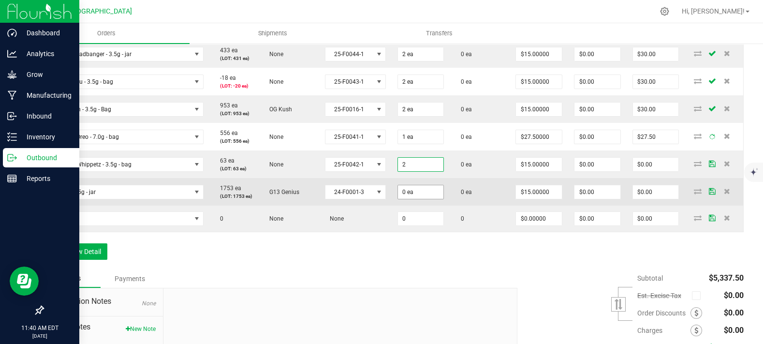
type input "2 ea"
type input "$30.00"
click at [420, 199] on input "0" at bounding box center [421, 192] width 46 height 14
type input "2 ea"
type input "$30.00"
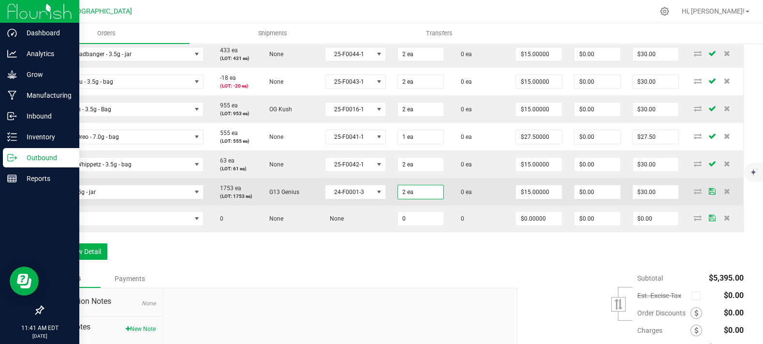
click at [453, 205] on td "0 ea" at bounding box center [480, 192] width 60 height 28
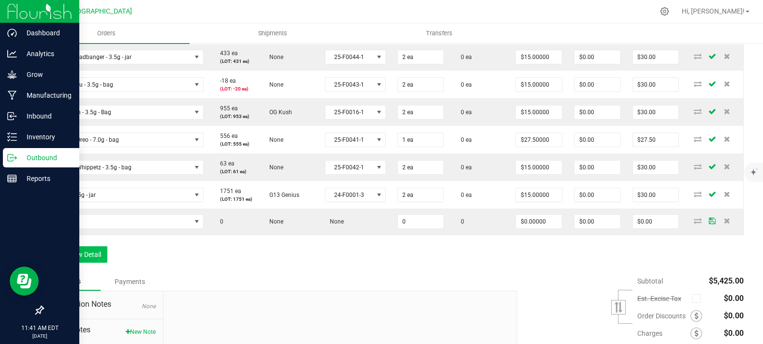
scroll to position [739, 0]
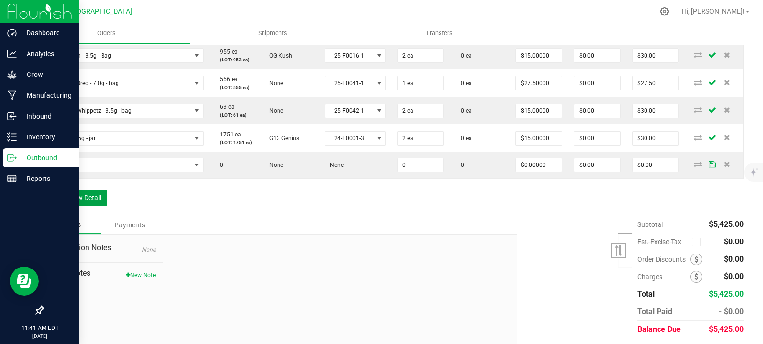
click at [100, 206] on button "Add New Detail" at bounding box center [75, 198] width 65 height 16
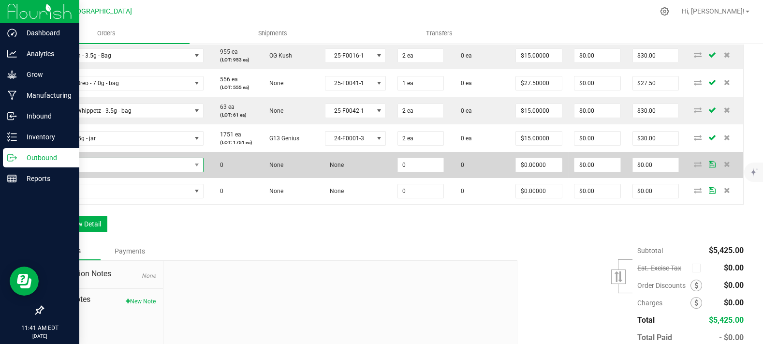
click at [107, 172] on span "NO DATA FOUND" at bounding box center [121, 165] width 142 height 14
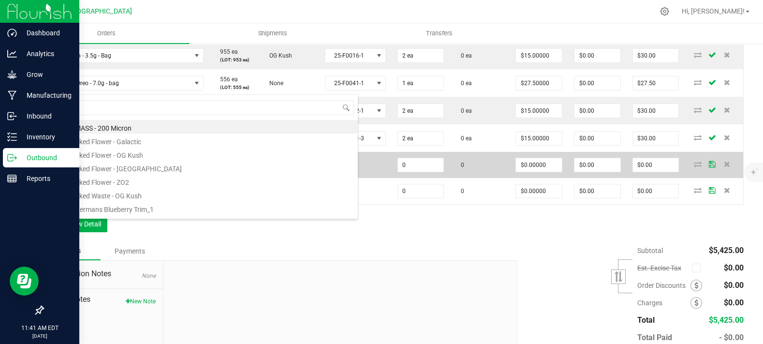
scroll to position [14, 152]
type input "dynami"
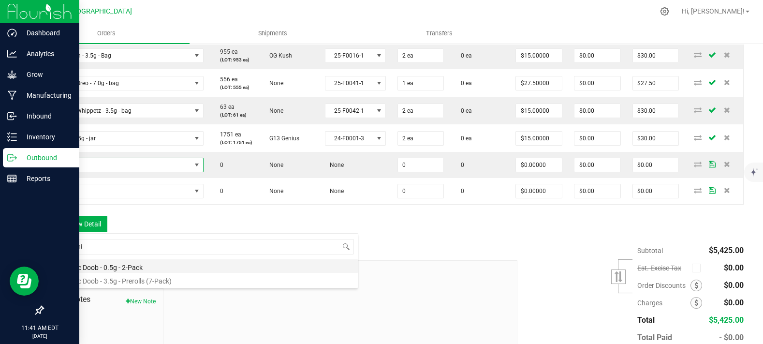
click at [124, 266] on li "Dynamic Doob - 0.5g - 2-Pack" at bounding box center [203, 266] width 308 height 14
type input "0 ea"
type input "$6.00000"
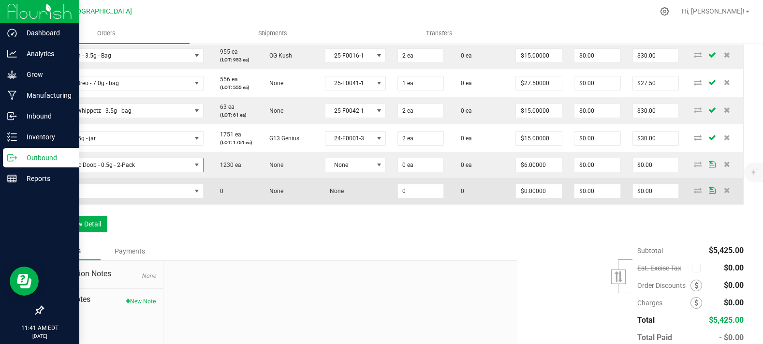
click at [101, 204] on td at bounding box center [127, 191] width 166 height 26
click at [105, 198] on span "NO DATA FOUND" at bounding box center [121, 191] width 142 height 14
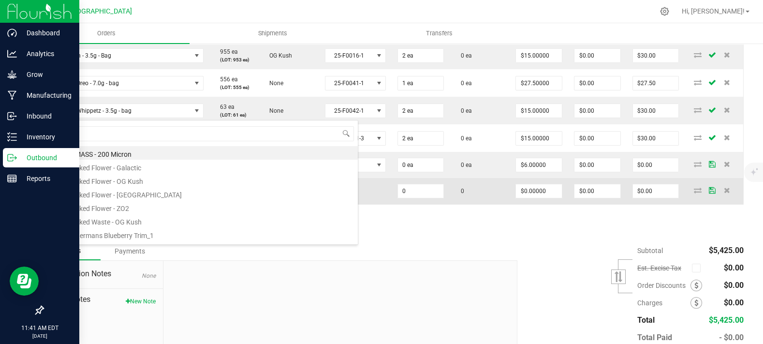
type input "bliss"
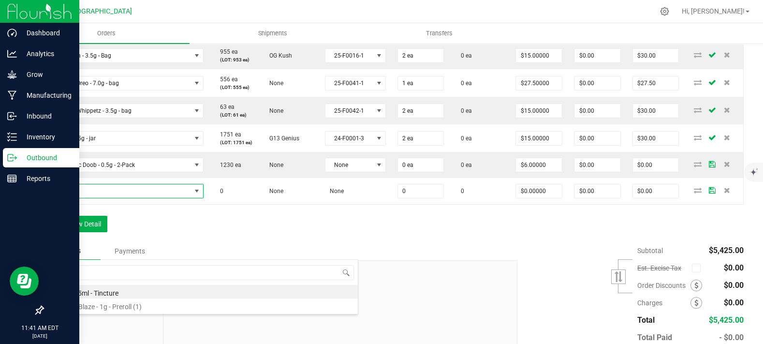
click at [96, 302] on li "Blissful Blaze - 1g - Preroll (1)" at bounding box center [203, 305] width 308 height 14
type input "0 ea"
type input "$6.00000"
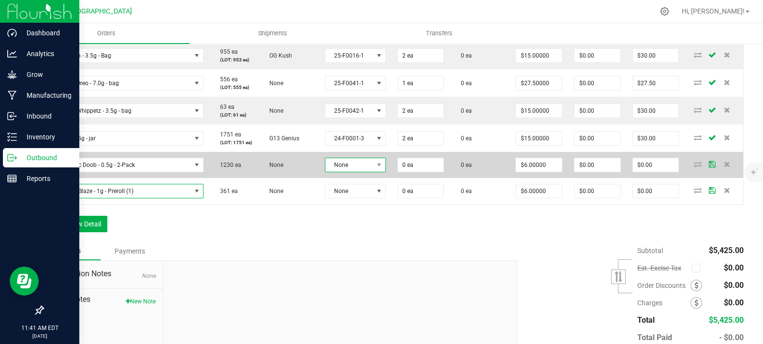
click at [359, 172] on span "None" at bounding box center [348, 165] width 47 height 14
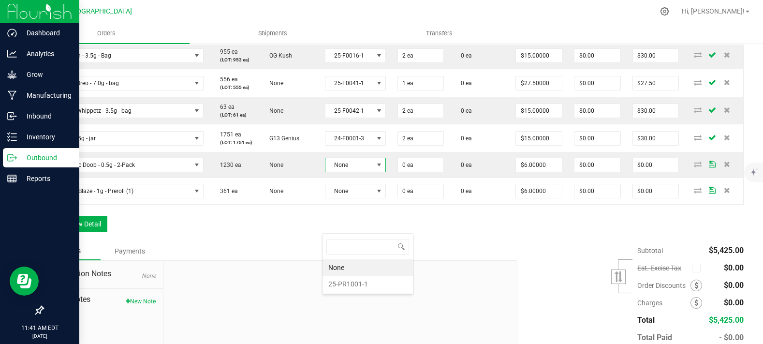
scroll to position [14, 59]
click at [352, 281] on li "25-PR1001-1" at bounding box center [367, 284] width 90 height 16
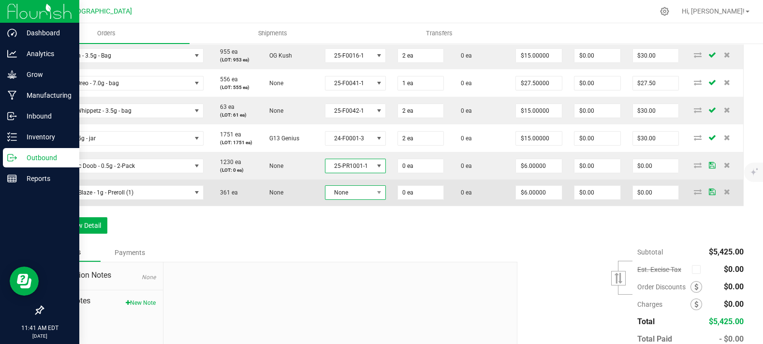
click at [354, 199] on span "None" at bounding box center [348, 193] width 47 height 14
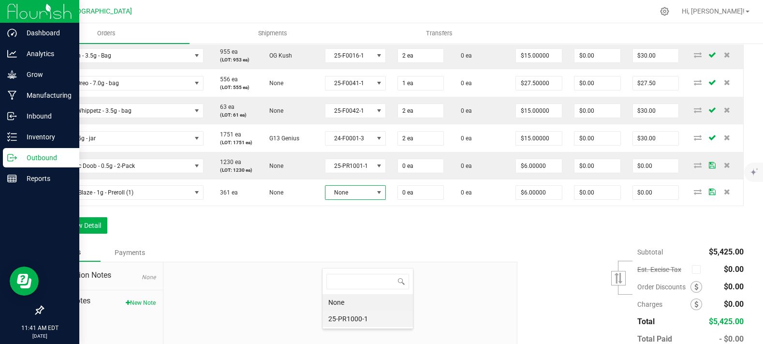
click at [351, 319] on li "25-PR1000-1" at bounding box center [367, 318] width 90 height 16
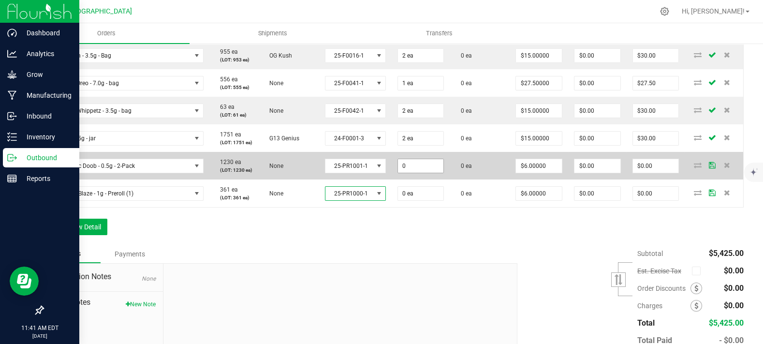
click at [409, 173] on input "0" at bounding box center [421, 166] width 46 height 14
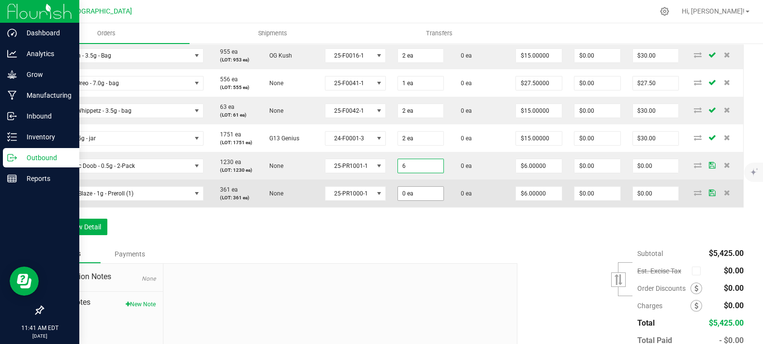
type input "6 ea"
type input "$36.00"
click at [408, 200] on input "0" at bounding box center [421, 194] width 46 height 14
type input "5 ea"
type input "$30.00"
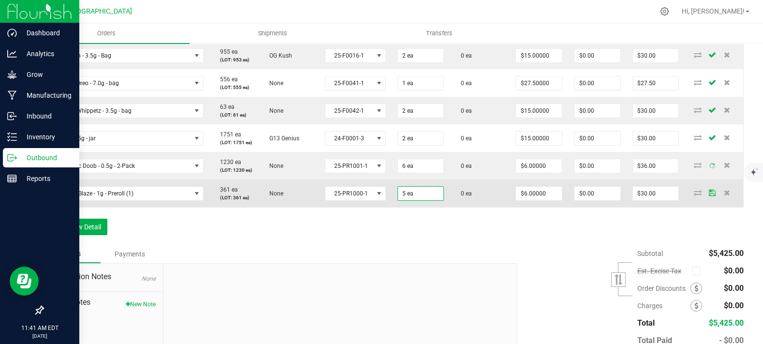
click at [472, 207] on td "0 ea" at bounding box center [480, 193] width 60 height 28
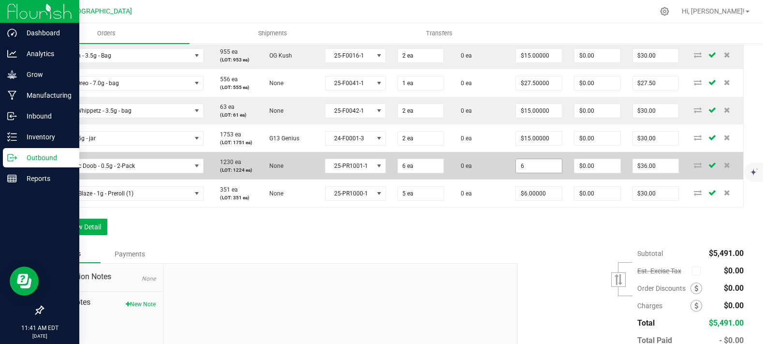
click at [534, 173] on input "6" at bounding box center [539, 166] width 46 height 14
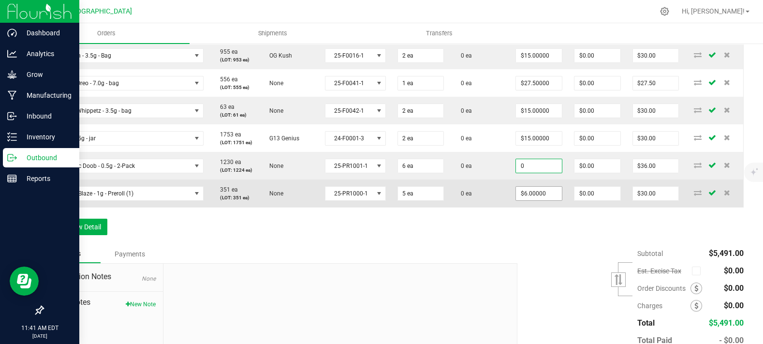
type input "$0.00000"
type input "$0.00"
click at [526, 200] on input "6" at bounding box center [539, 194] width 46 height 14
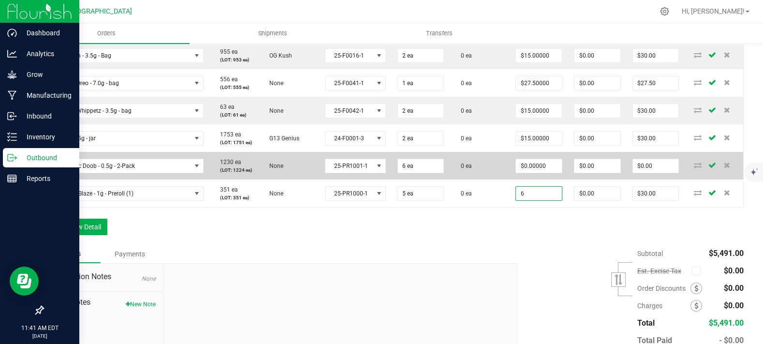
paste input "0"
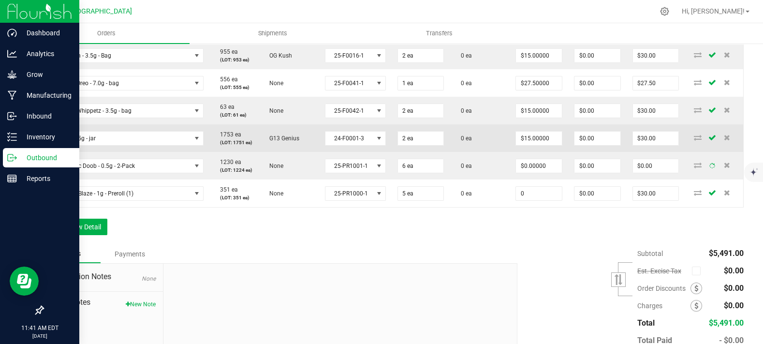
type input "$0.00000"
type input "$0.00"
click at [530, 152] on td "$15.00000" at bounding box center [539, 138] width 58 height 28
click at [525, 145] on input "15" at bounding box center [539, 138] width 46 height 14
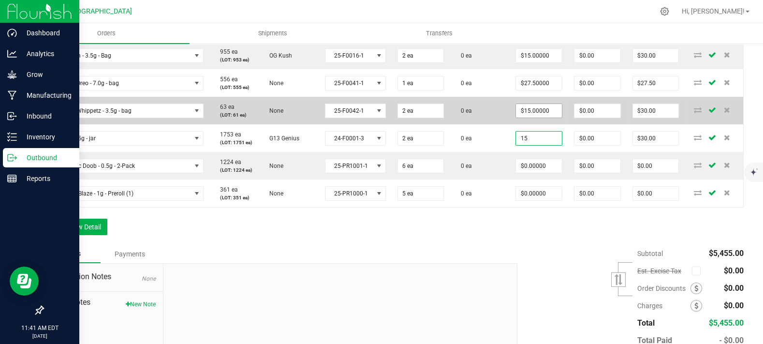
paste input "0"
type input "$0.00000"
type input "$0.00"
click at [534, 124] on td "$15.00000" at bounding box center [539, 111] width 58 height 28
click at [523, 117] on input "15" at bounding box center [539, 111] width 46 height 14
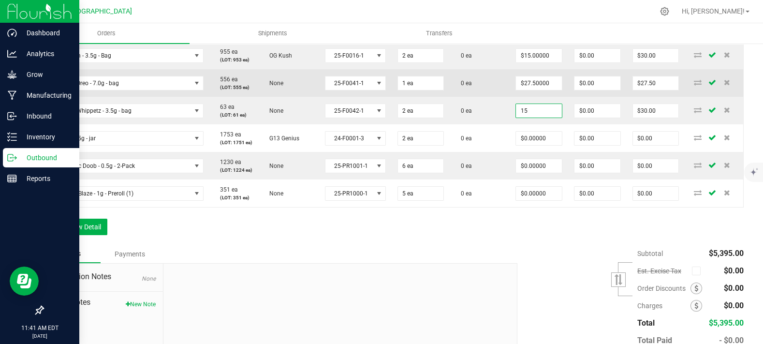
paste input "0"
type input "$0.00000"
type input "$0.00"
click at [527, 97] on td "$27.50000" at bounding box center [539, 83] width 58 height 28
drag, startPoint x: 524, startPoint y: 137, endPoint x: 528, endPoint y: 133, distance: 5.8
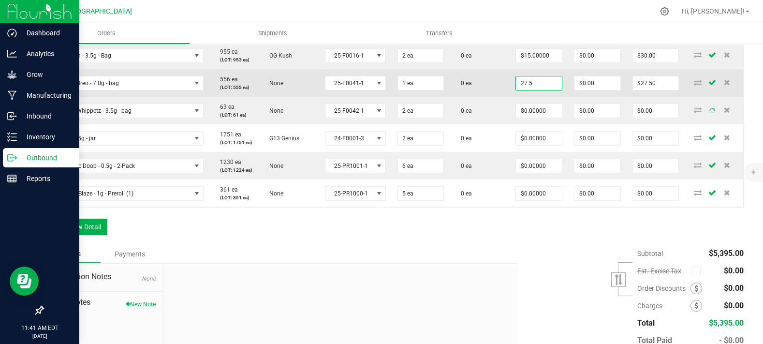
click at [525, 90] on input "27.5" at bounding box center [539, 83] width 46 height 14
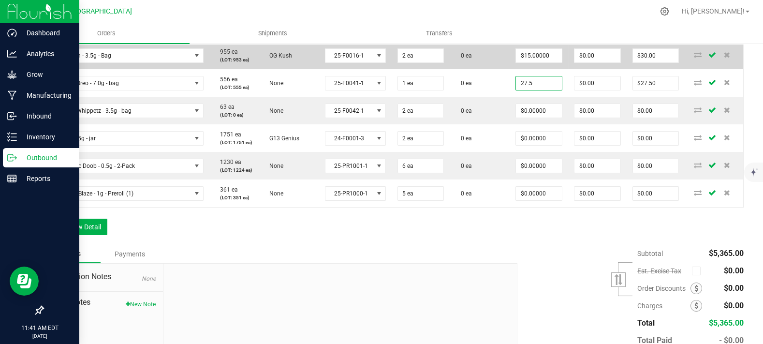
paste input "0"
type input "$0.00000"
type input "$0.00"
click at [524, 69] on td "$15.00000" at bounding box center [539, 56] width 58 height 28
click at [521, 62] on input "15" at bounding box center [539, 56] width 46 height 14
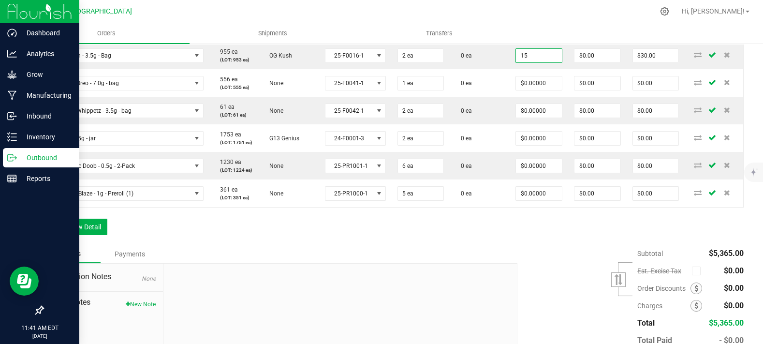
paste input "0"
type input "0"
type input "15"
type input "$0.00000"
type input "$0.00"
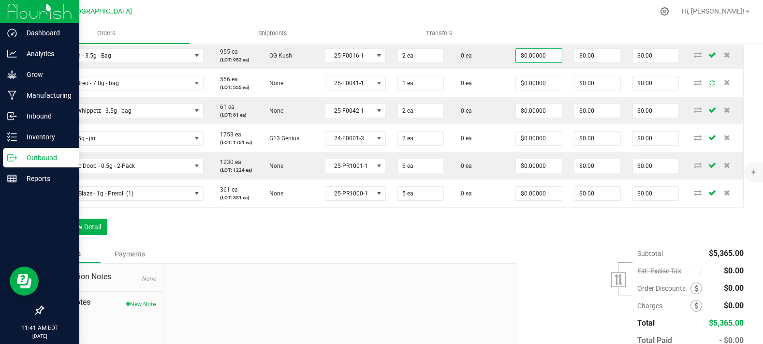
click at [532, 35] on input "15" at bounding box center [539, 28] width 46 height 14
paste input "0"
type input "$0.00000"
type input "$0.00"
click at [485, 42] on td "0 ea" at bounding box center [480, 28] width 60 height 28
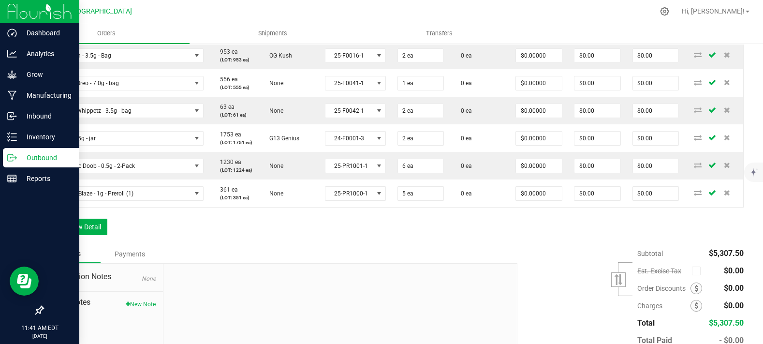
click at [533, 7] on input "15" at bounding box center [539, 1] width 46 height 14
paste input "0"
type input "$0.00000"
type input "$0.00"
click at [497, 42] on td "0 ea" at bounding box center [480, 28] width 60 height 28
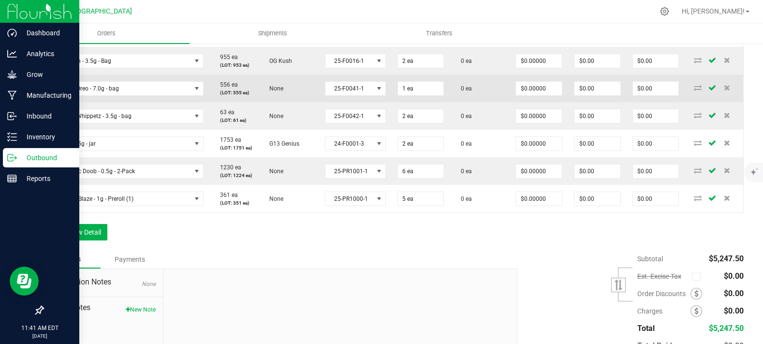
scroll to position [792, 0]
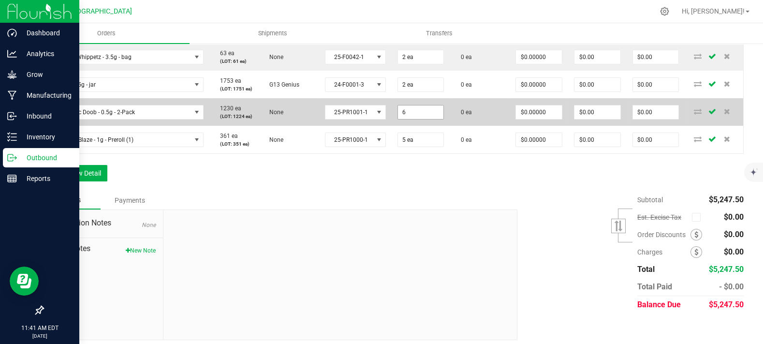
click at [412, 119] on input "6" at bounding box center [421, 112] width 46 height 14
type input "5 ea"
click at [464, 126] on td "0 ea" at bounding box center [480, 112] width 60 height 28
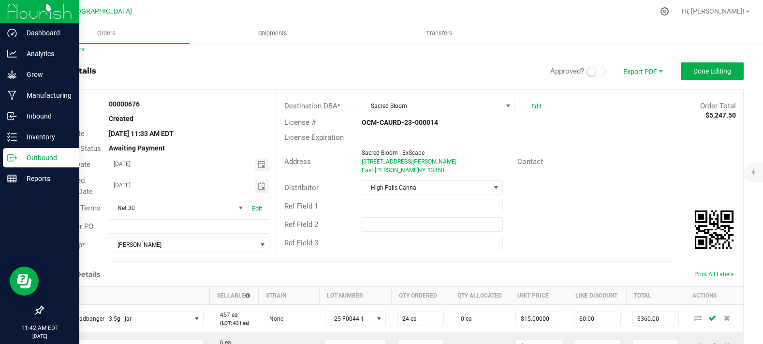
scroll to position [0, 0]
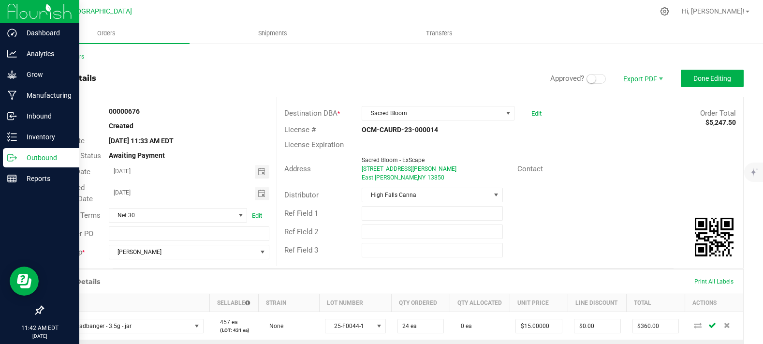
click at [587, 77] on small at bounding box center [591, 78] width 9 height 9
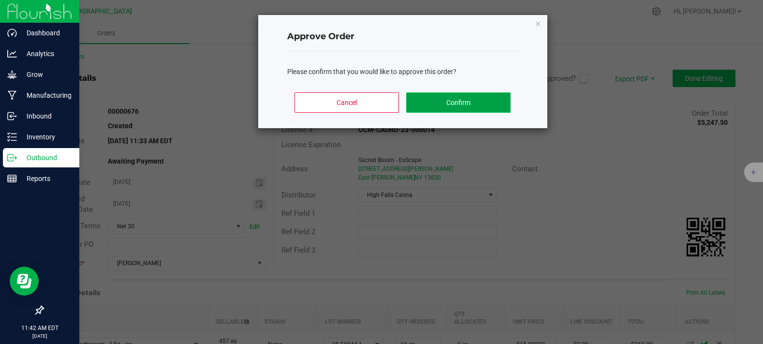
click at [420, 103] on button "Confirm" at bounding box center [458, 102] width 104 height 20
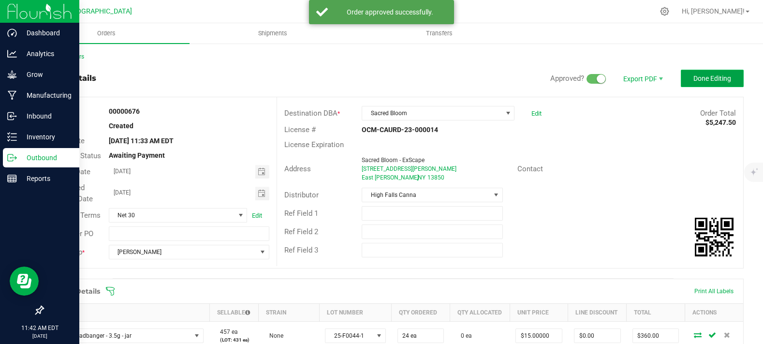
click at [719, 76] on span "Done Editing" at bounding box center [712, 78] width 38 height 8
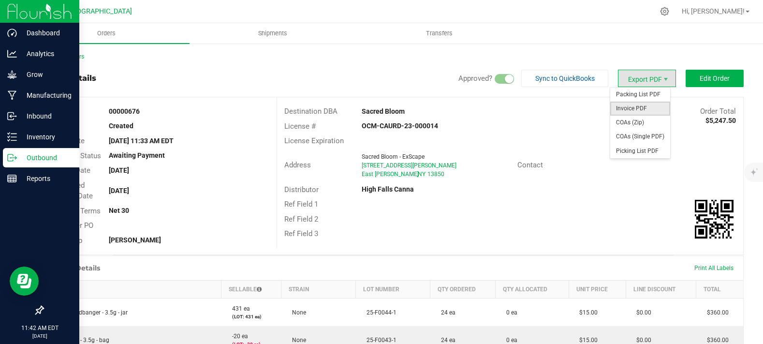
click at [629, 109] on span "Invoice PDF" at bounding box center [640, 109] width 60 height 14
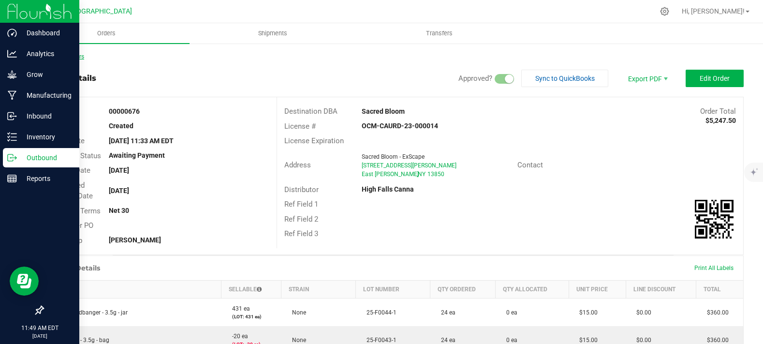
click at [67, 54] on link "Back to Orders" at bounding box center [64, 56] width 42 height 7
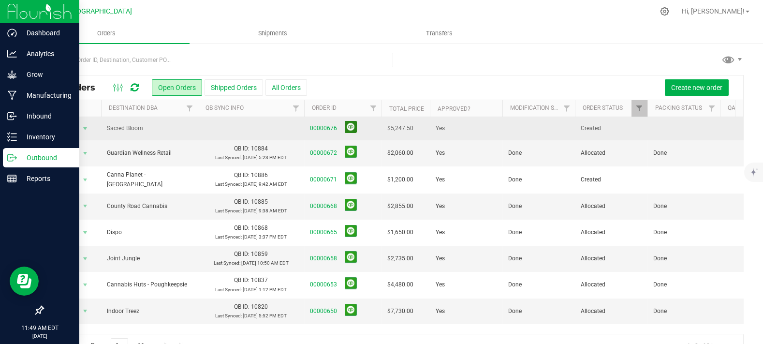
click at [346, 126] on button at bounding box center [351, 127] width 12 height 12
click at [531, 123] on td at bounding box center [538, 128] width 73 height 22
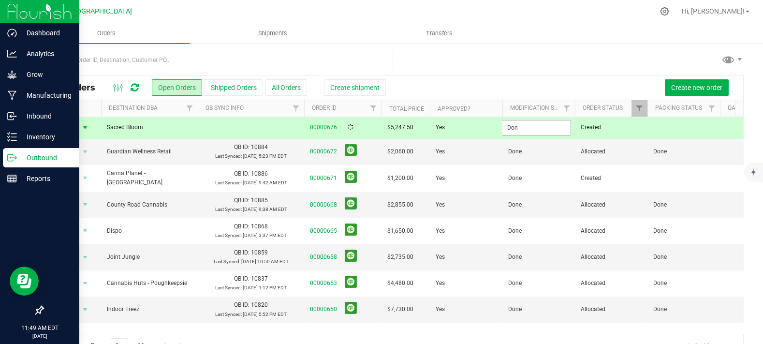
type input "Done"
click at [499, 75] on div "All Orders Open Orders Shipped Orders All Orders Create shipment Create new ord…" at bounding box center [393, 216] width 701 height 282
